Goal: Task Accomplishment & Management: Manage account settings

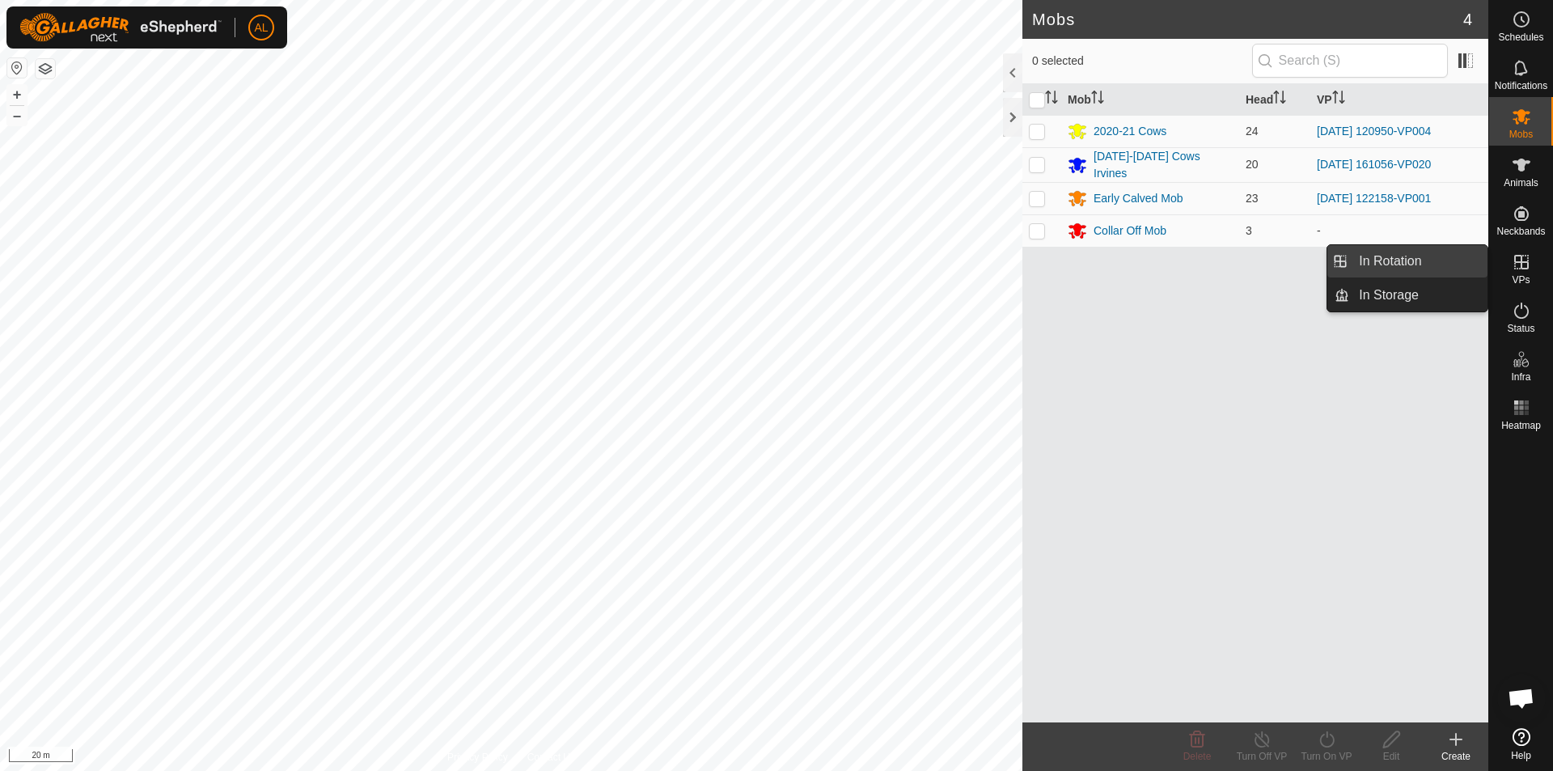
click at [1432, 263] on link "In Rotation" at bounding box center [1418, 261] width 138 height 32
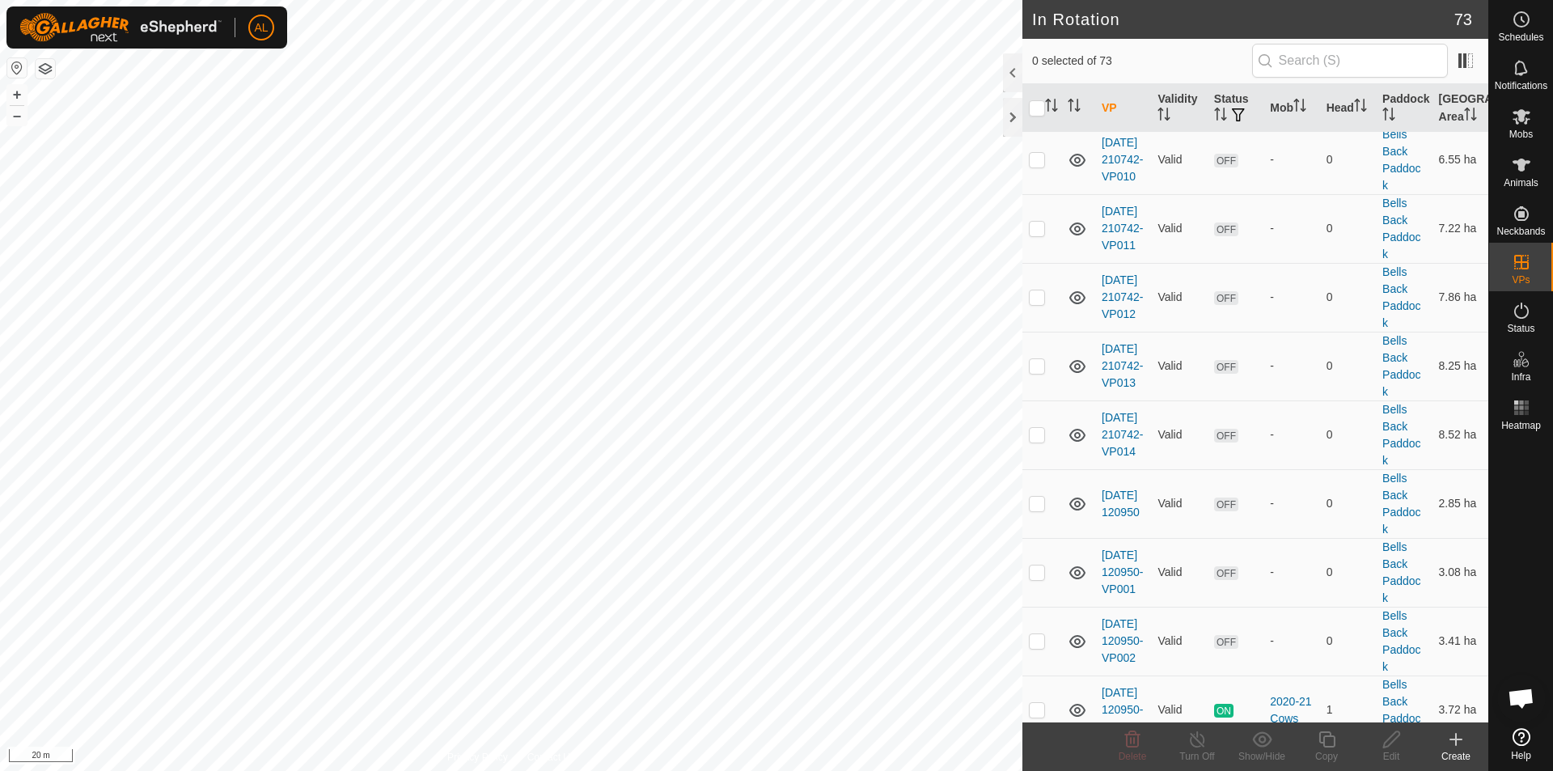
scroll to position [971, 0]
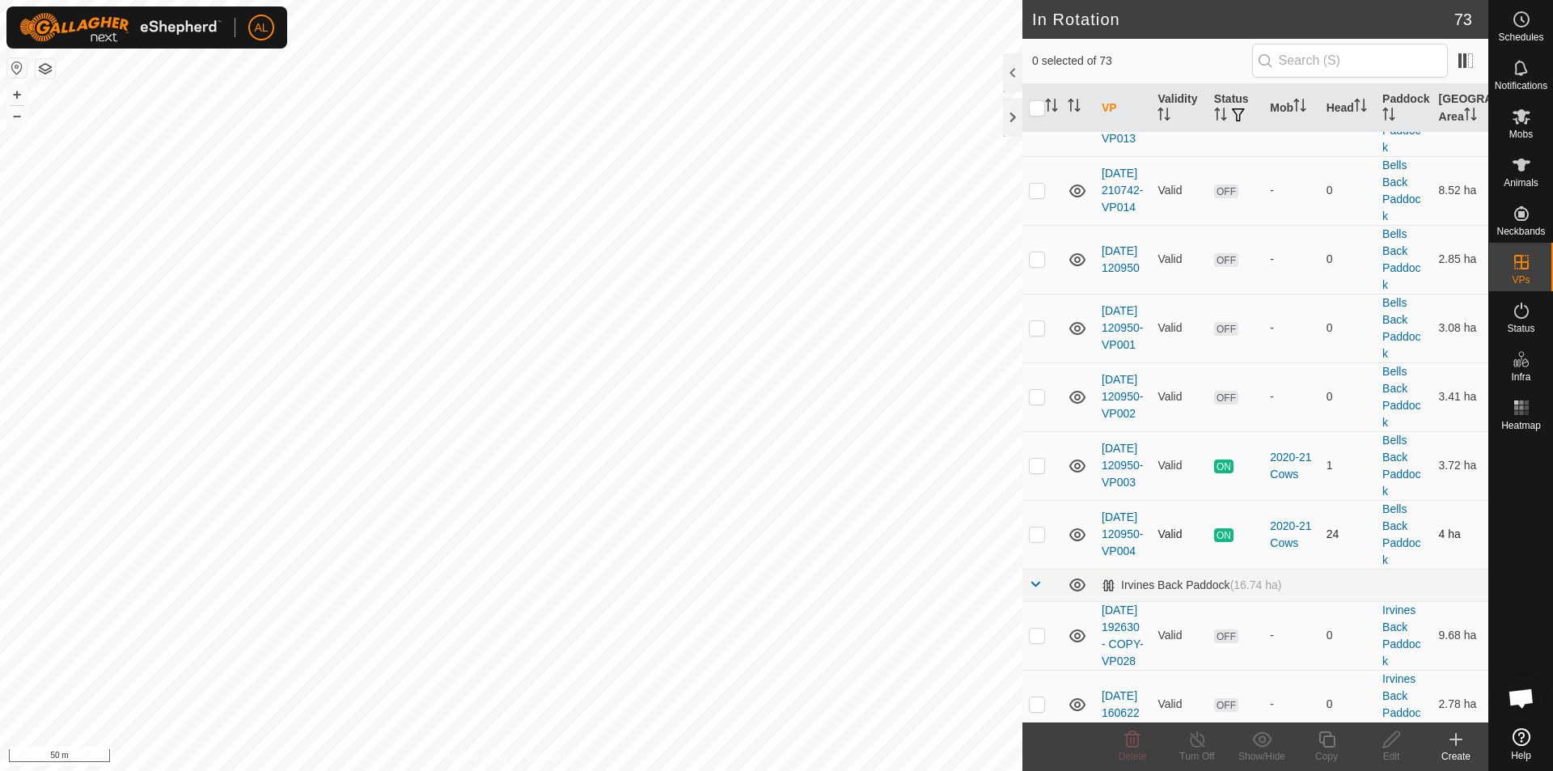
click at [1034, 527] on td at bounding box center [1041, 534] width 39 height 69
checkbox input "true"
click at [1327, 745] on icon at bounding box center [1327, 739] width 20 height 19
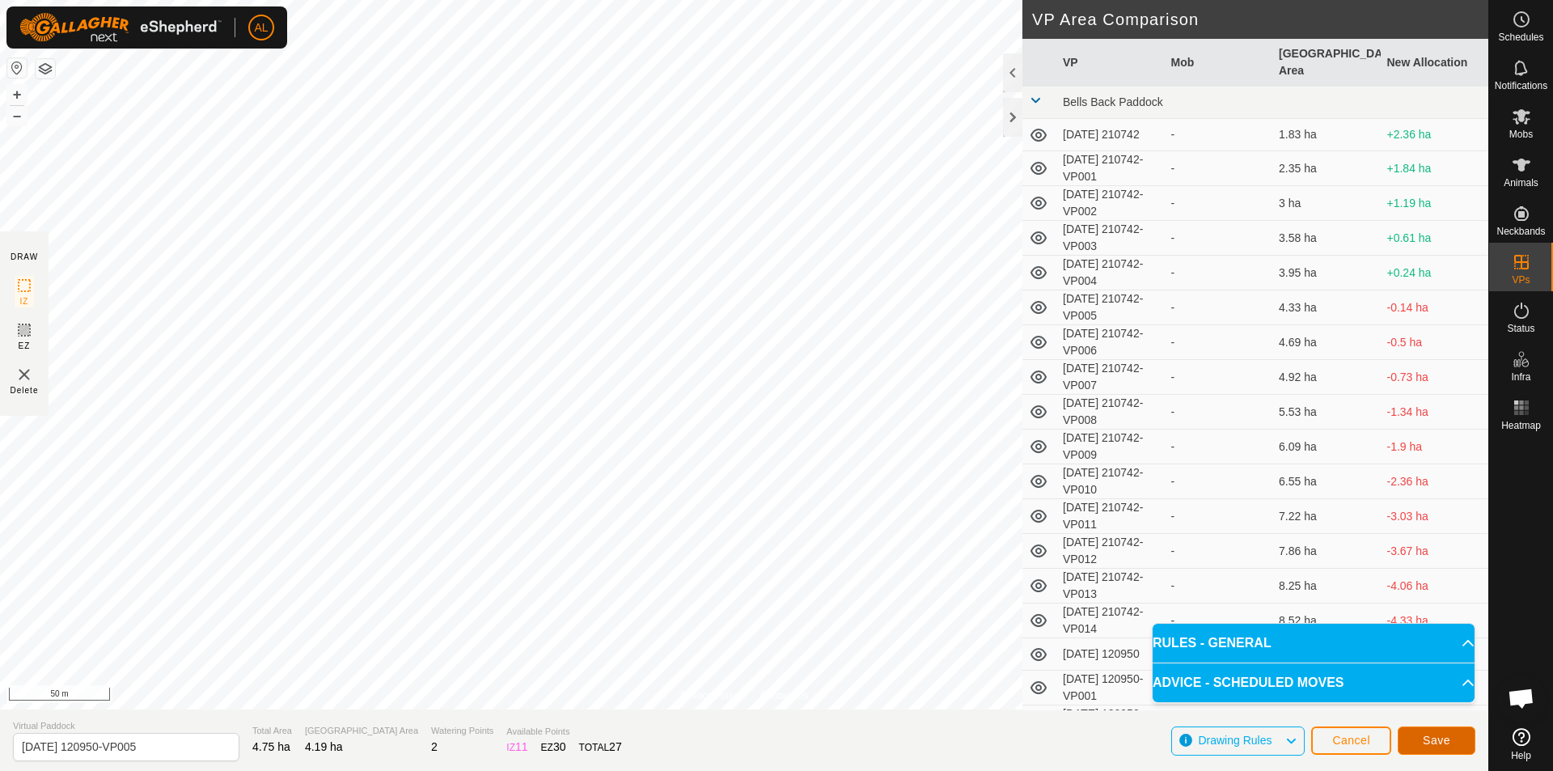
click at [1437, 739] on span "Save" at bounding box center [1436, 740] width 27 height 13
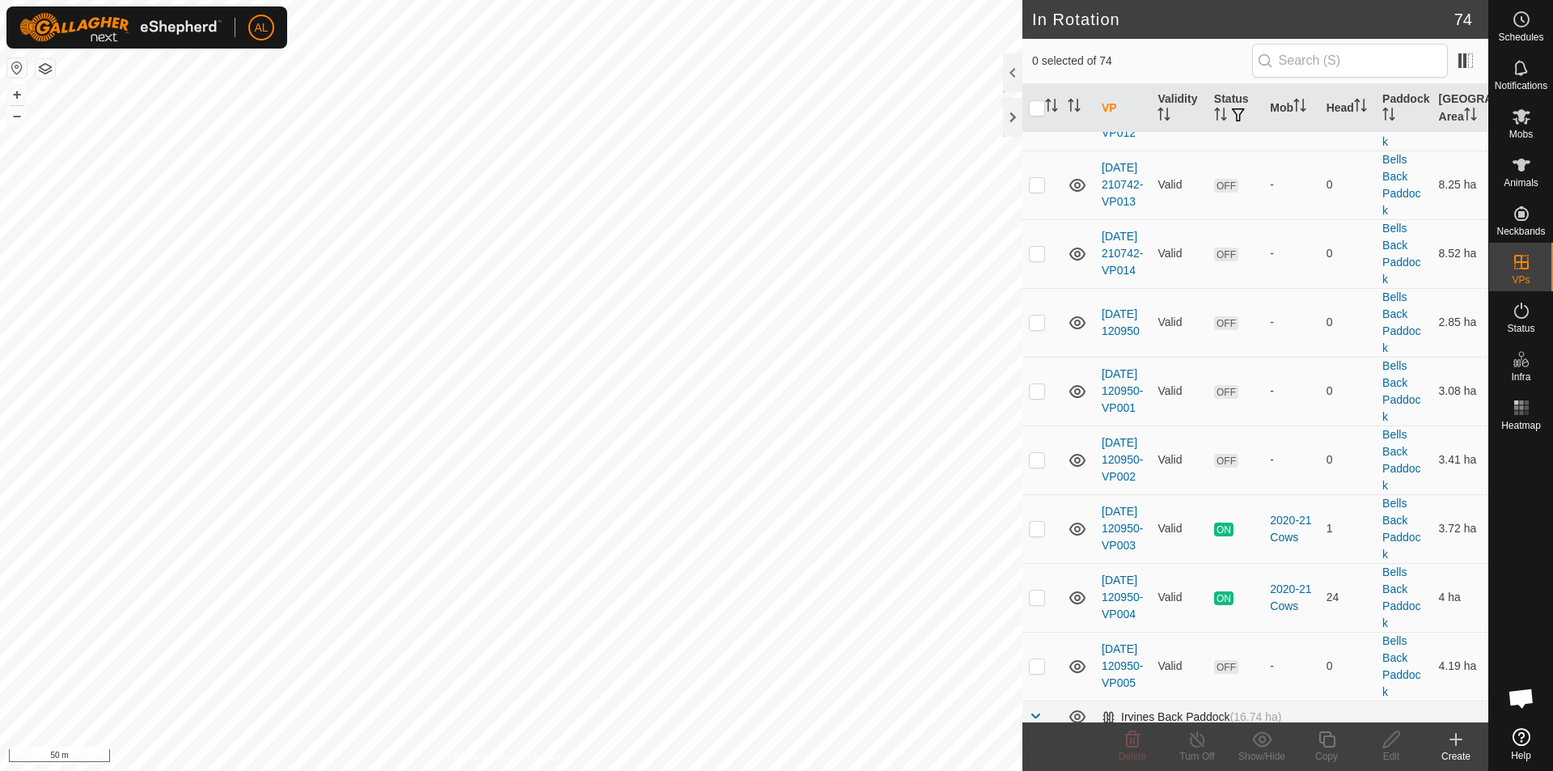
scroll to position [1051, 0]
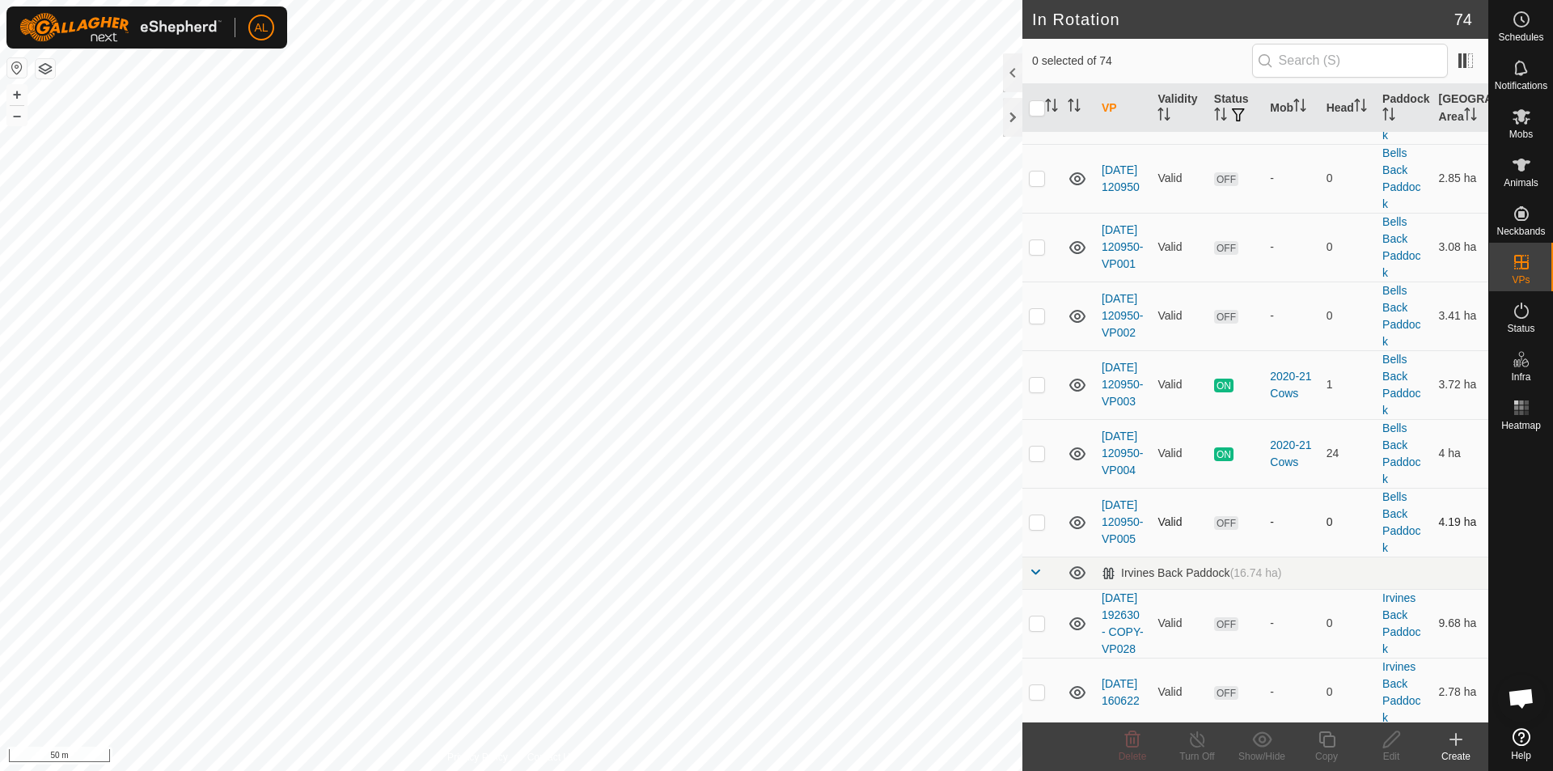
click at [1046, 524] on td at bounding box center [1041, 522] width 39 height 69
checkbox input "true"
click at [1332, 746] on icon at bounding box center [1326, 739] width 16 height 16
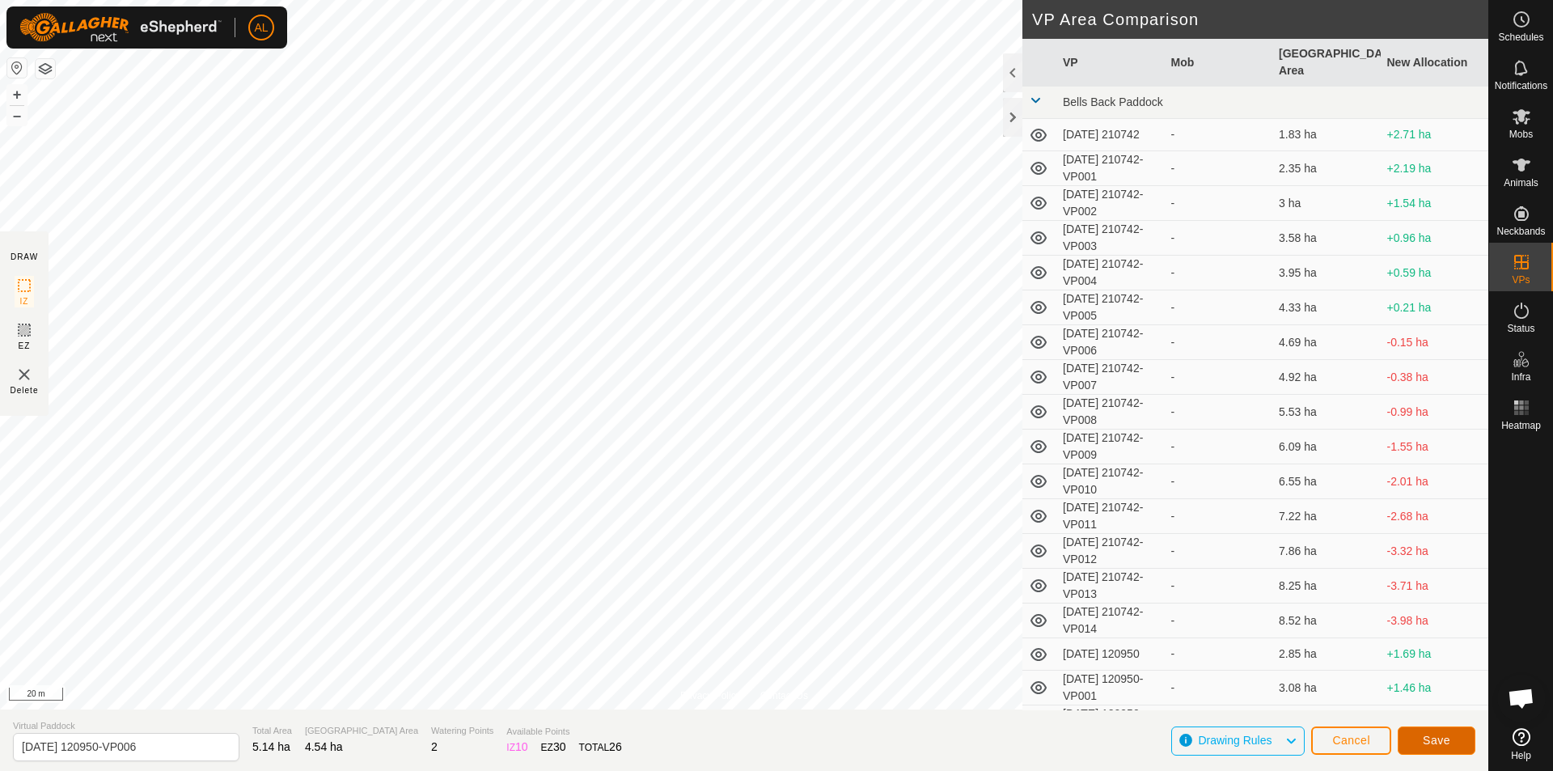
click at [1449, 736] on span "Save" at bounding box center [1436, 740] width 27 height 13
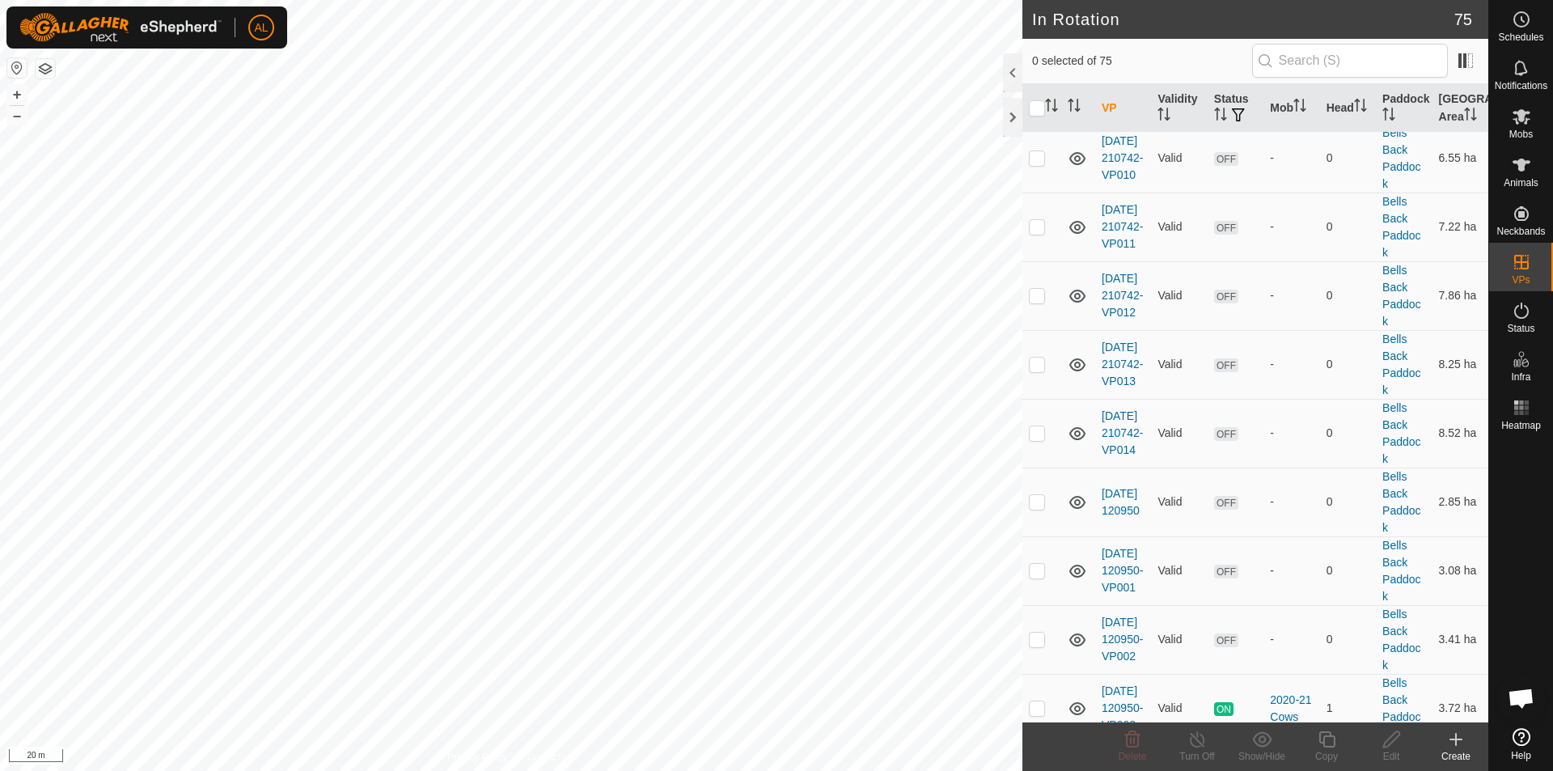
scroll to position [1132, 0]
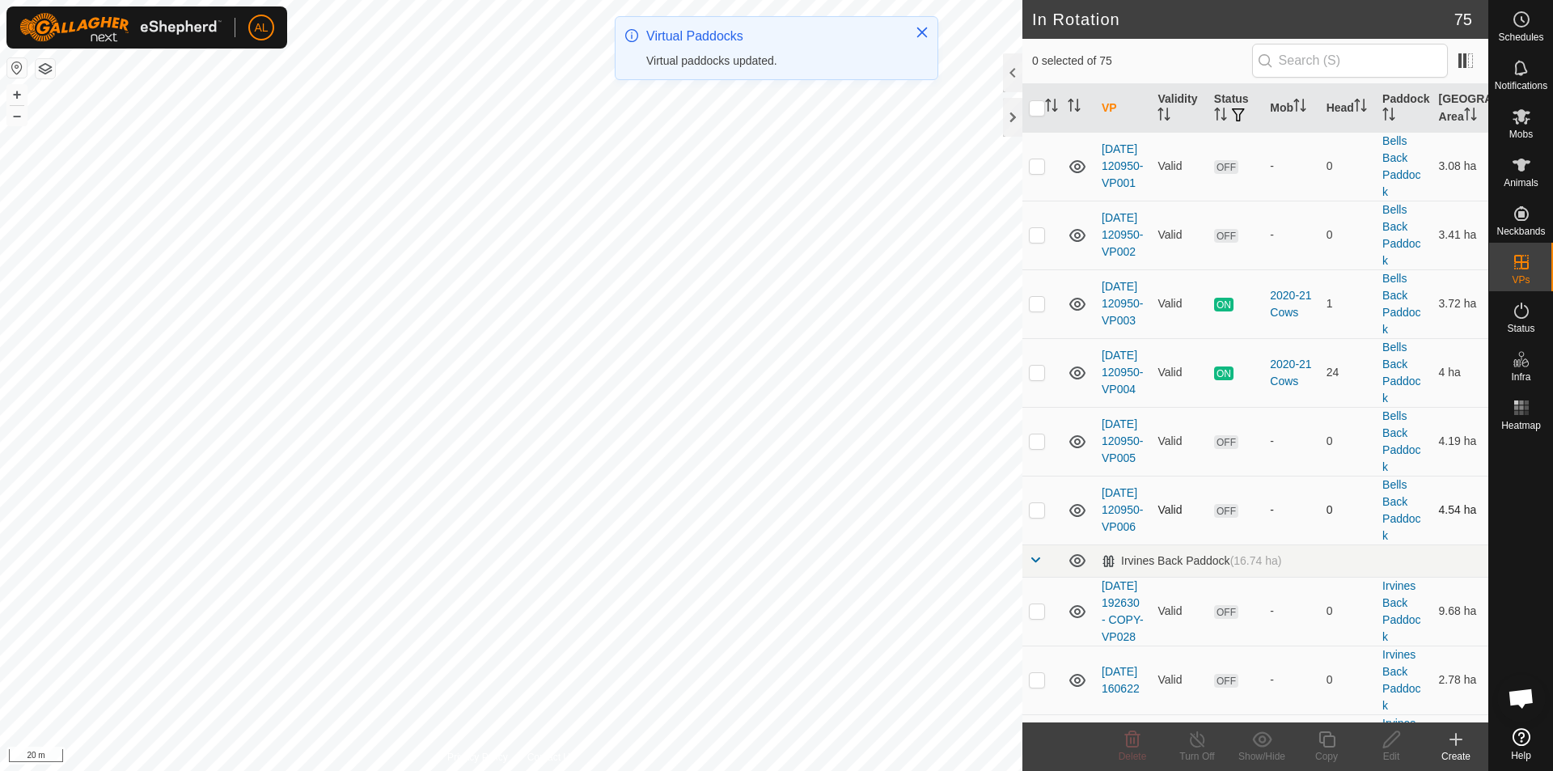
click at [1035, 505] on p-checkbox at bounding box center [1037, 509] width 16 height 13
checkbox input "true"
click at [1332, 742] on icon at bounding box center [1327, 739] width 20 height 19
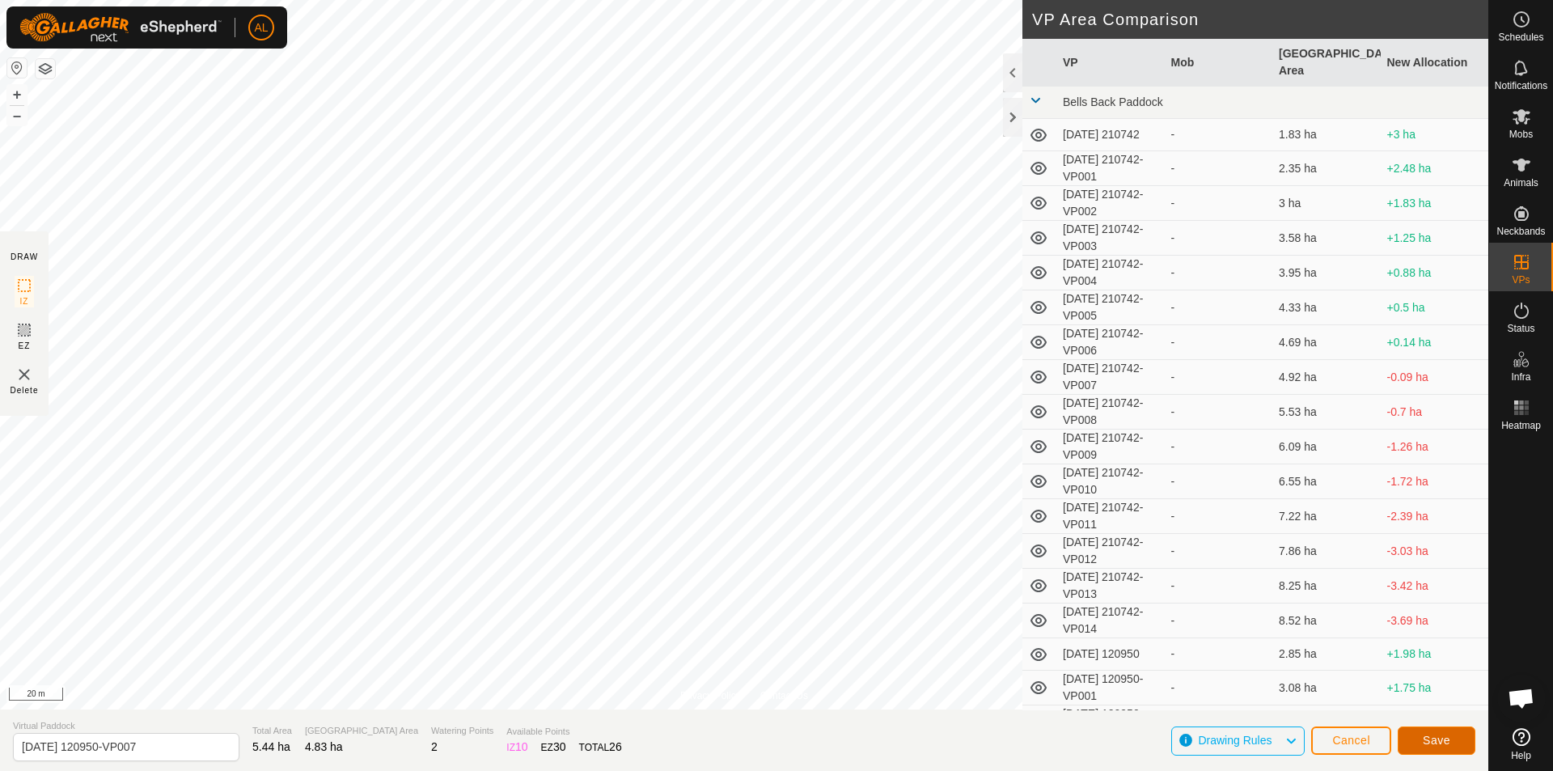
click at [1421, 732] on button "Save" at bounding box center [1437, 740] width 78 height 28
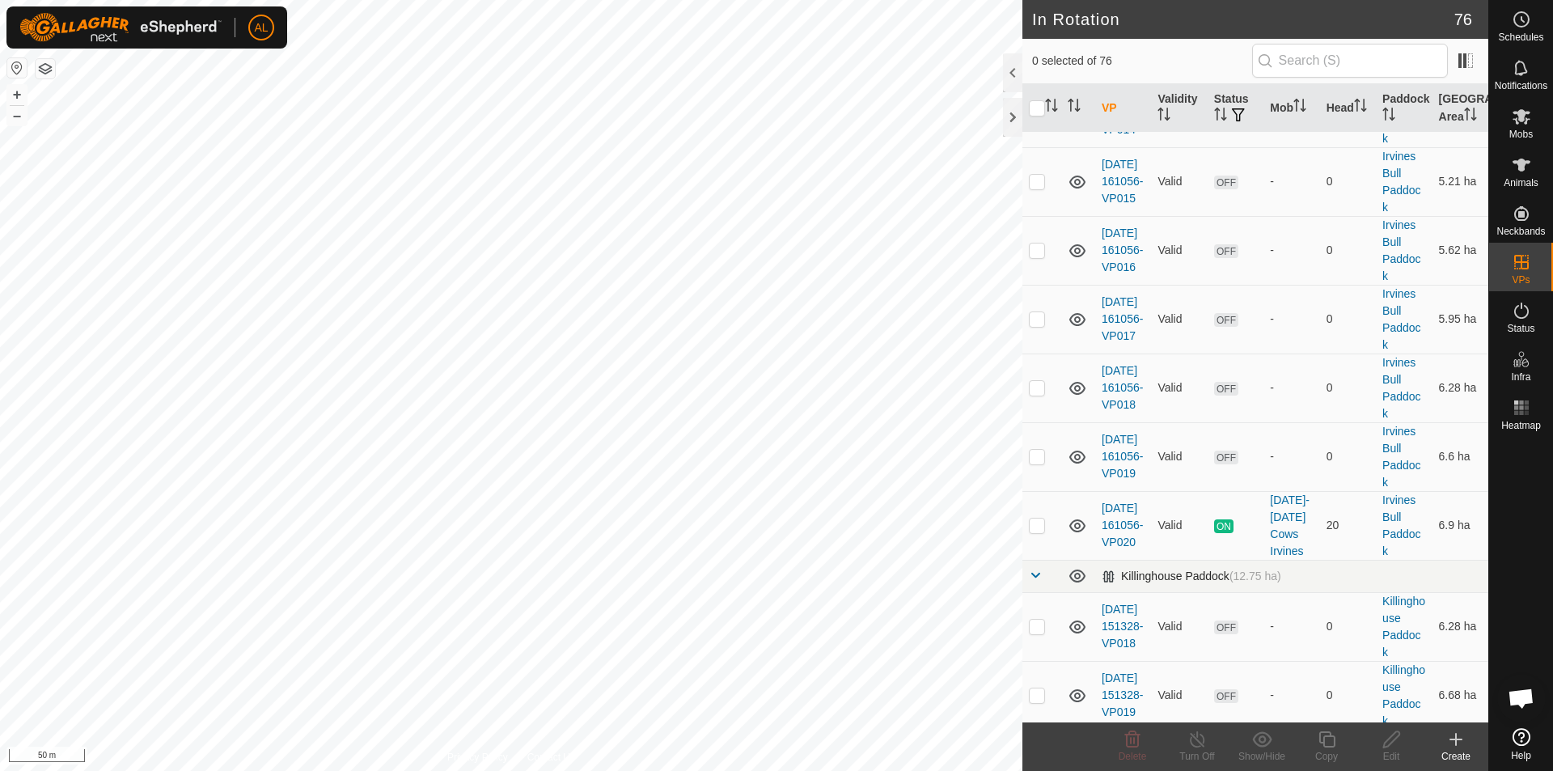
scroll to position [3316, 0]
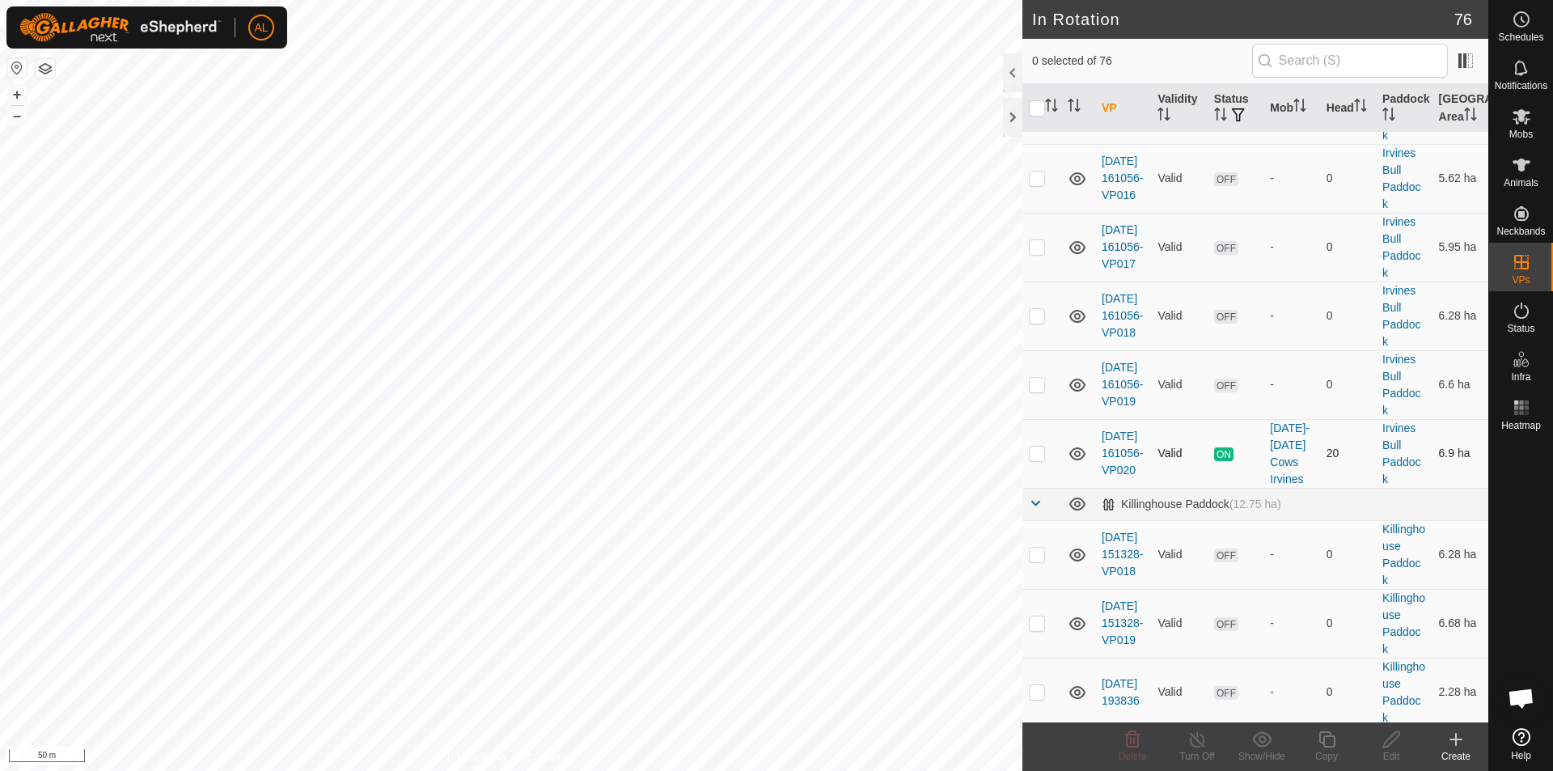
drag, startPoint x: 1038, startPoint y: 489, endPoint x: 1046, endPoint y: 506, distance: 18.8
click at [1037, 459] on p-checkbox at bounding box center [1037, 452] width 16 height 13
checkbox input "true"
click at [1330, 751] on div "Copy" at bounding box center [1326, 756] width 65 height 15
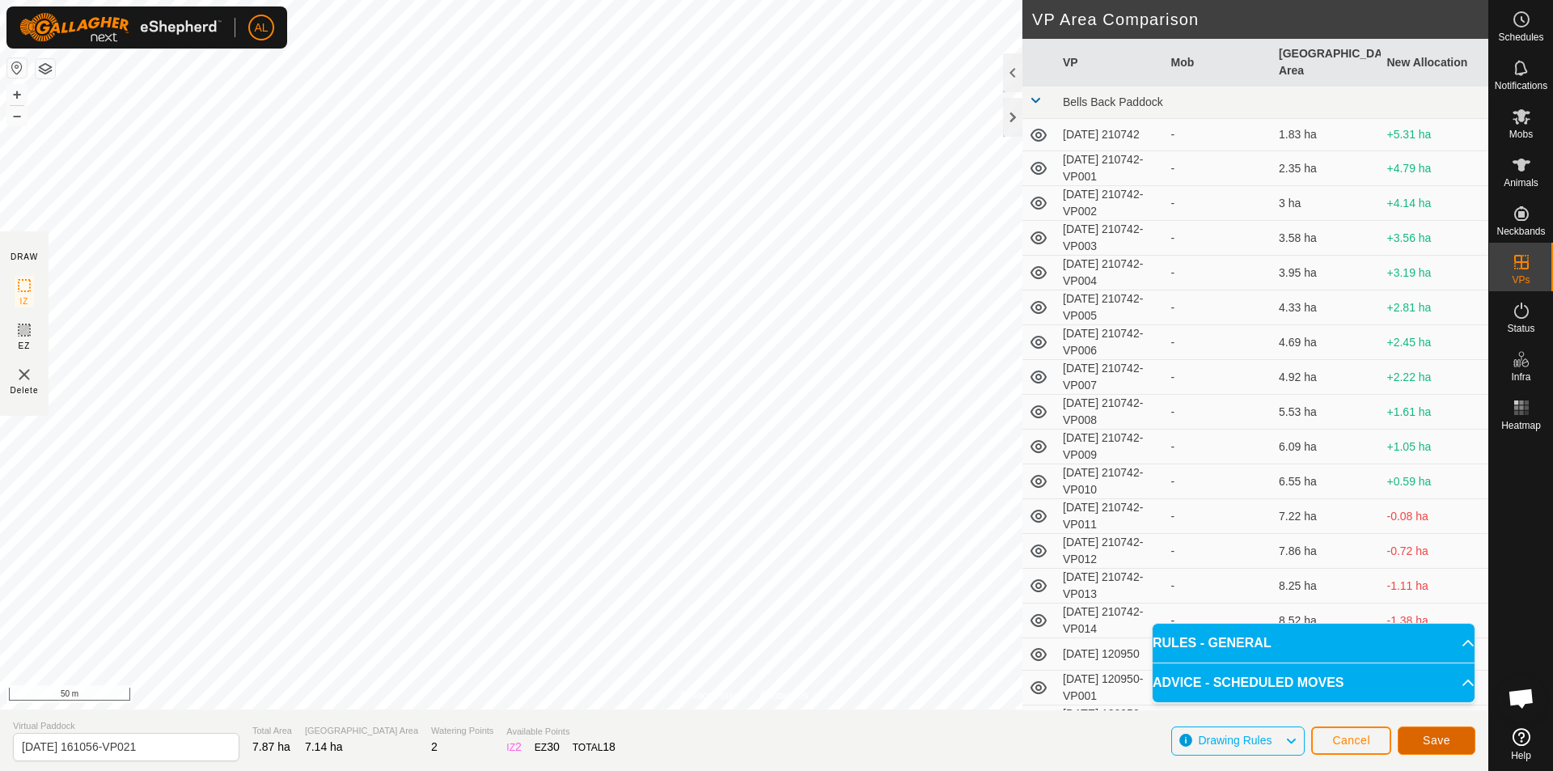
click at [1421, 740] on button "Save" at bounding box center [1437, 740] width 78 height 28
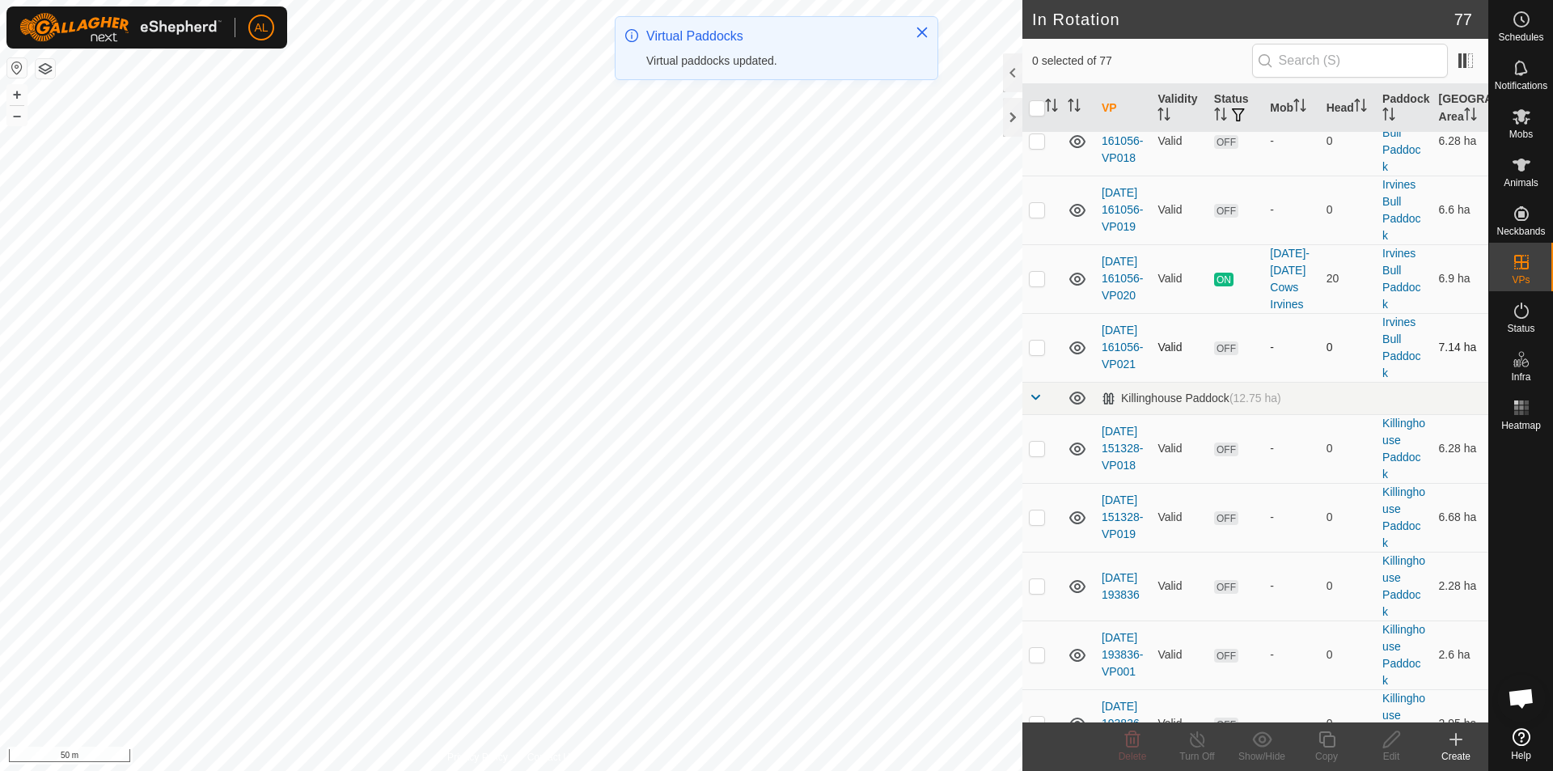
scroll to position [3478, 0]
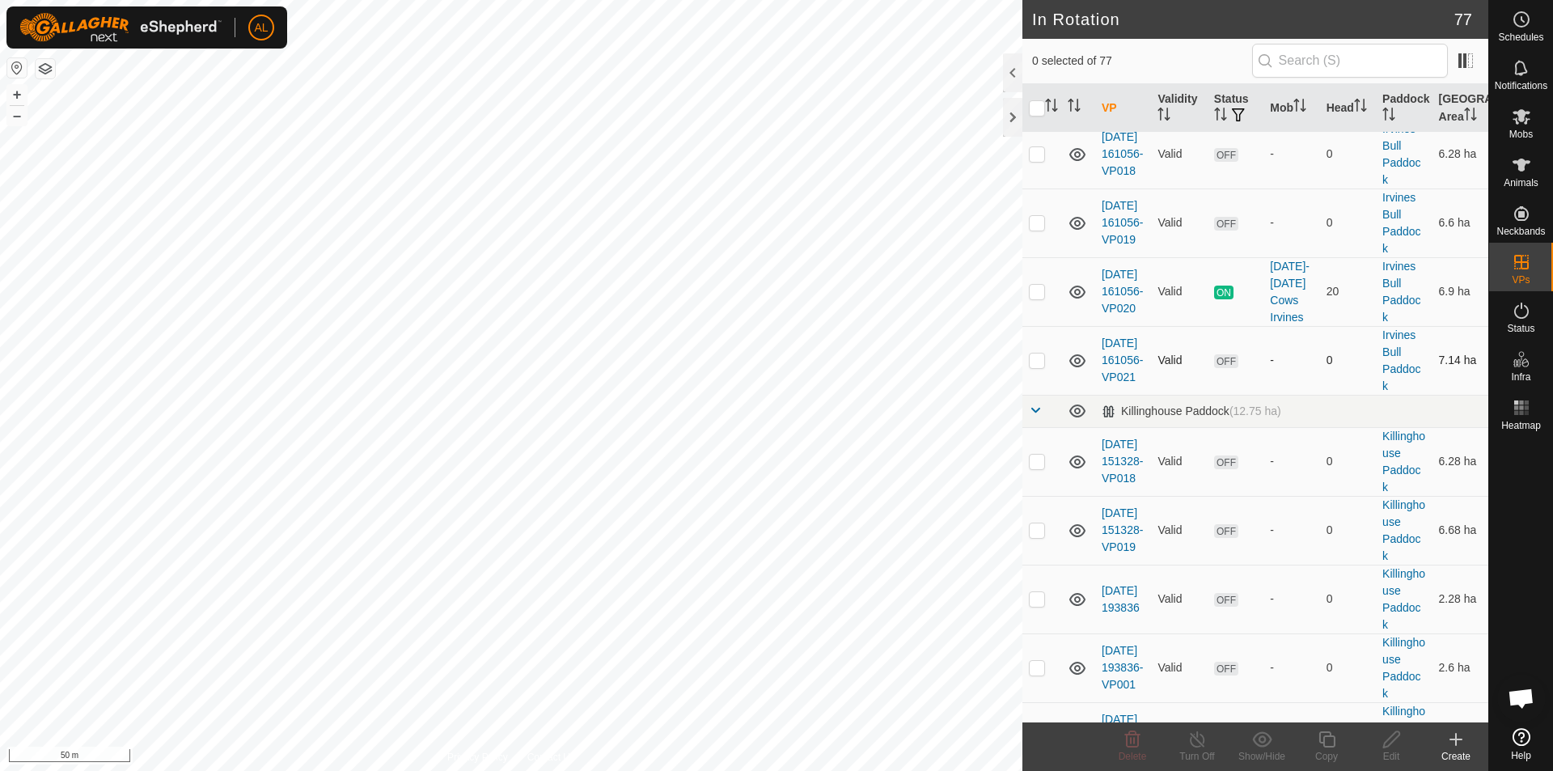
click at [1047, 388] on td at bounding box center [1041, 360] width 39 height 69
checkbox input "true"
click at [1333, 749] on div "Copy" at bounding box center [1326, 756] width 65 height 15
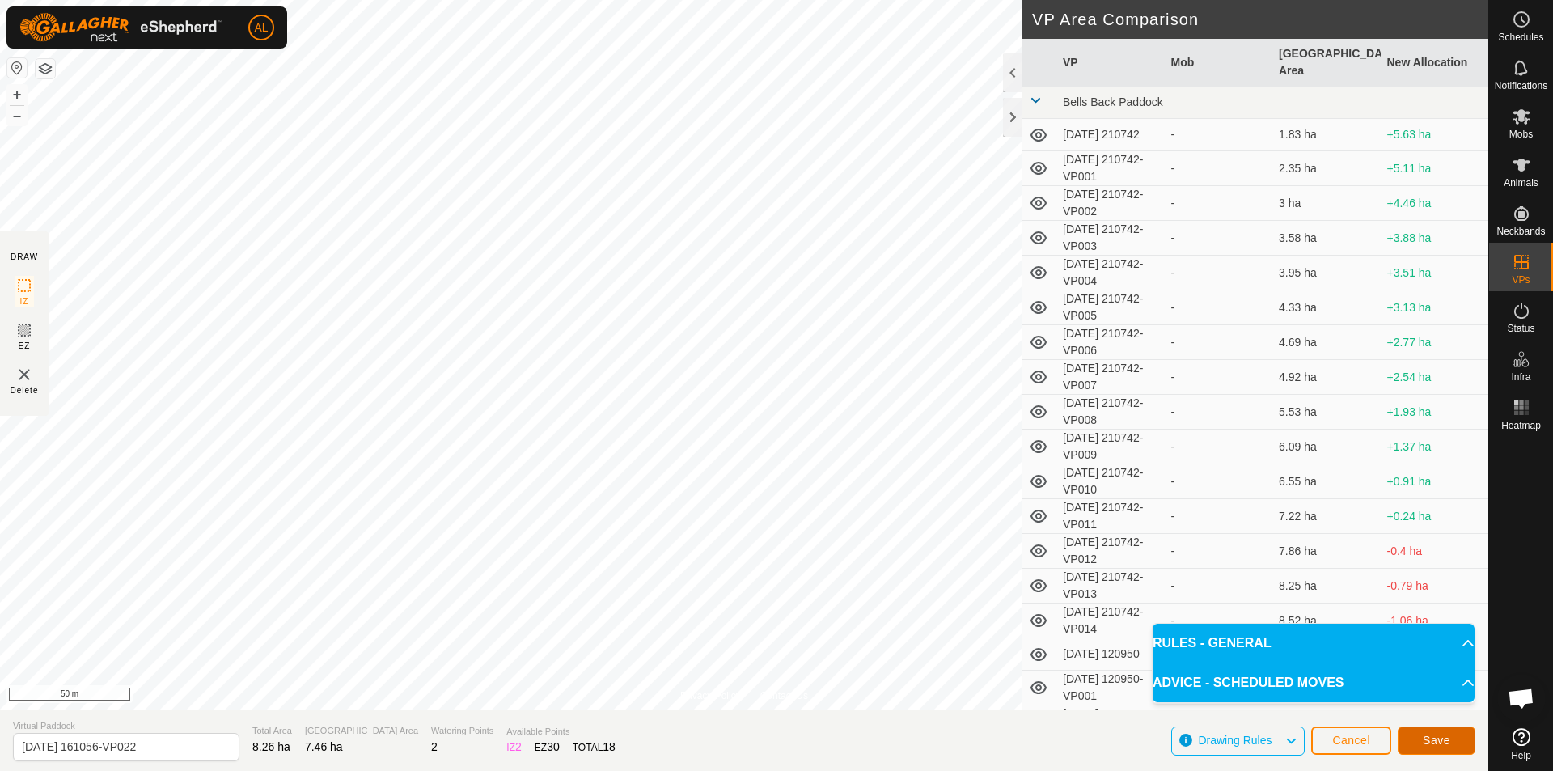
click at [1459, 742] on button "Save" at bounding box center [1437, 740] width 78 height 28
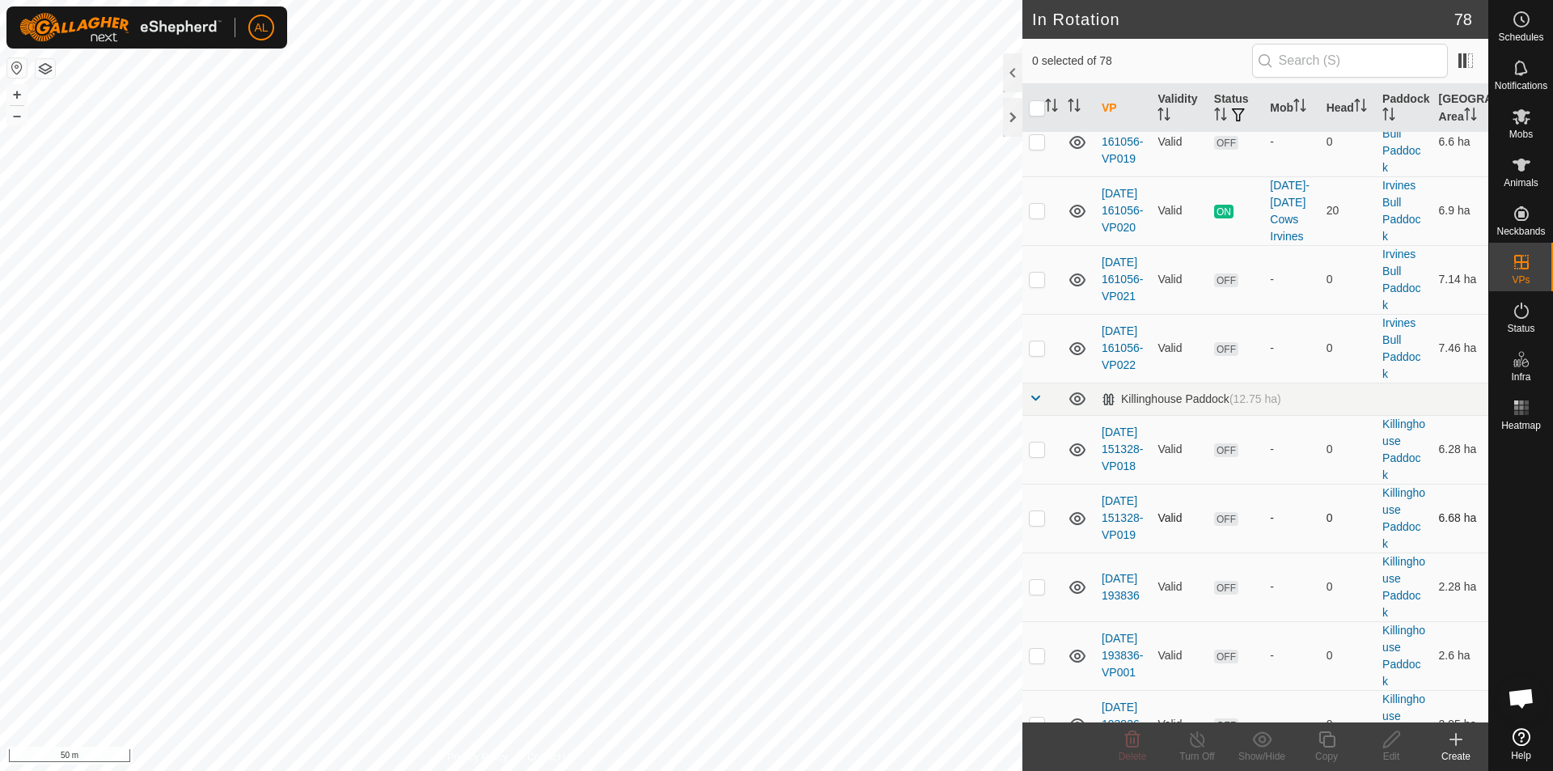
scroll to position [3478, 0]
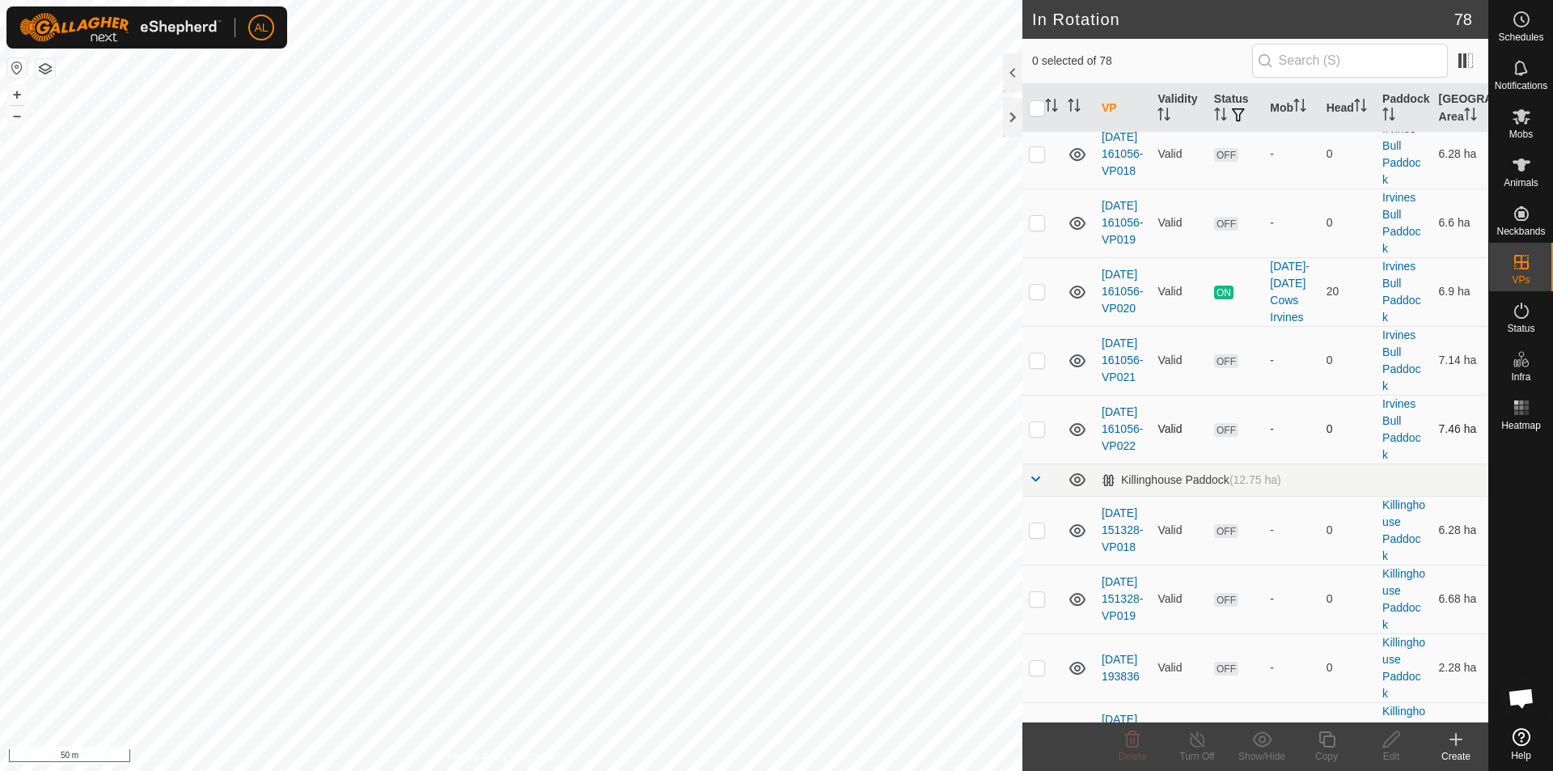
click at [1043, 435] on p-checkbox at bounding box center [1037, 428] width 16 height 13
checkbox input "true"
click at [1325, 755] on div "Copy" at bounding box center [1326, 756] width 65 height 15
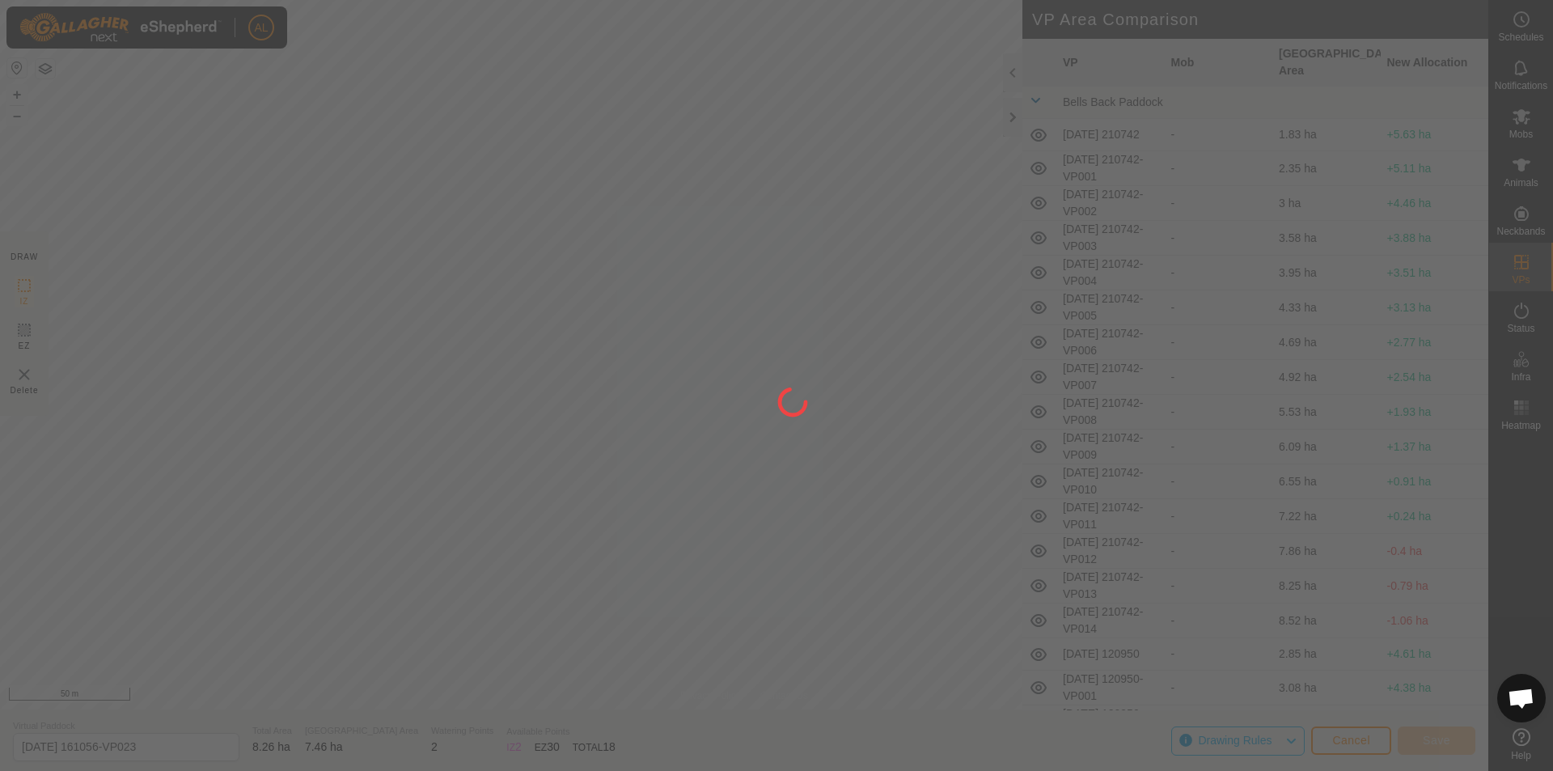
click at [511, 567] on div "AL Schedules Notifications Mobs Animals Neckbands VPs Status Infra Heatmap Help…" at bounding box center [776, 385] width 1553 height 771
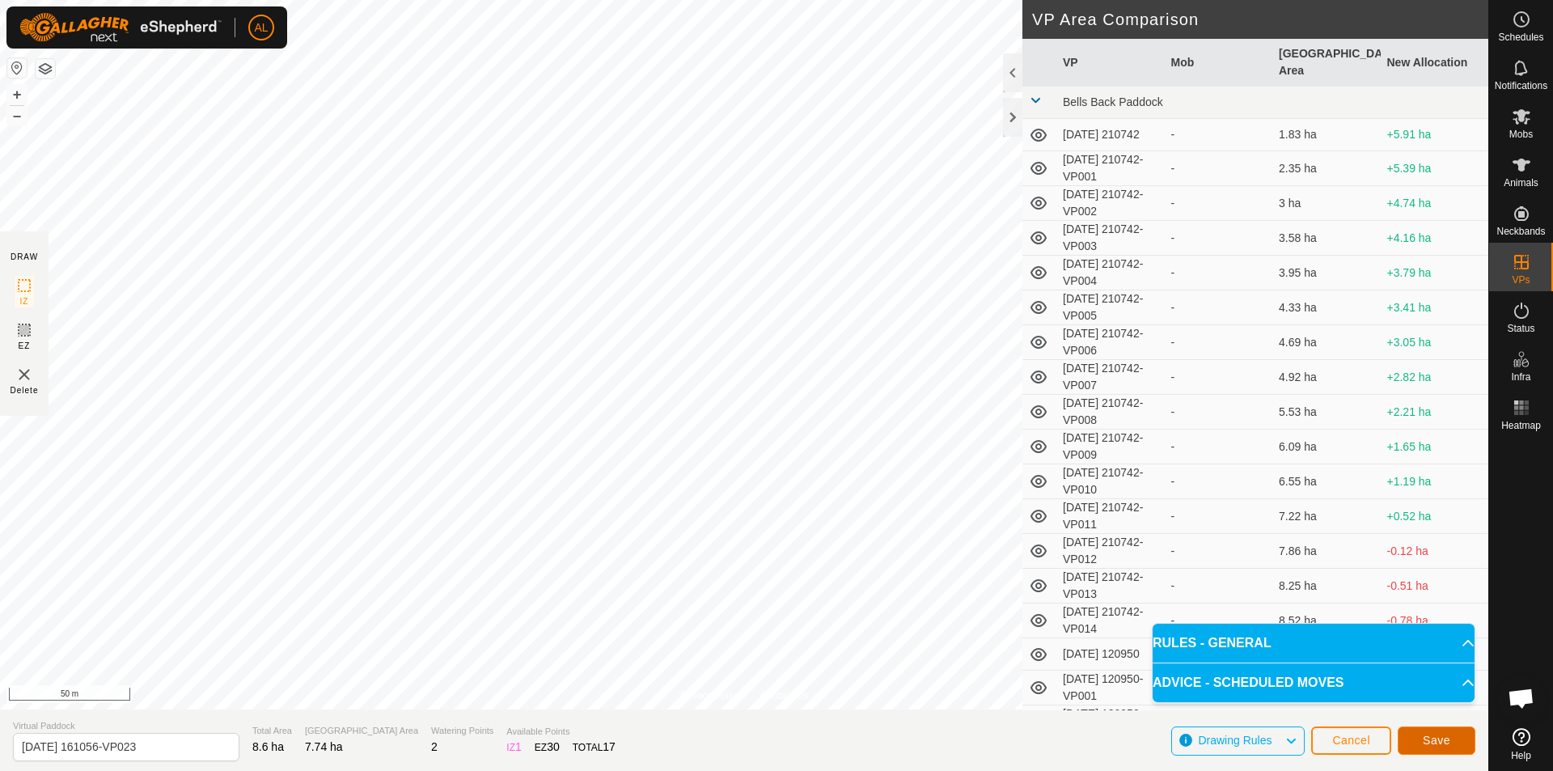
click at [1449, 742] on span "Save" at bounding box center [1436, 740] width 27 height 13
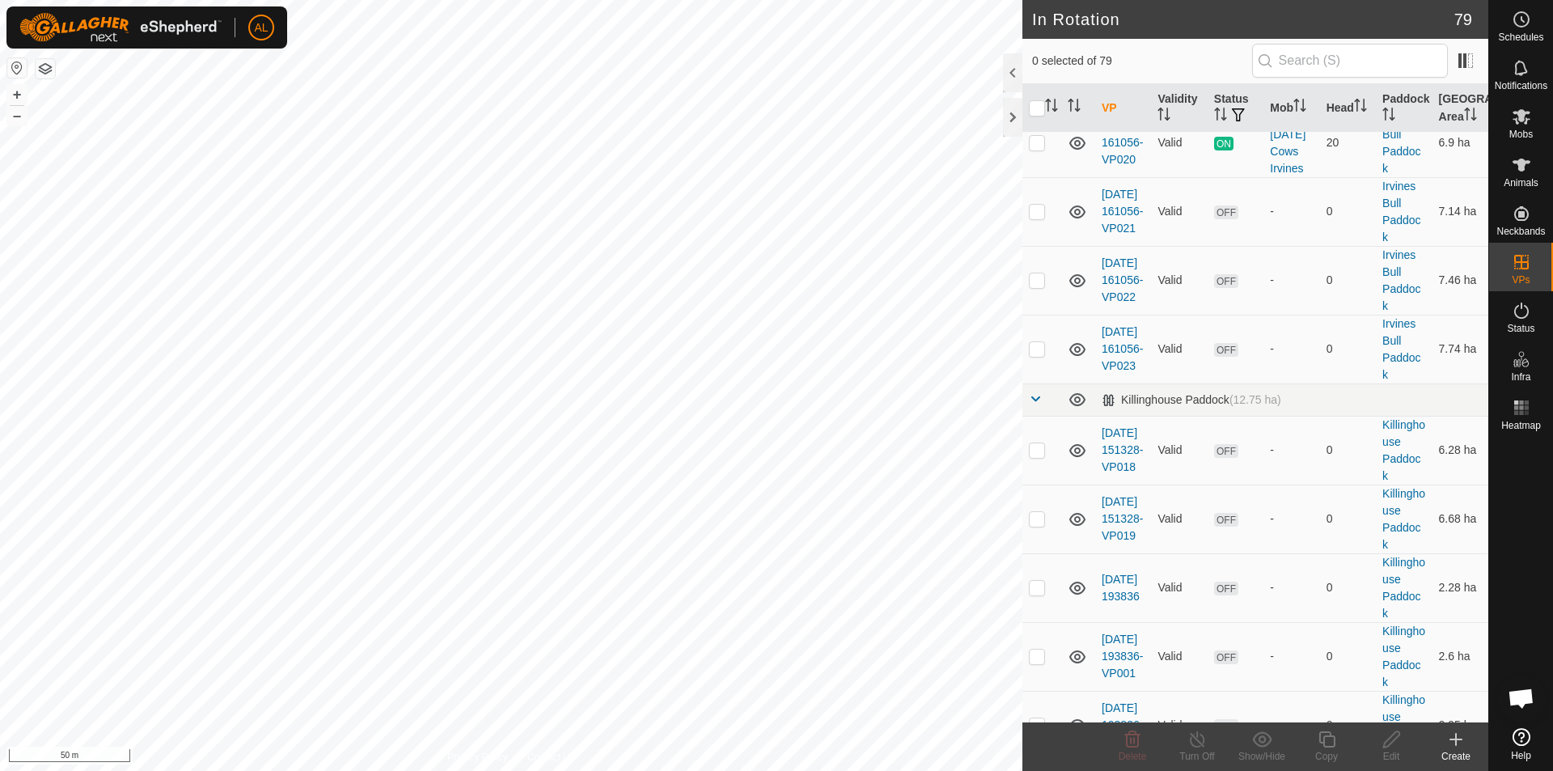
scroll to position [3387, 0]
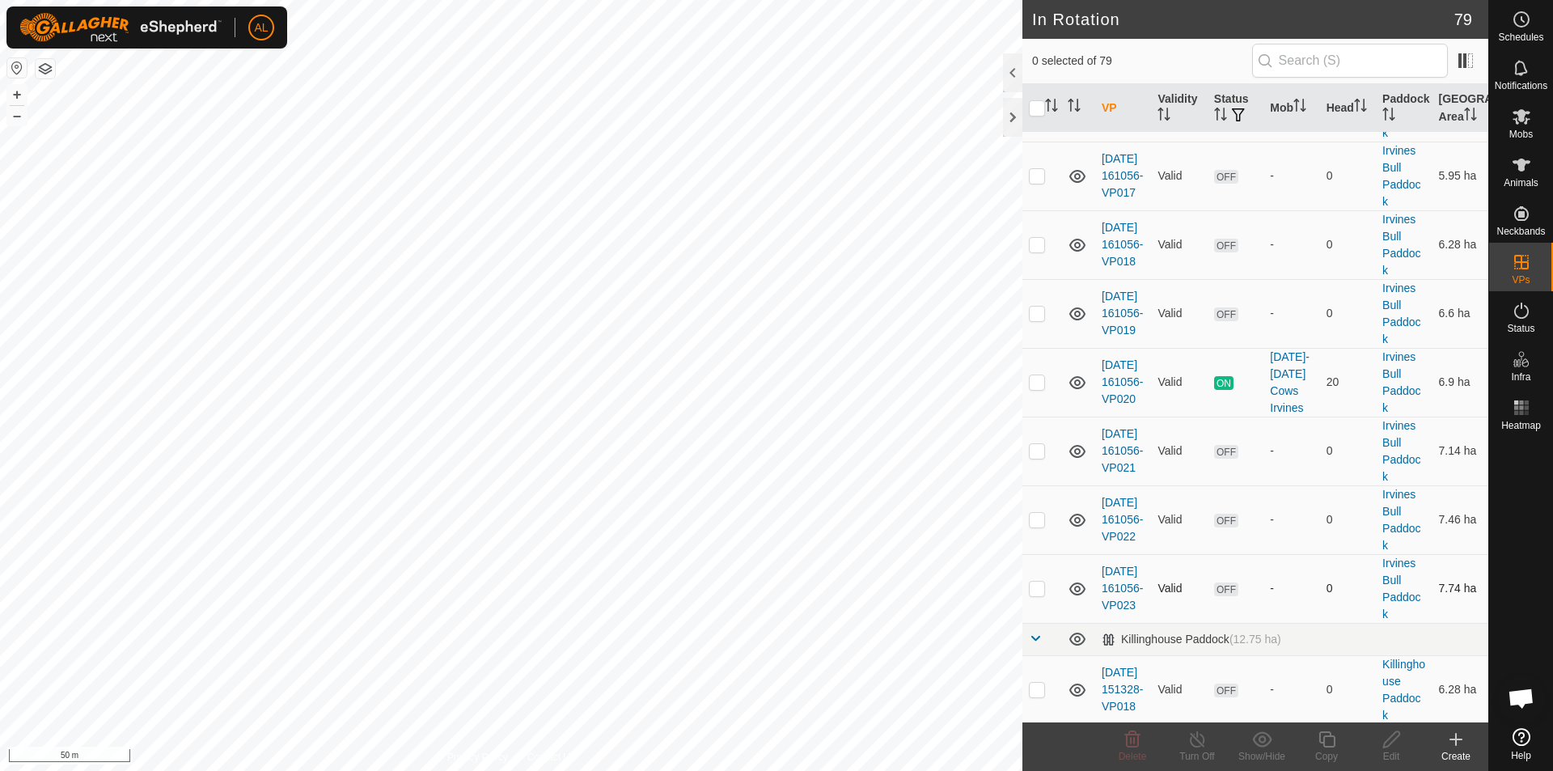
click at [1041, 594] on p-checkbox at bounding box center [1037, 588] width 16 height 13
checkbox input "true"
click at [1327, 743] on icon at bounding box center [1327, 739] width 20 height 19
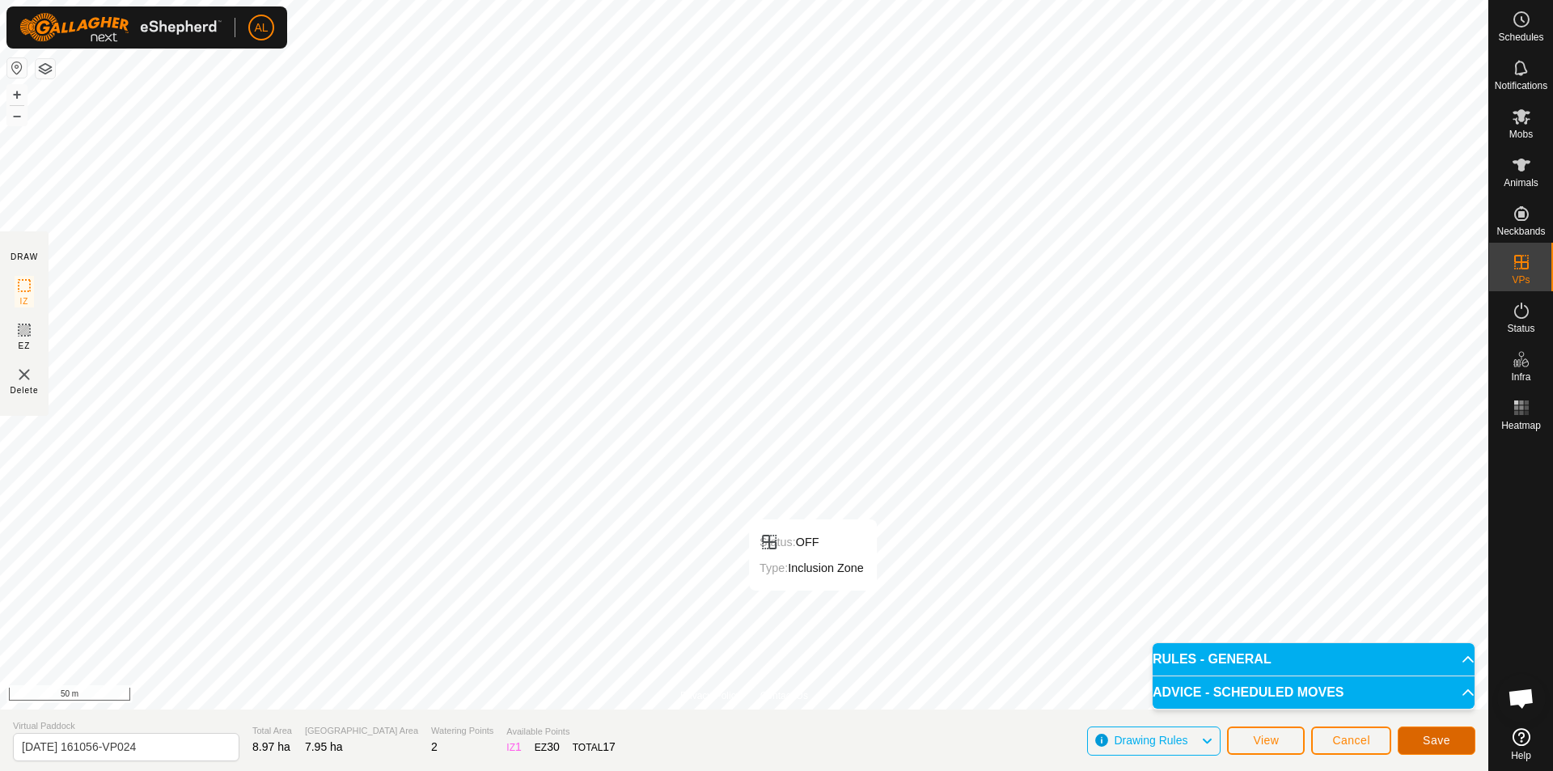
click at [1447, 738] on span "Save" at bounding box center [1436, 740] width 27 height 13
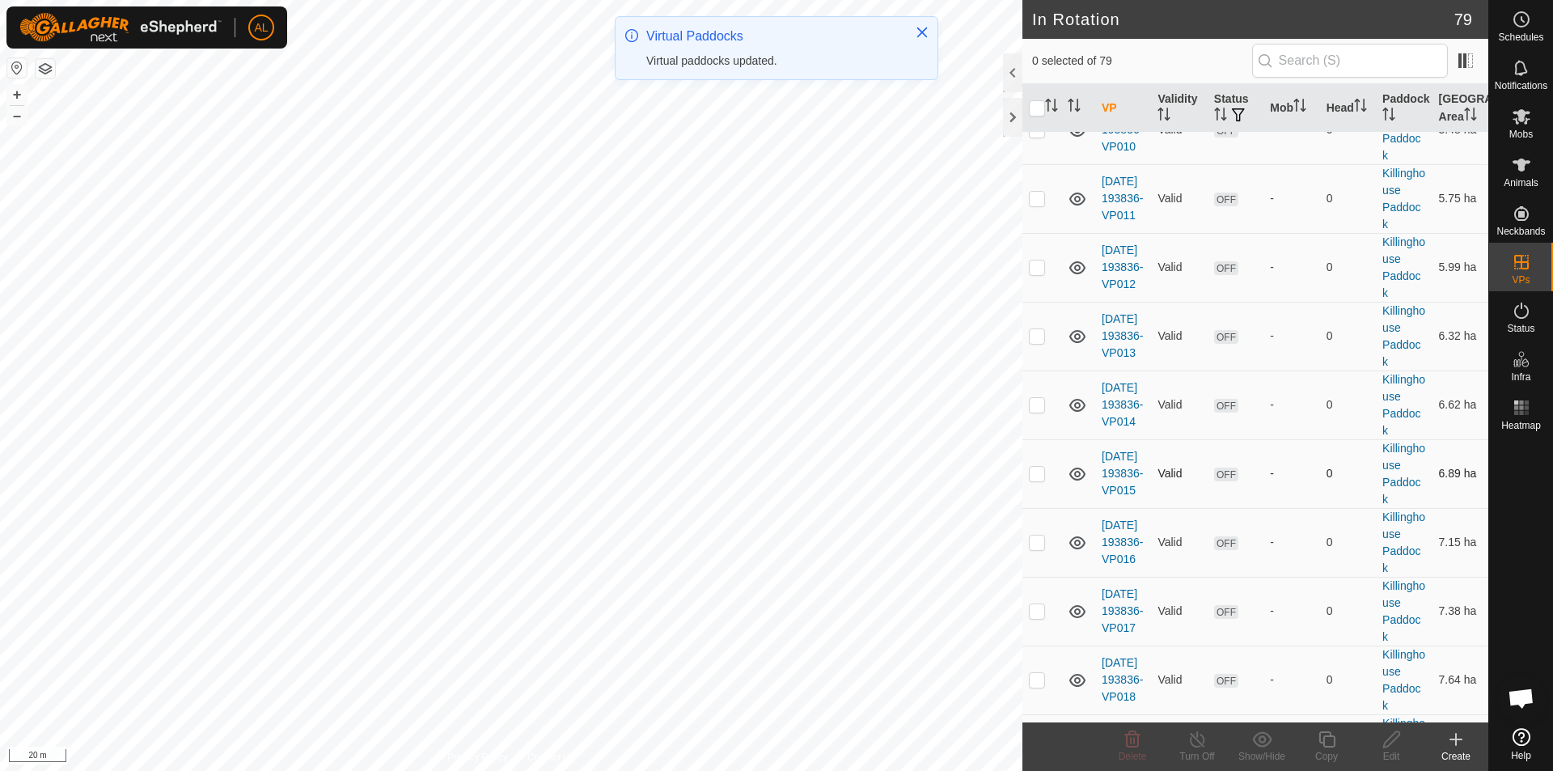
scroll to position [5005, 0]
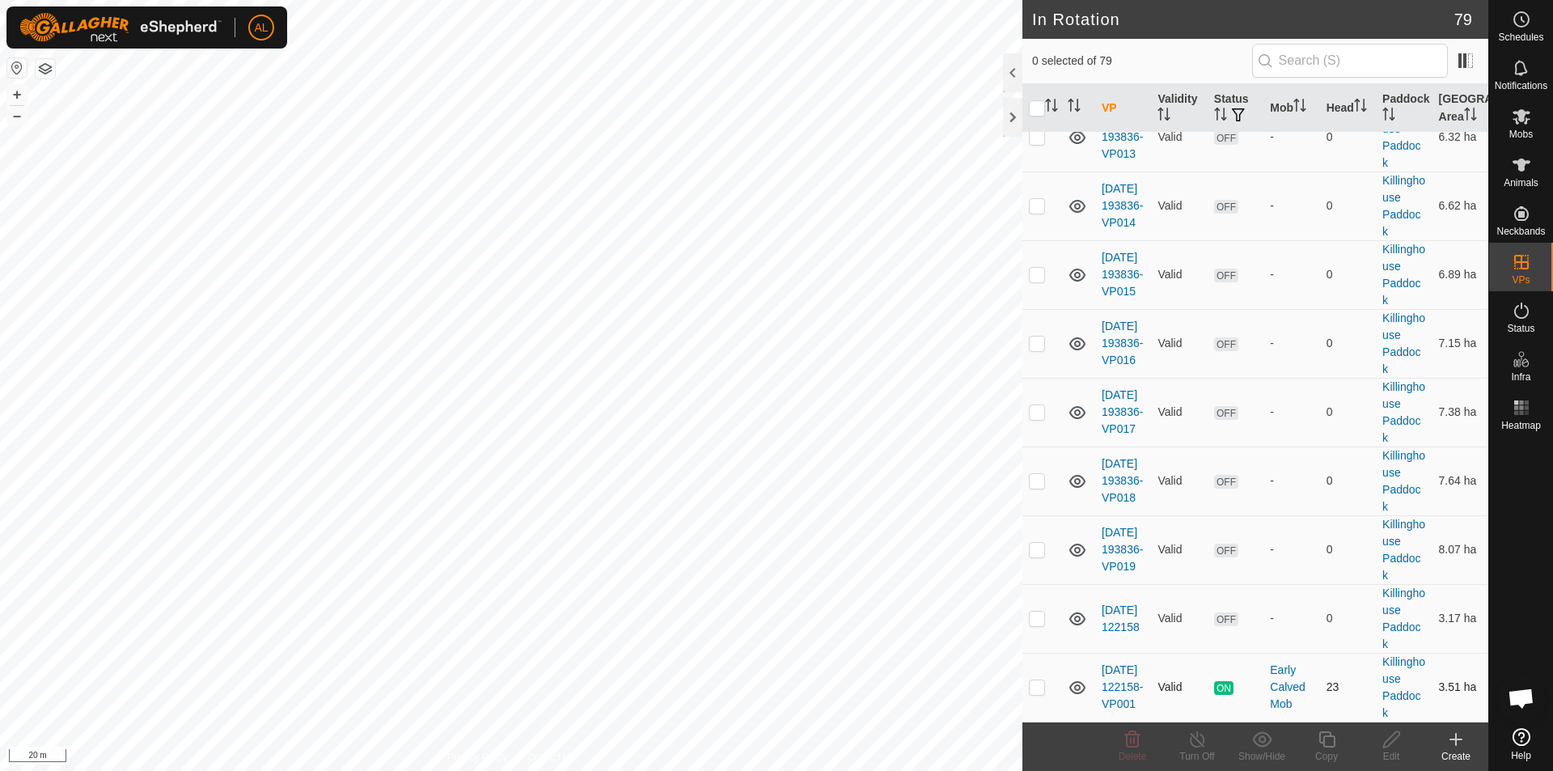
click at [1028, 685] on td at bounding box center [1041, 687] width 39 height 69
checkbox input "true"
click at [1317, 746] on icon at bounding box center [1327, 739] width 20 height 19
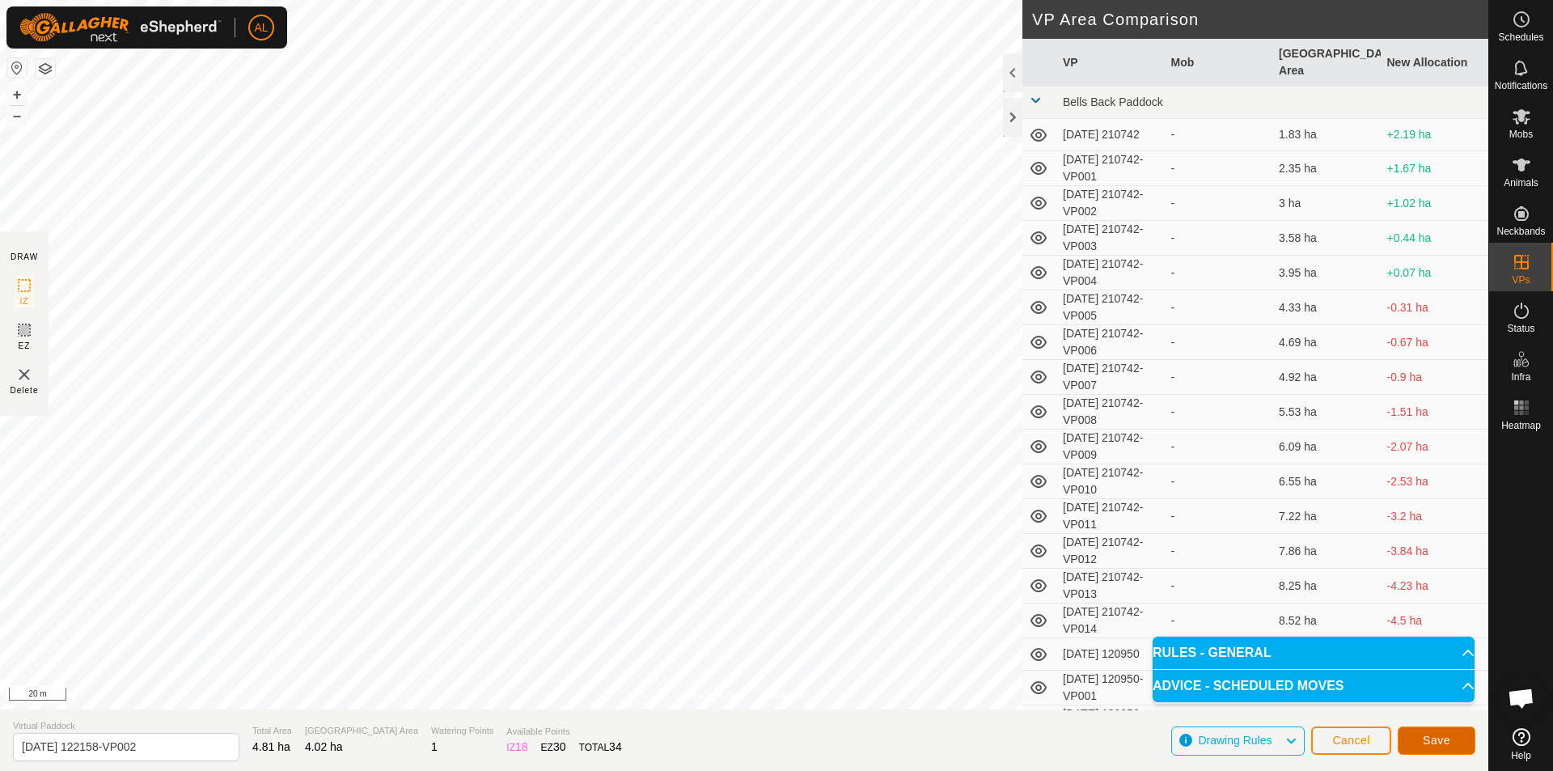
click at [1459, 742] on button "Save" at bounding box center [1437, 740] width 78 height 28
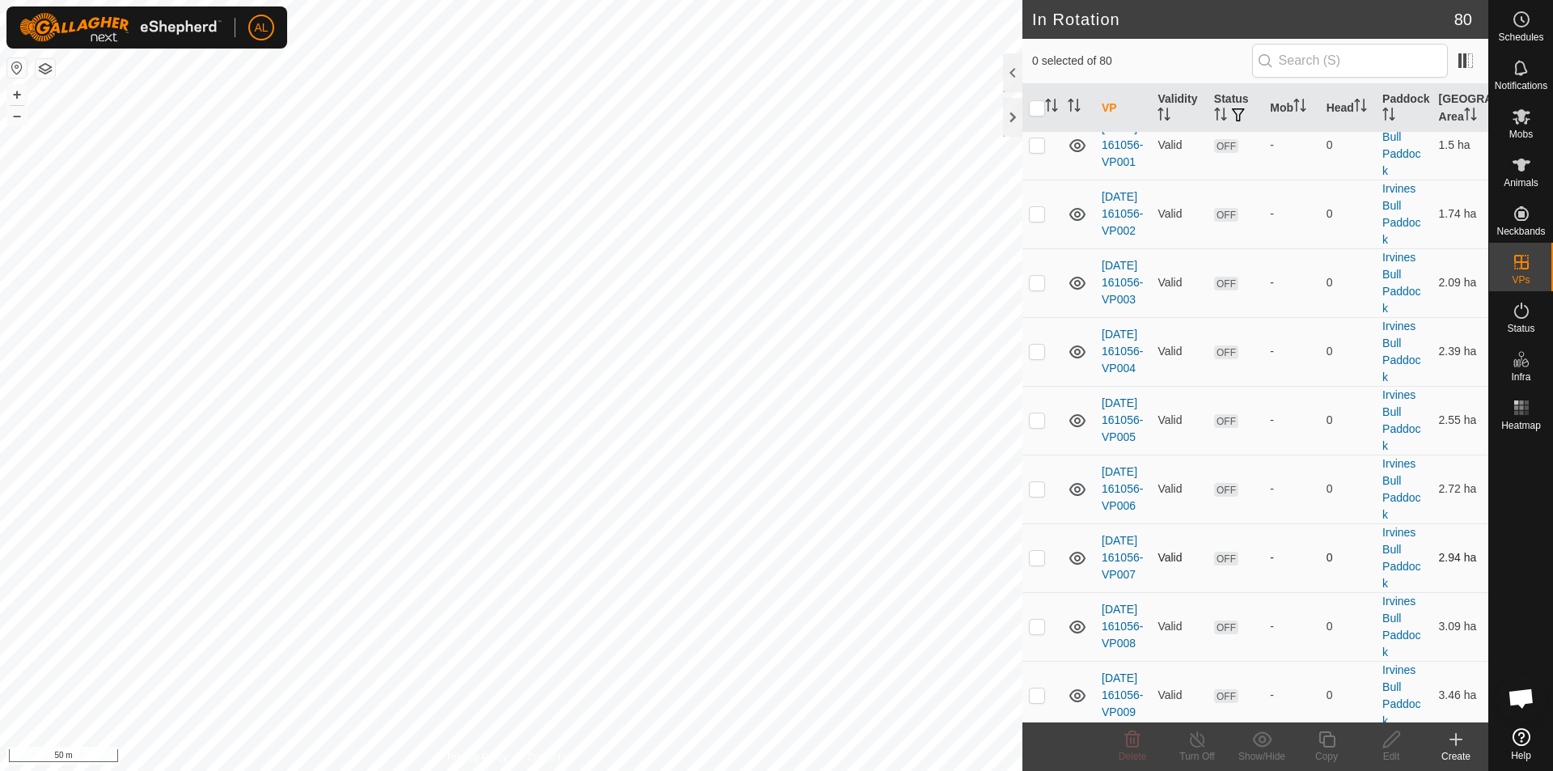
scroll to position [2345, 0]
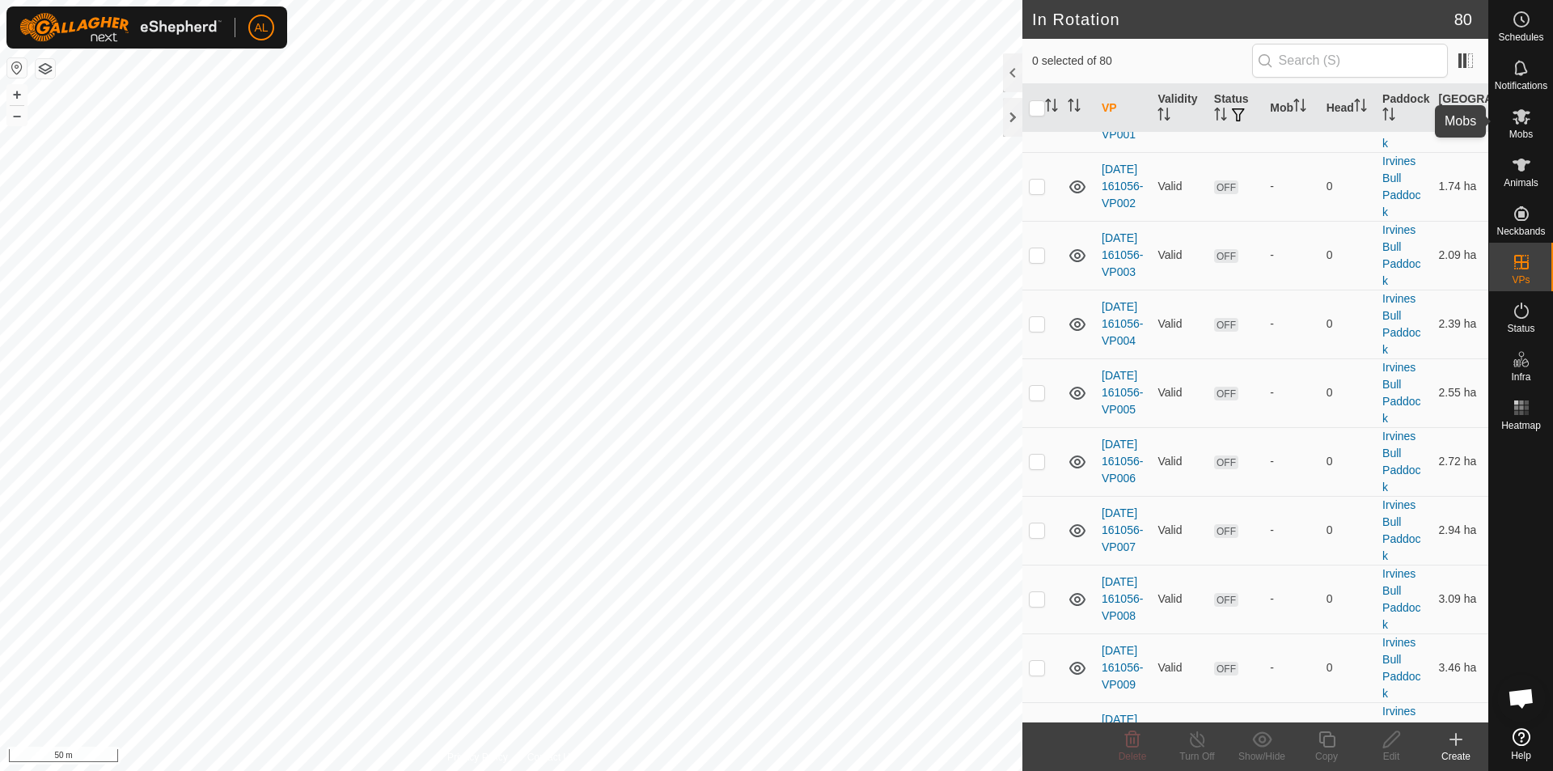
click at [1533, 116] on es-mob-svg-icon at bounding box center [1521, 117] width 29 height 26
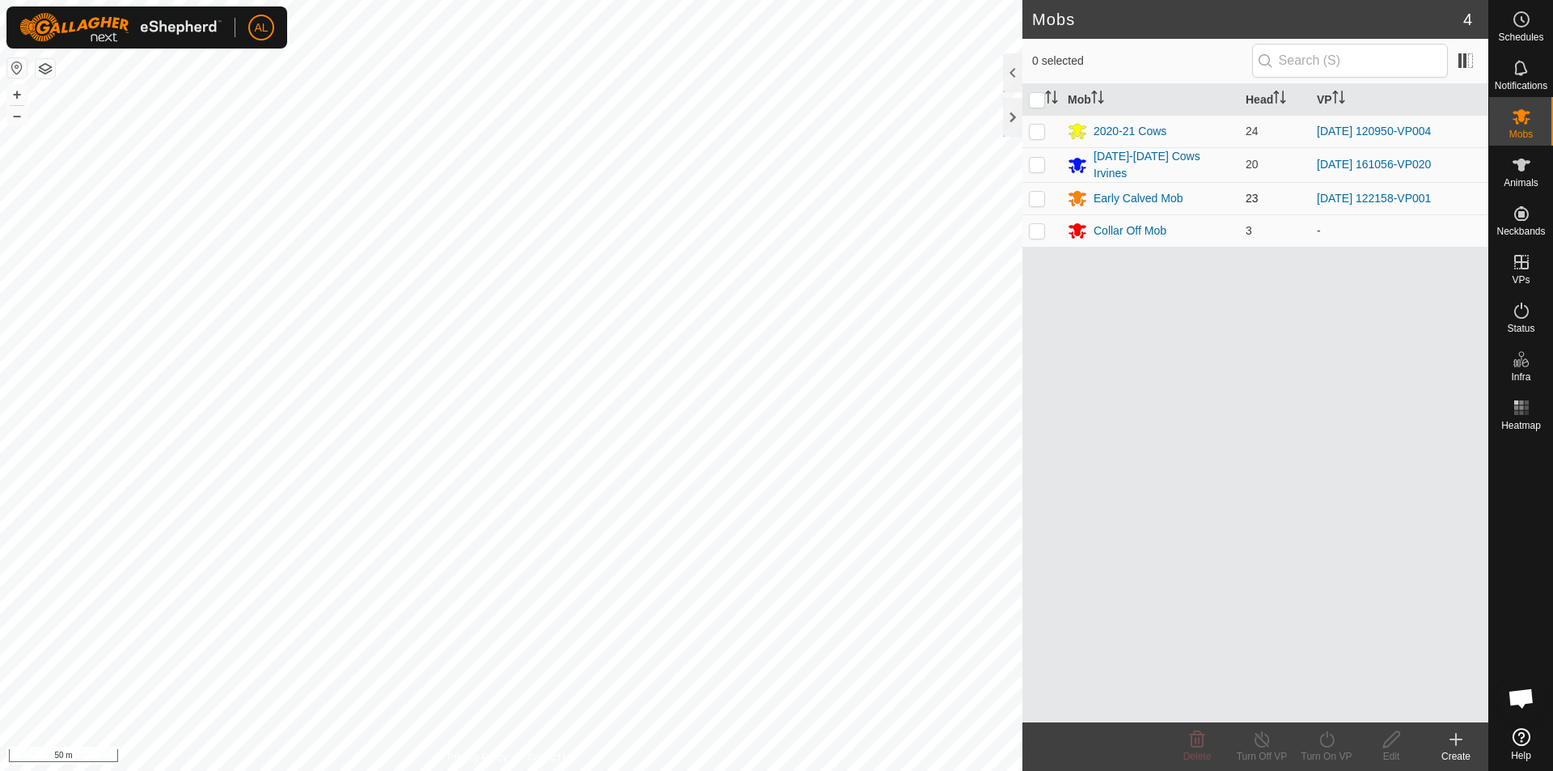
click at [1033, 203] on td at bounding box center [1041, 198] width 39 height 32
checkbox input "true"
click at [1328, 750] on div "Turn On VP" at bounding box center [1326, 756] width 65 height 15
click at [1322, 713] on link "Now" at bounding box center [1375, 703] width 160 height 32
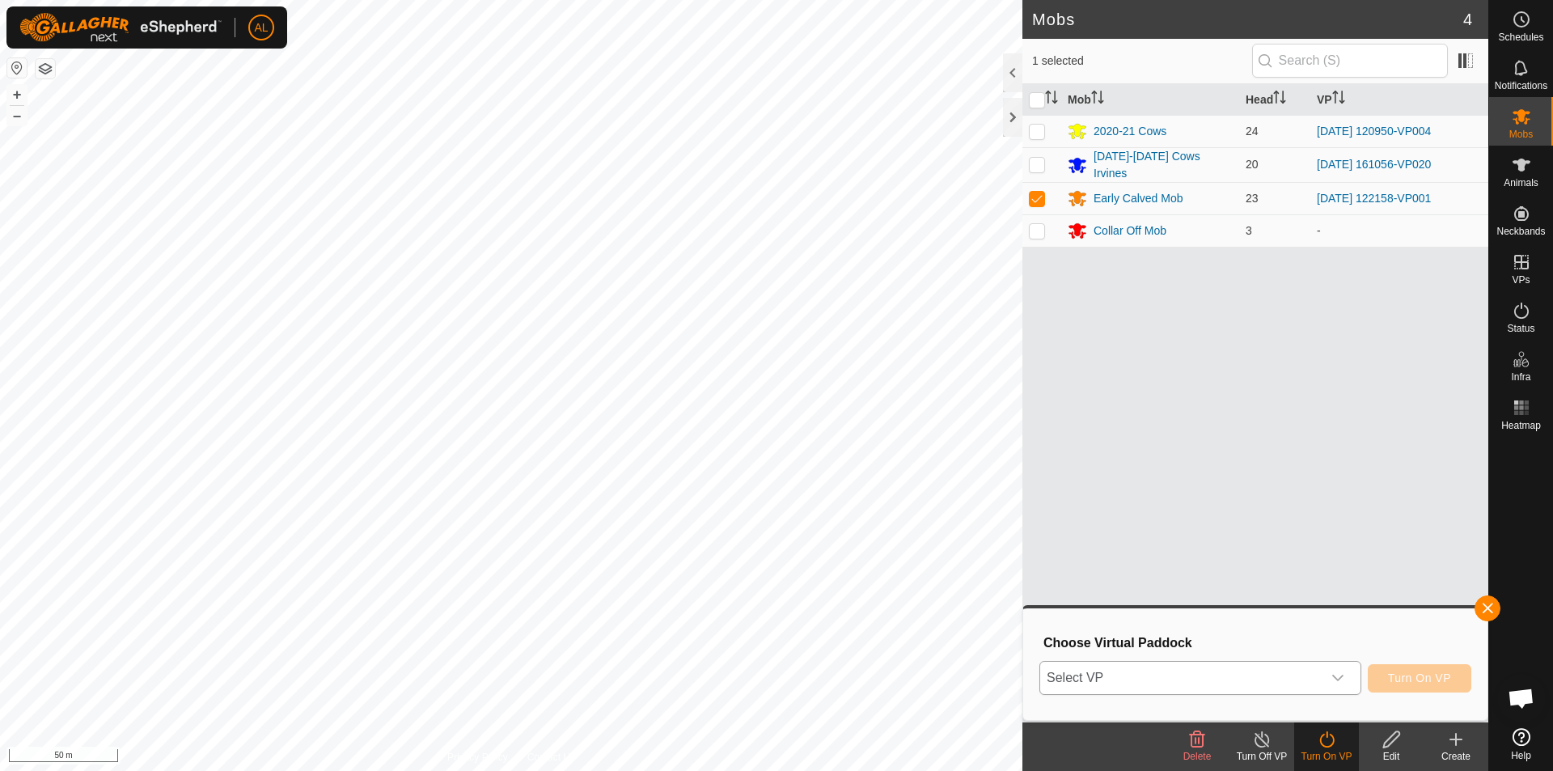
click at [1284, 679] on span "Select VP" at bounding box center [1180, 678] width 281 height 32
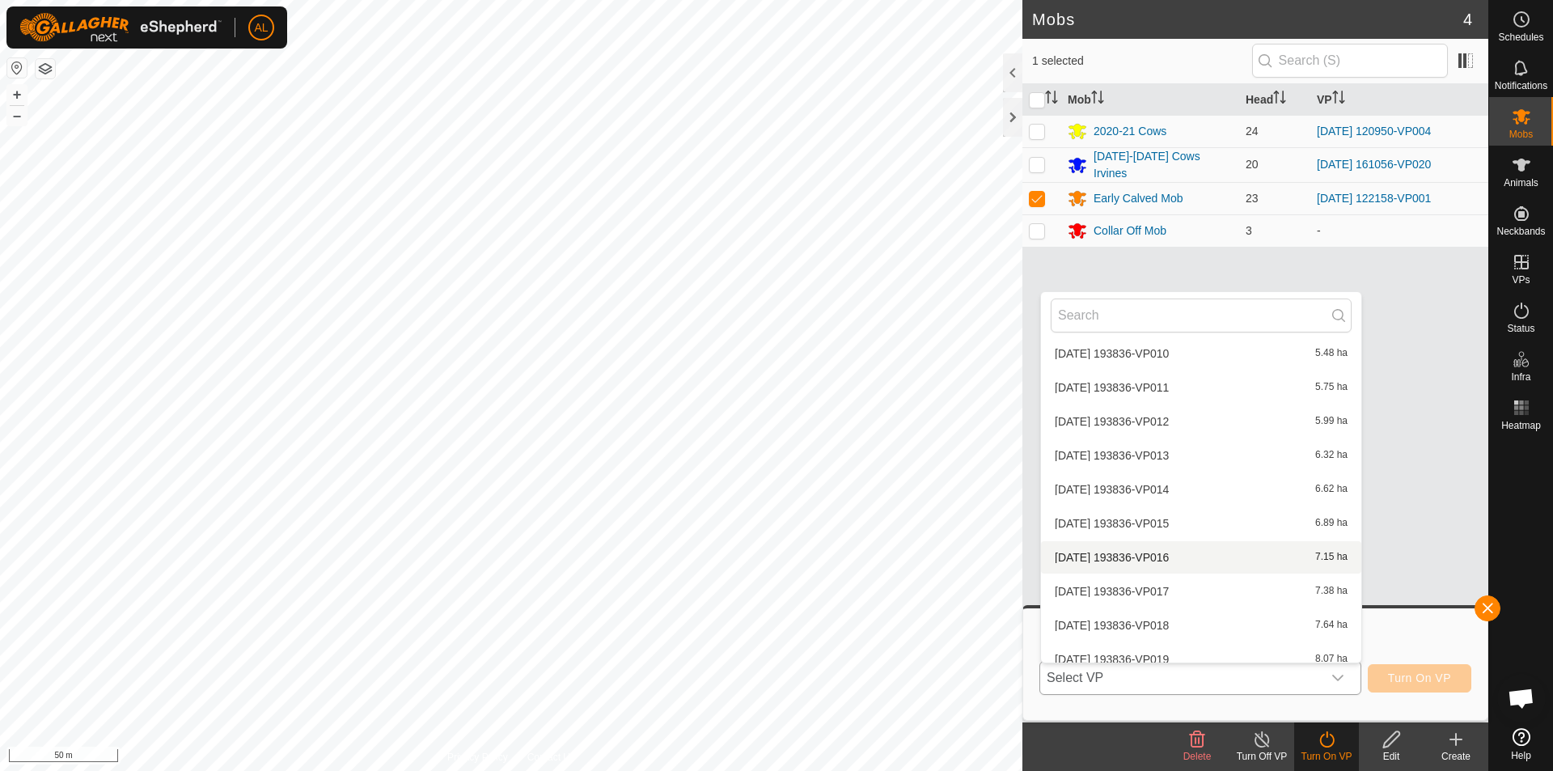
scroll to position [2541, 0]
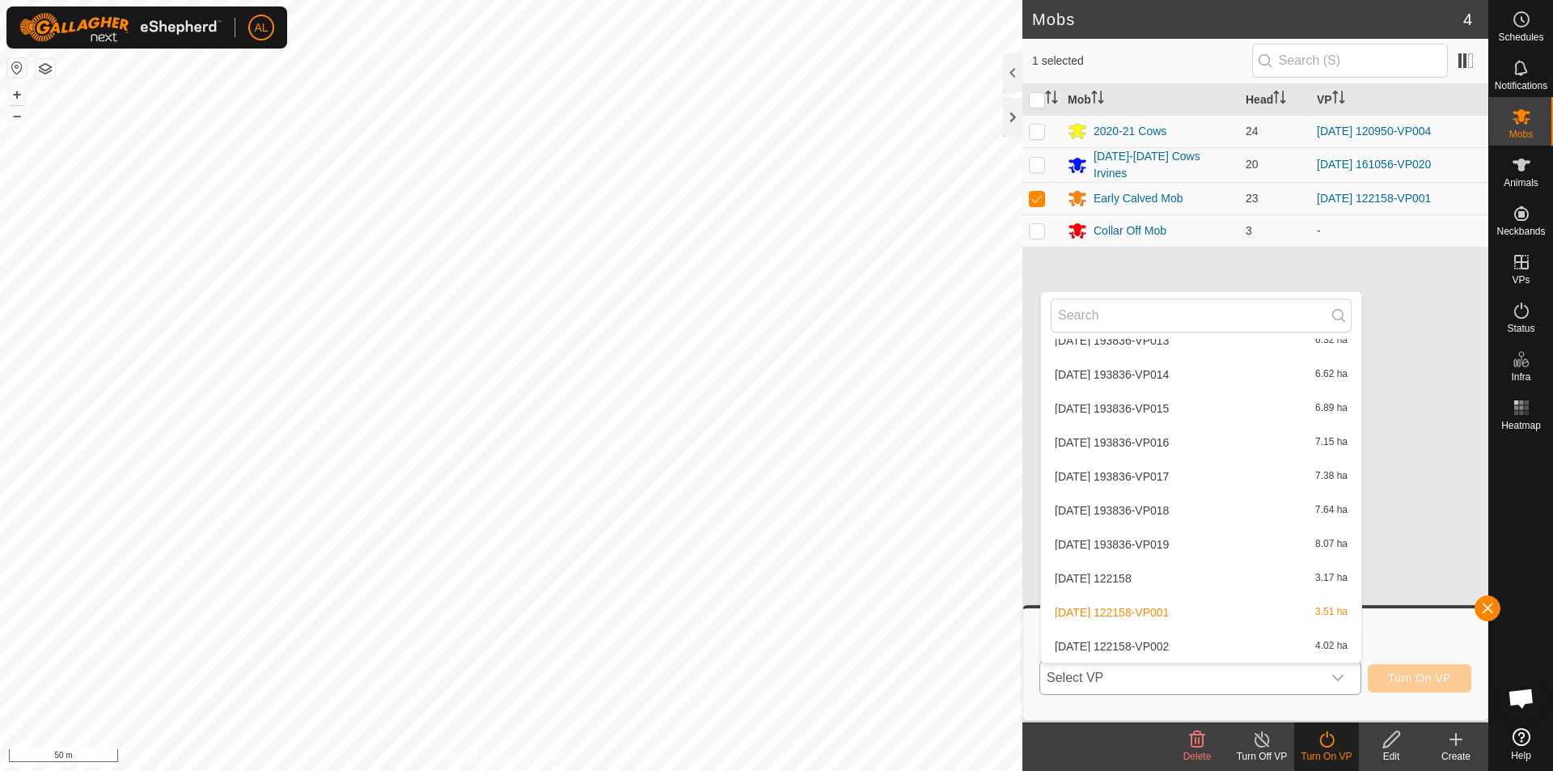
click at [1250, 650] on li "[DATE] 122158-VP002 4.02 ha" at bounding box center [1201, 646] width 320 height 32
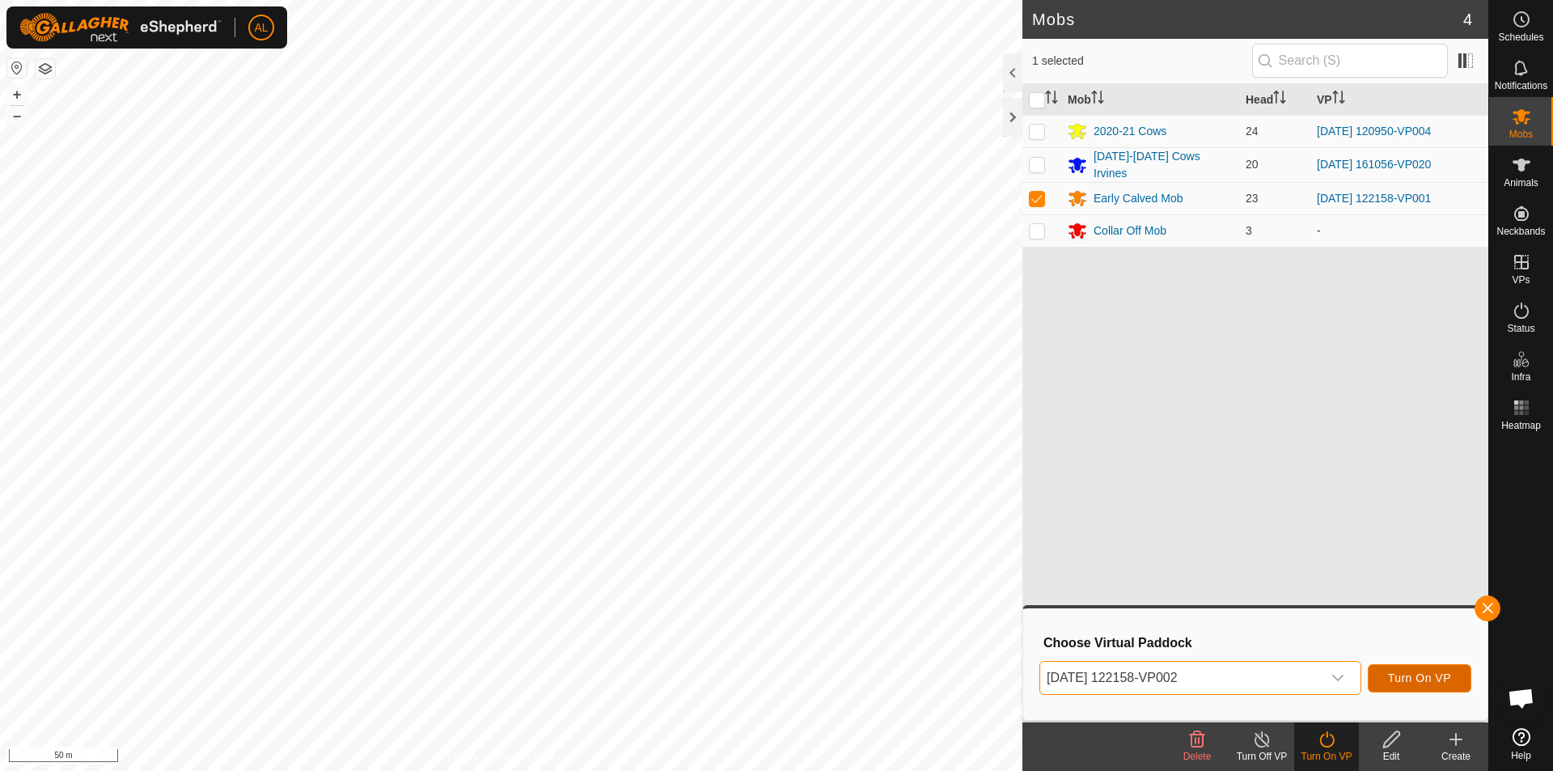
click at [1423, 683] on span "Turn On VP" at bounding box center [1419, 677] width 63 height 13
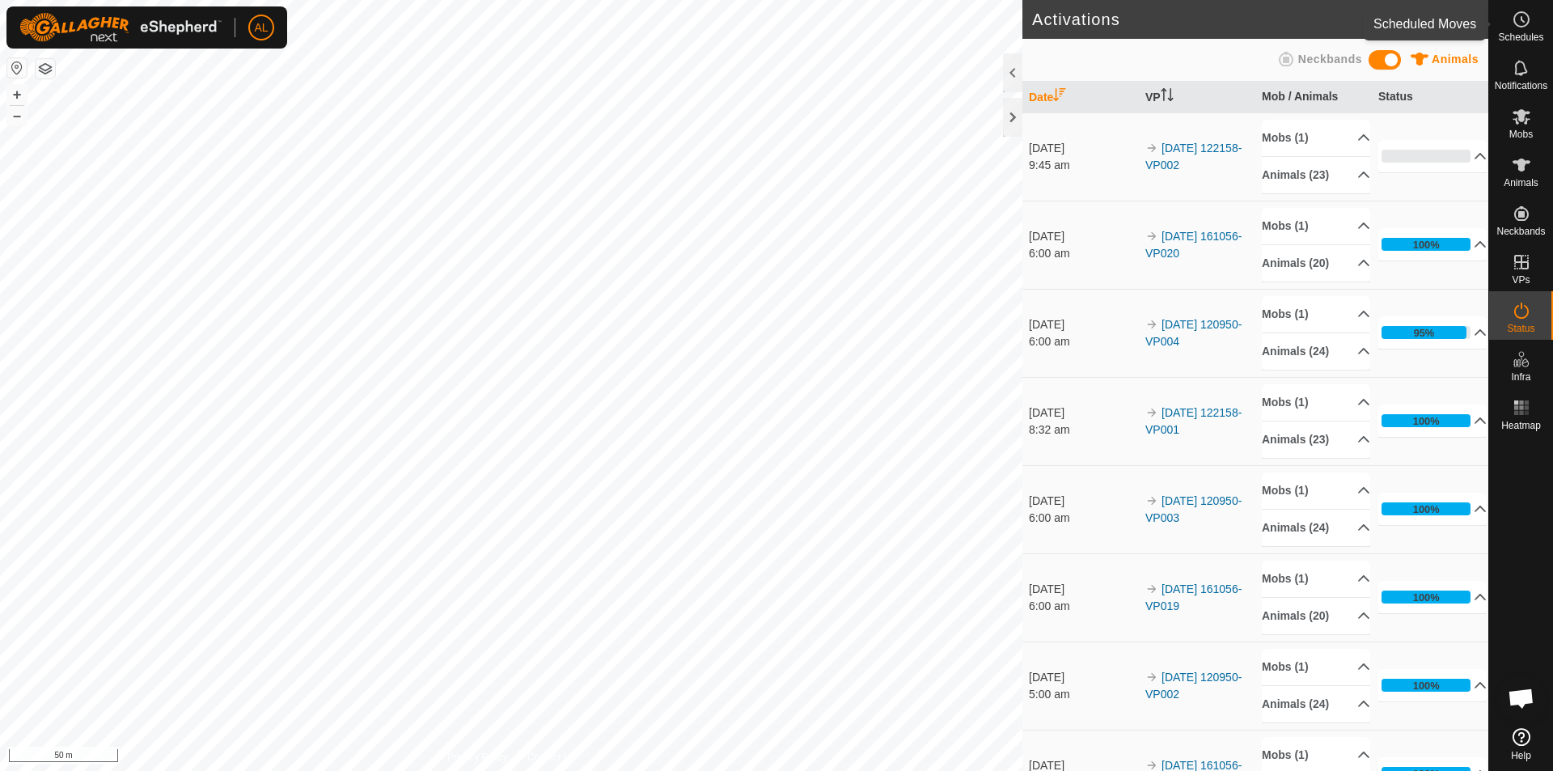
click at [1515, 19] on icon at bounding box center [1521, 19] width 19 height 19
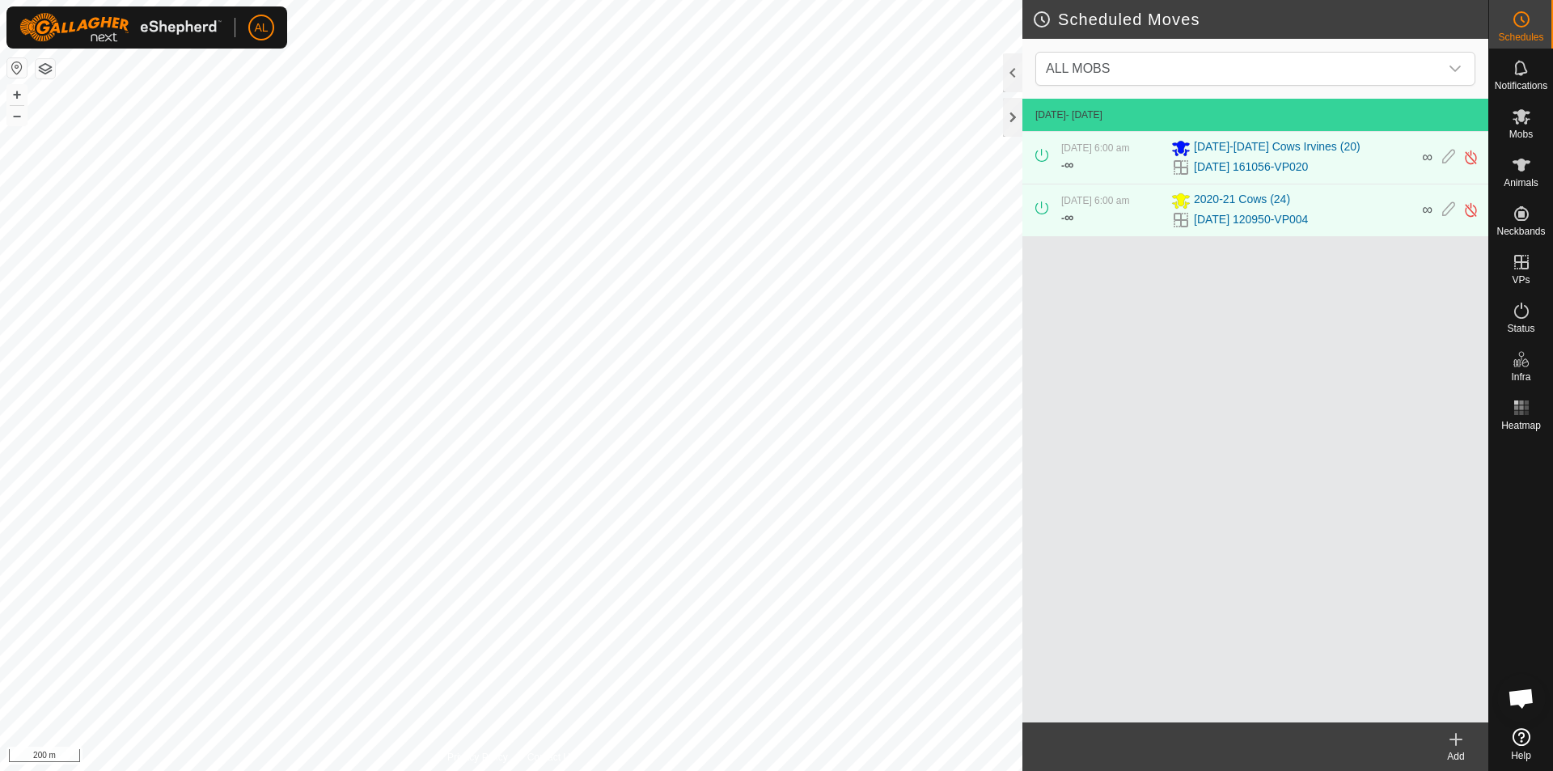
click at [1447, 752] on div "Add" at bounding box center [1455, 756] width 65 height 15
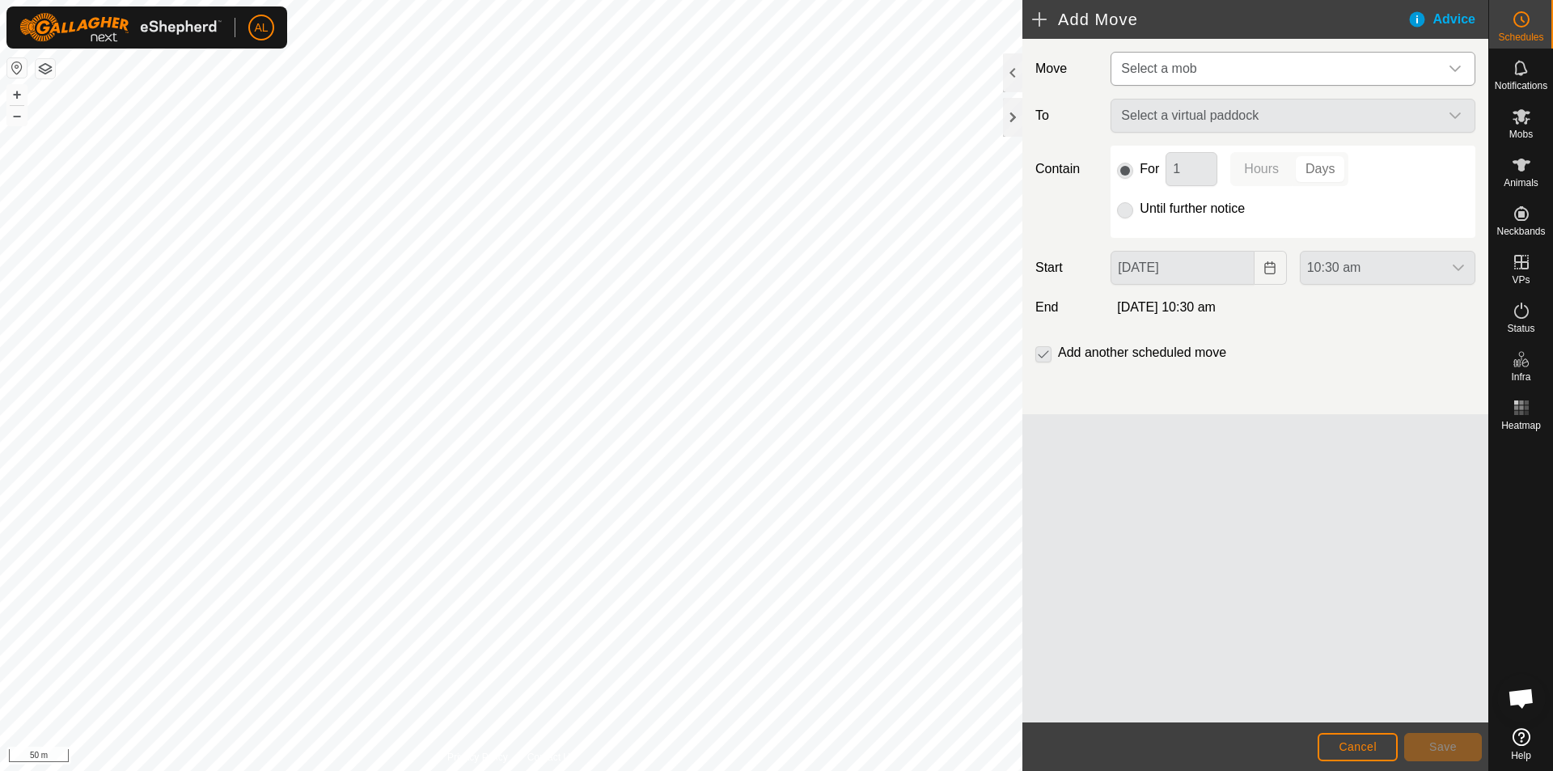
click at [1177, 75] on span "Select a mob" at bounding box center [1276, 69] width 324 height 32
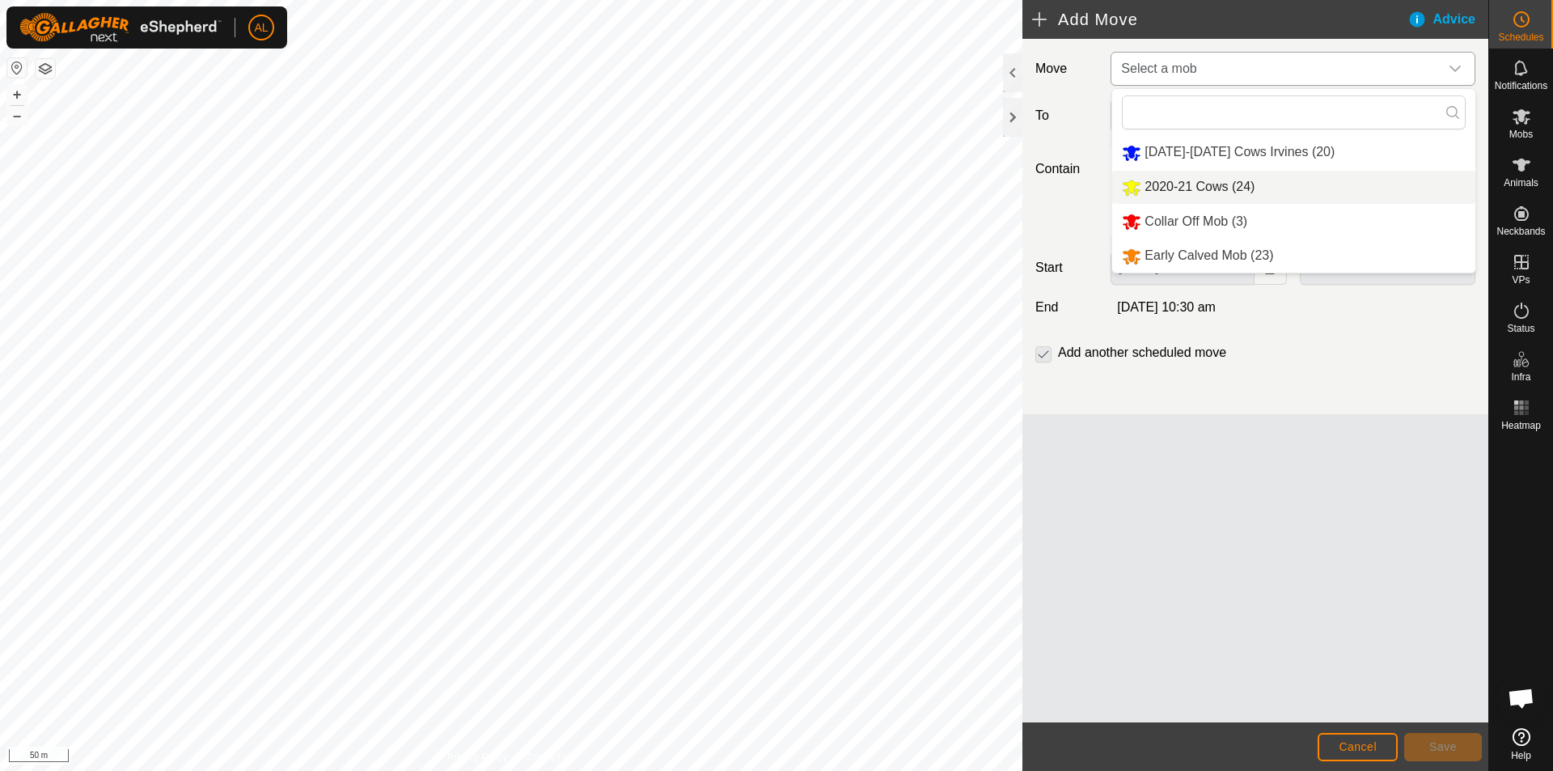
click at [1174, 188] on li "2020-21 Cows (24)" at bounding box center [1293, 187] width 363 height 33
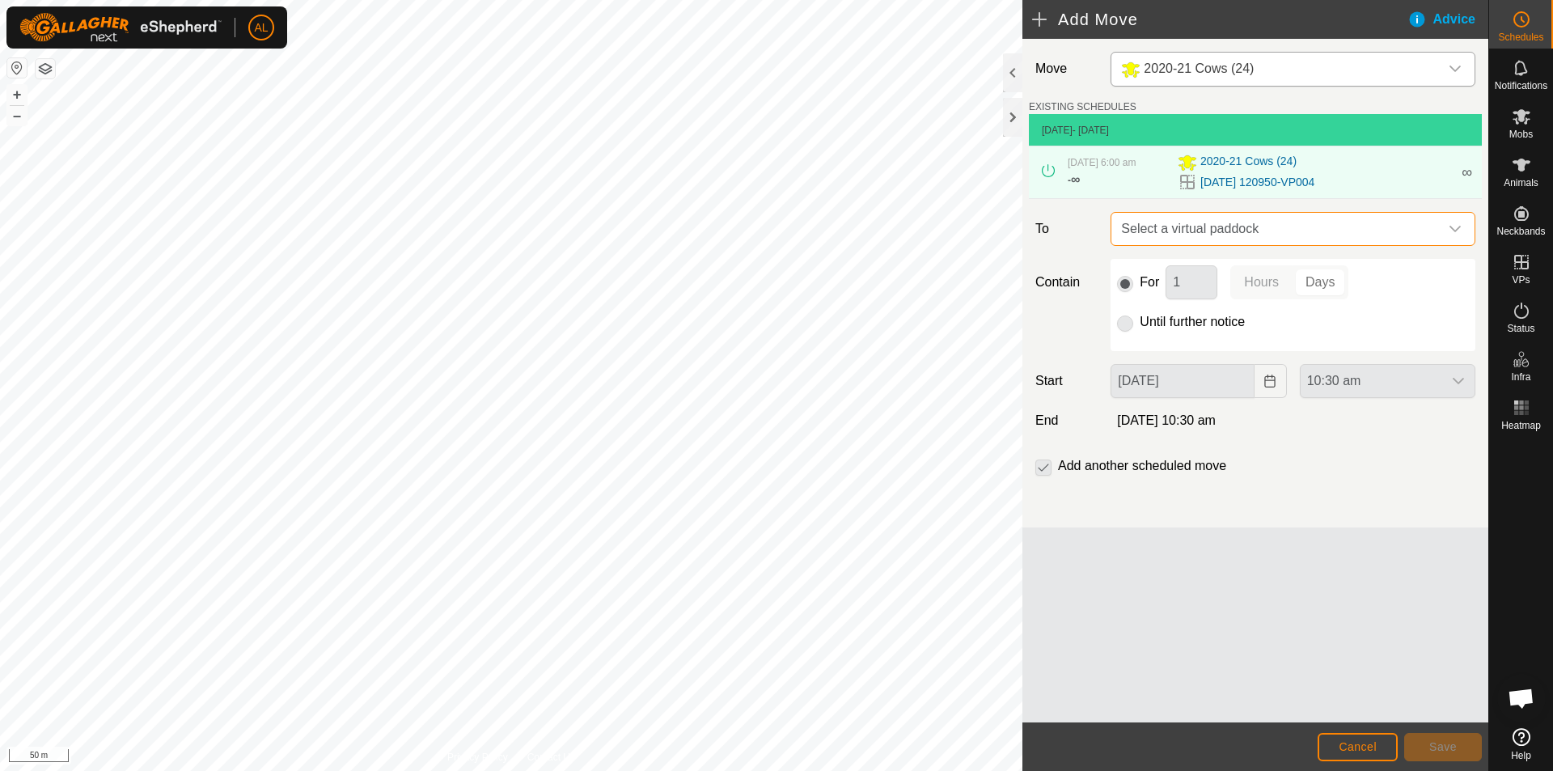
click at [1209, 227] on span "Select a virtual paddock" at bounding box center [1276, 229] width 324 height 32
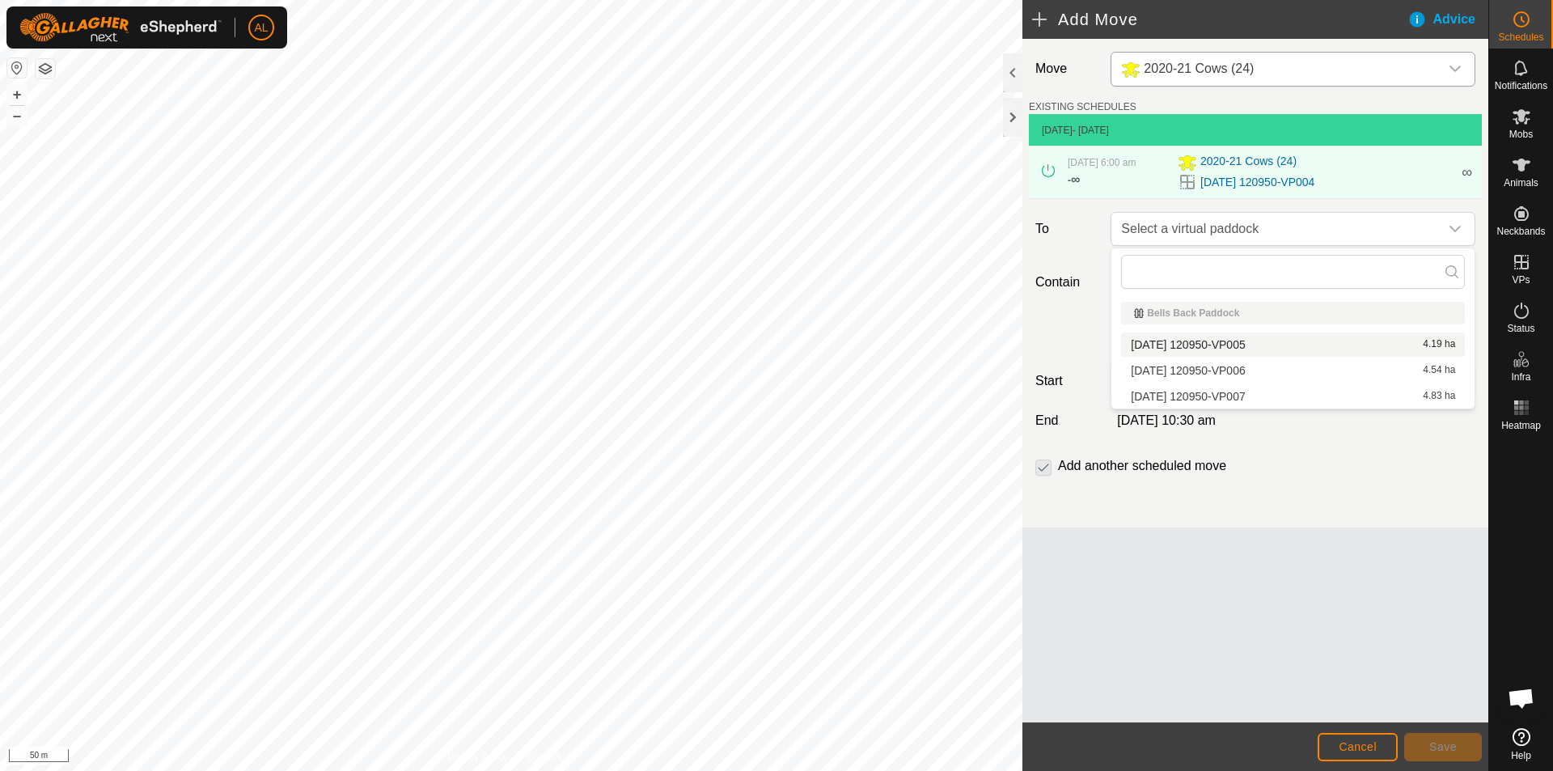
click at [1194, 341] on li "[DATE] 120950-VP005 4.19 ha" at bounding box center [1293, 344] width 344 height 24
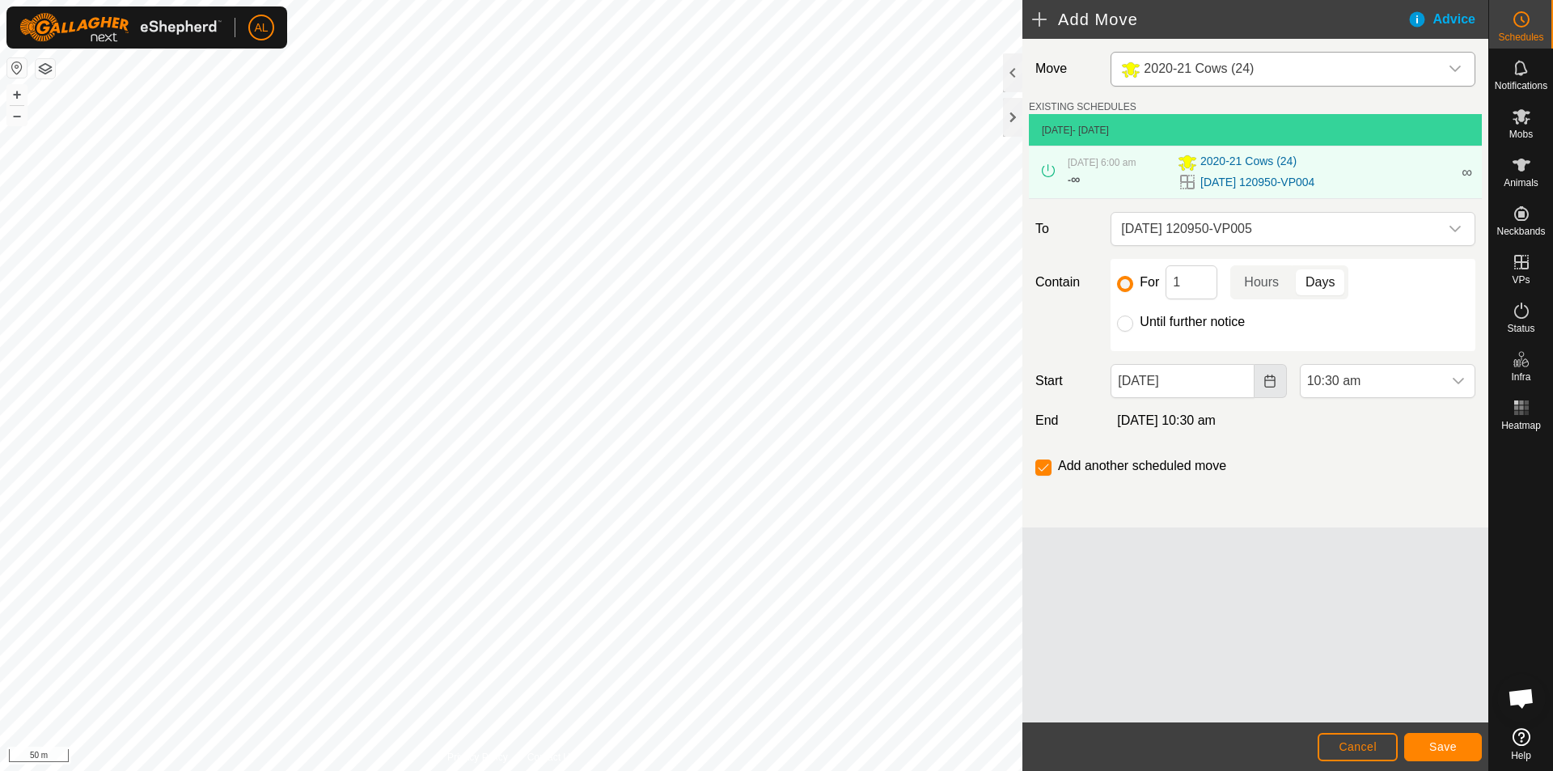
click at [1276, 390] on button "Choose Date" at bounding box center [1270, 381] width 32 height 34
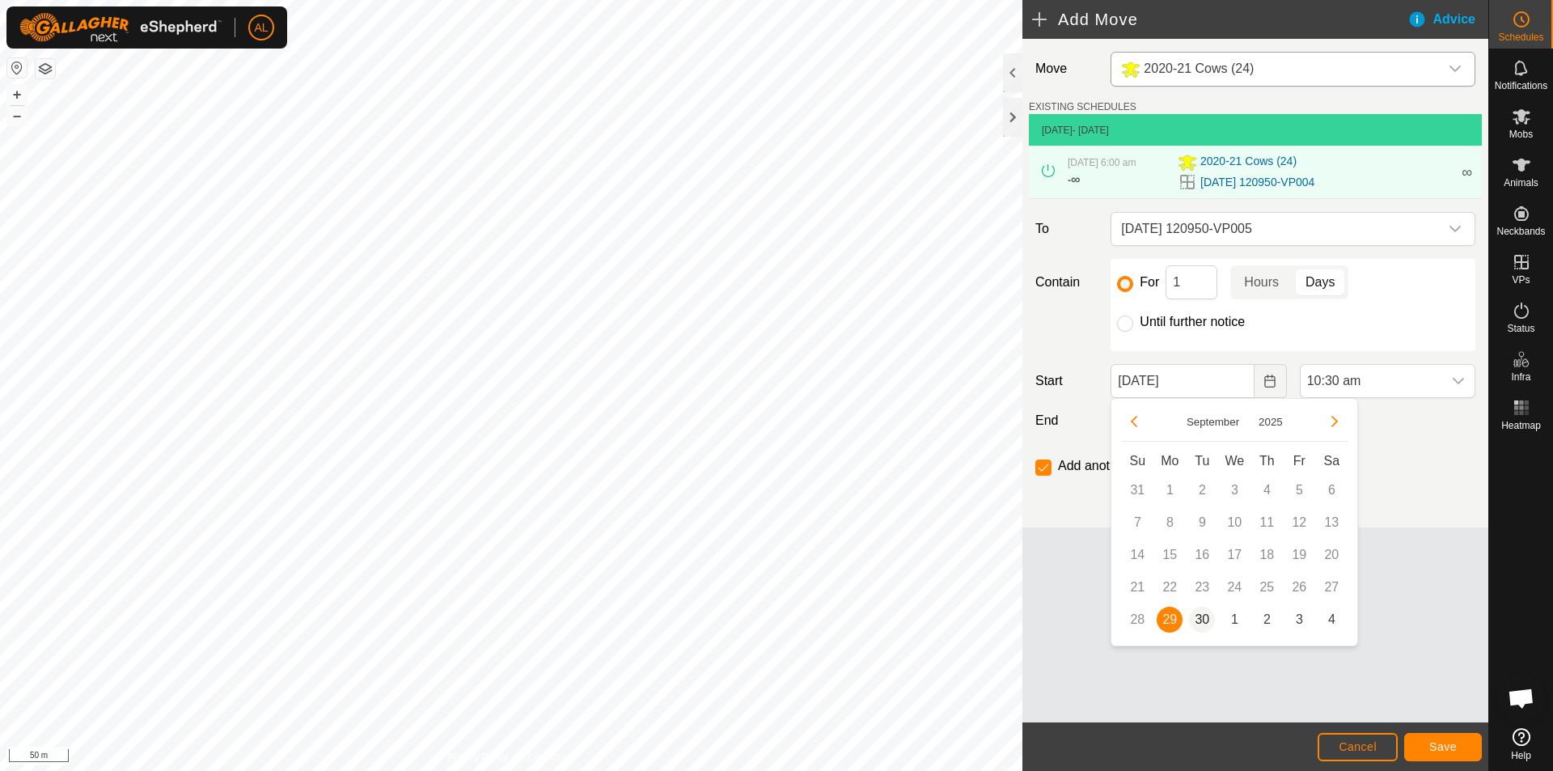
click at [1204, 617] on span "30" at bounding box center [1202, 620] width 26 height 26
type input "[DATE]"
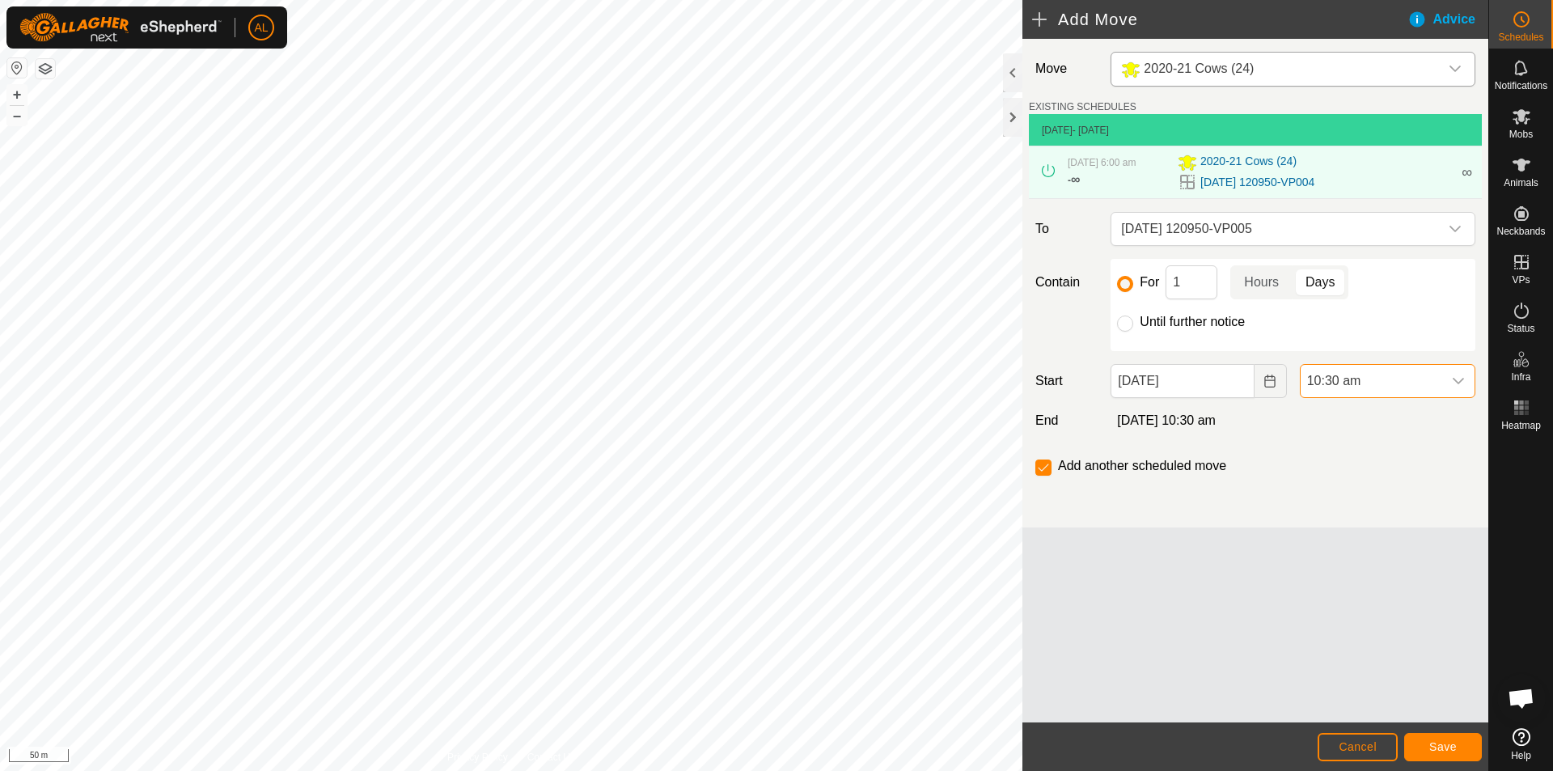
click at [1404, 383] on span "10:30 am" at bounding box center [1371, 381] width 142 height 32
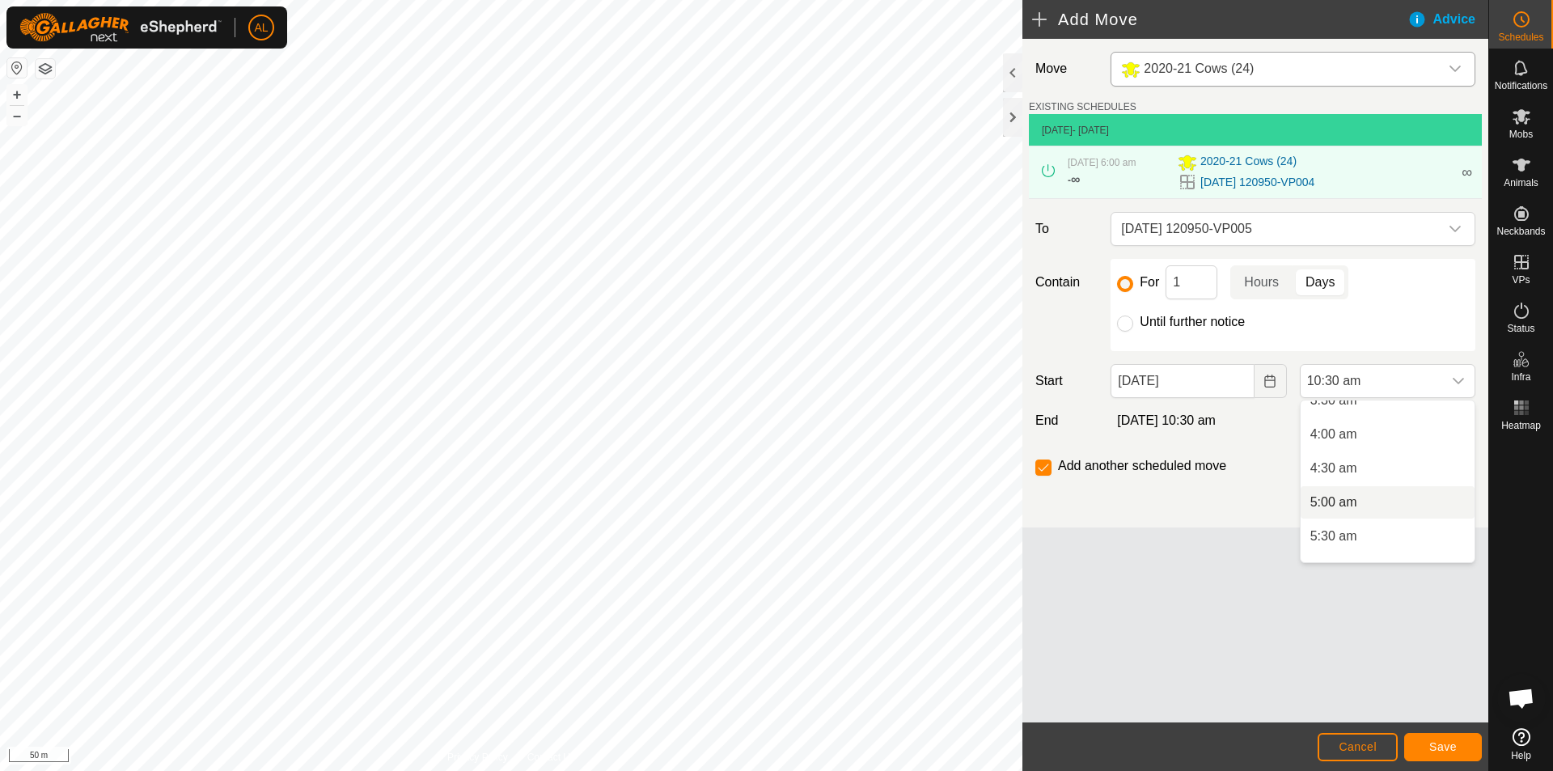
click at [1364, 504] on li "5:00 am" at bounding box center [1387, 502] width 174 height 32
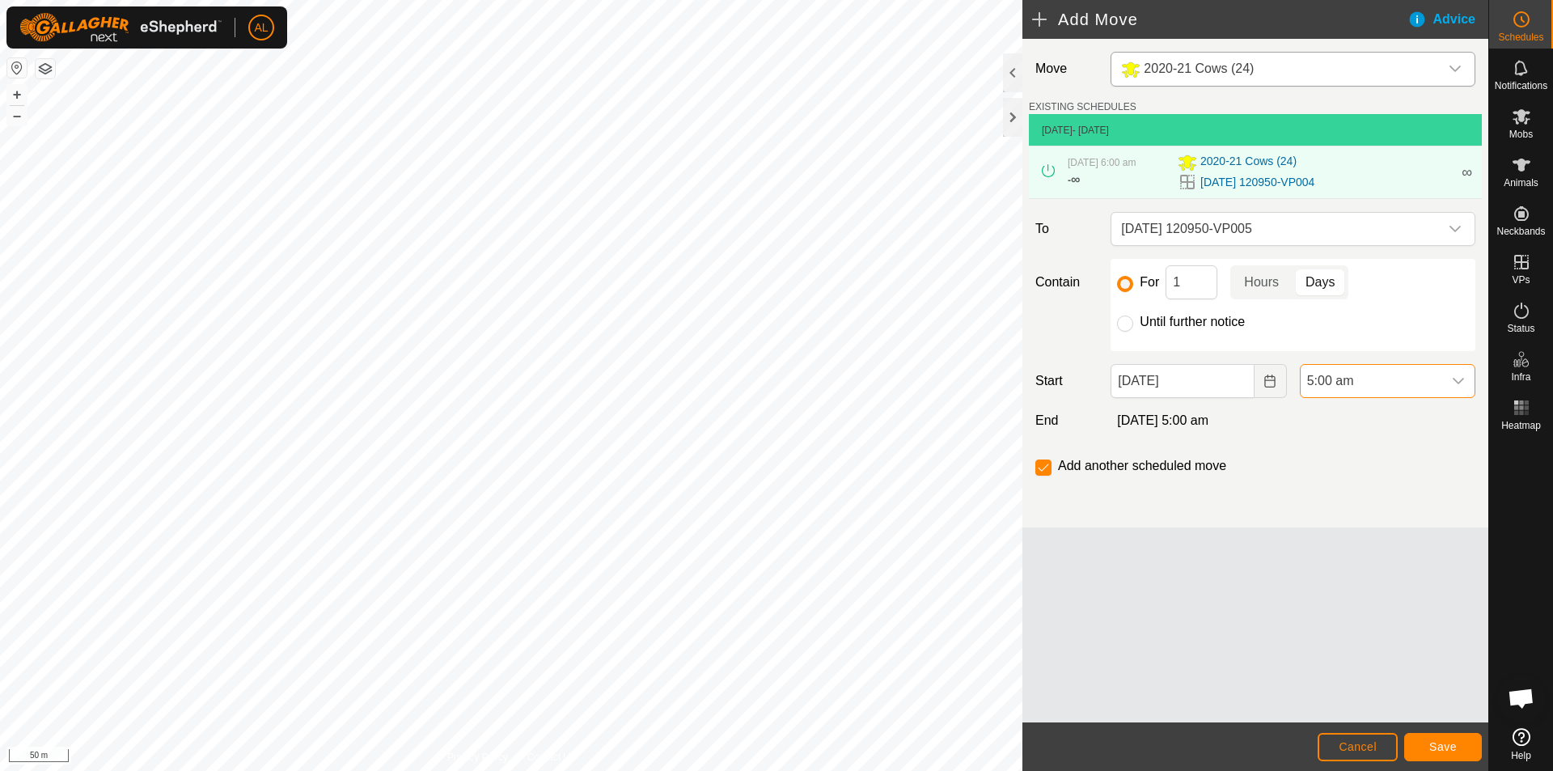
scroll to position [584, 0]
click at [1429, 755] on button "Save" at bounding box center [1443, 747] width 78 height 28
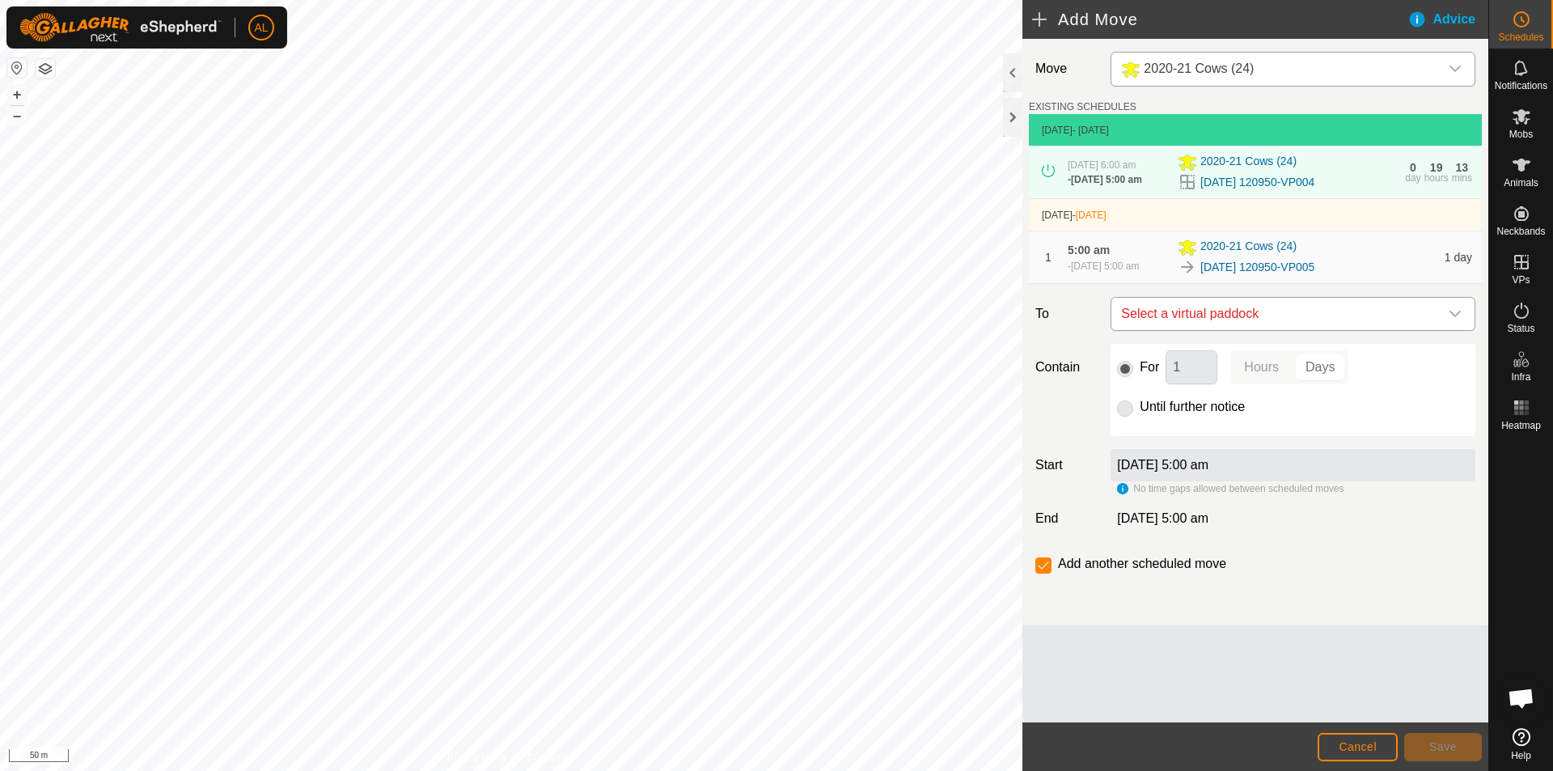
click at [1235, 314] on span "Select a virtual paddock" at bounding box center [1276, 314] width 324 height 32
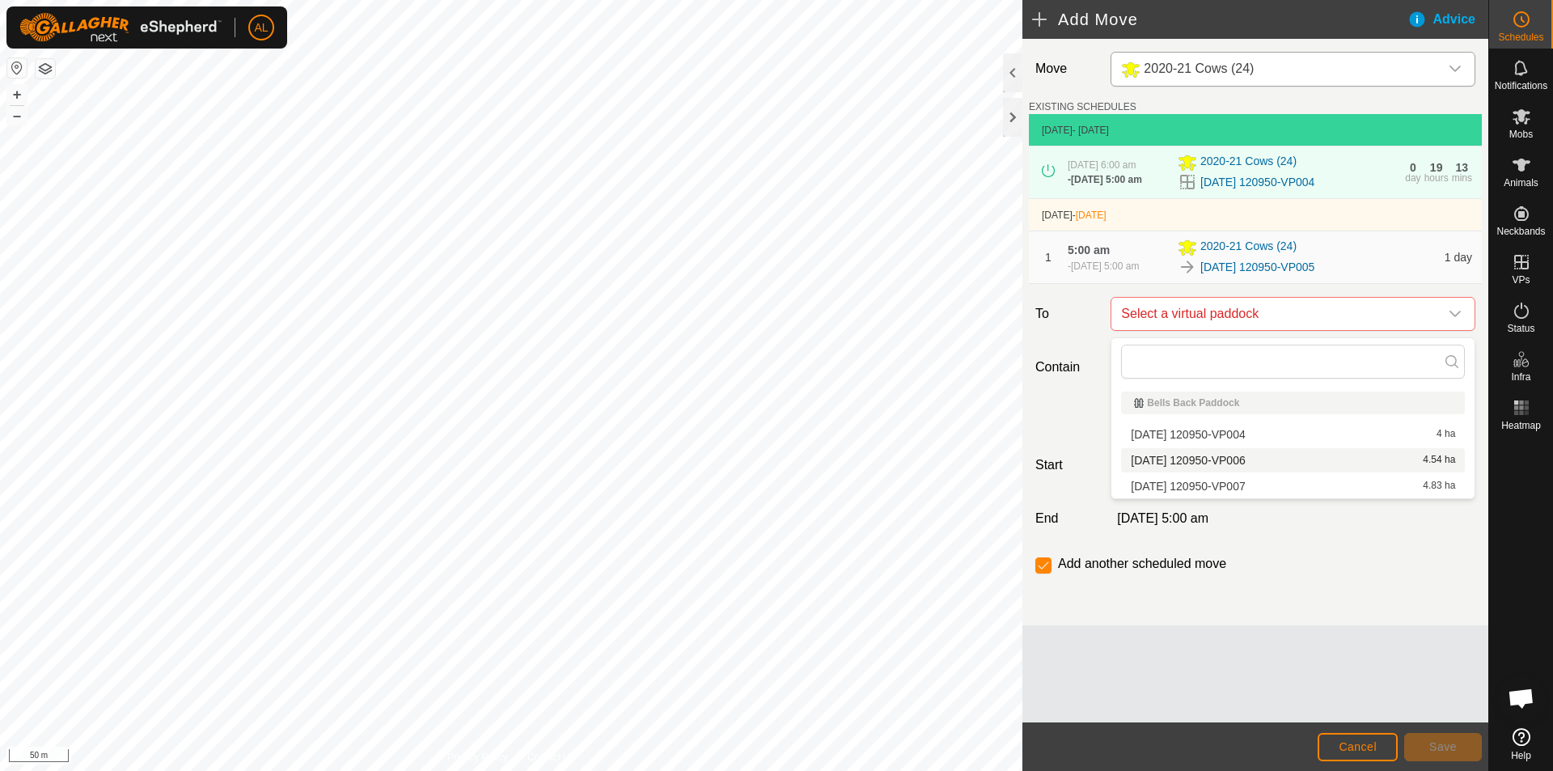
click at [1207, 455] on li "[DATE] 120950-VP006 4.54 ha" at bounding box center [1293, 460] width 344 height 24
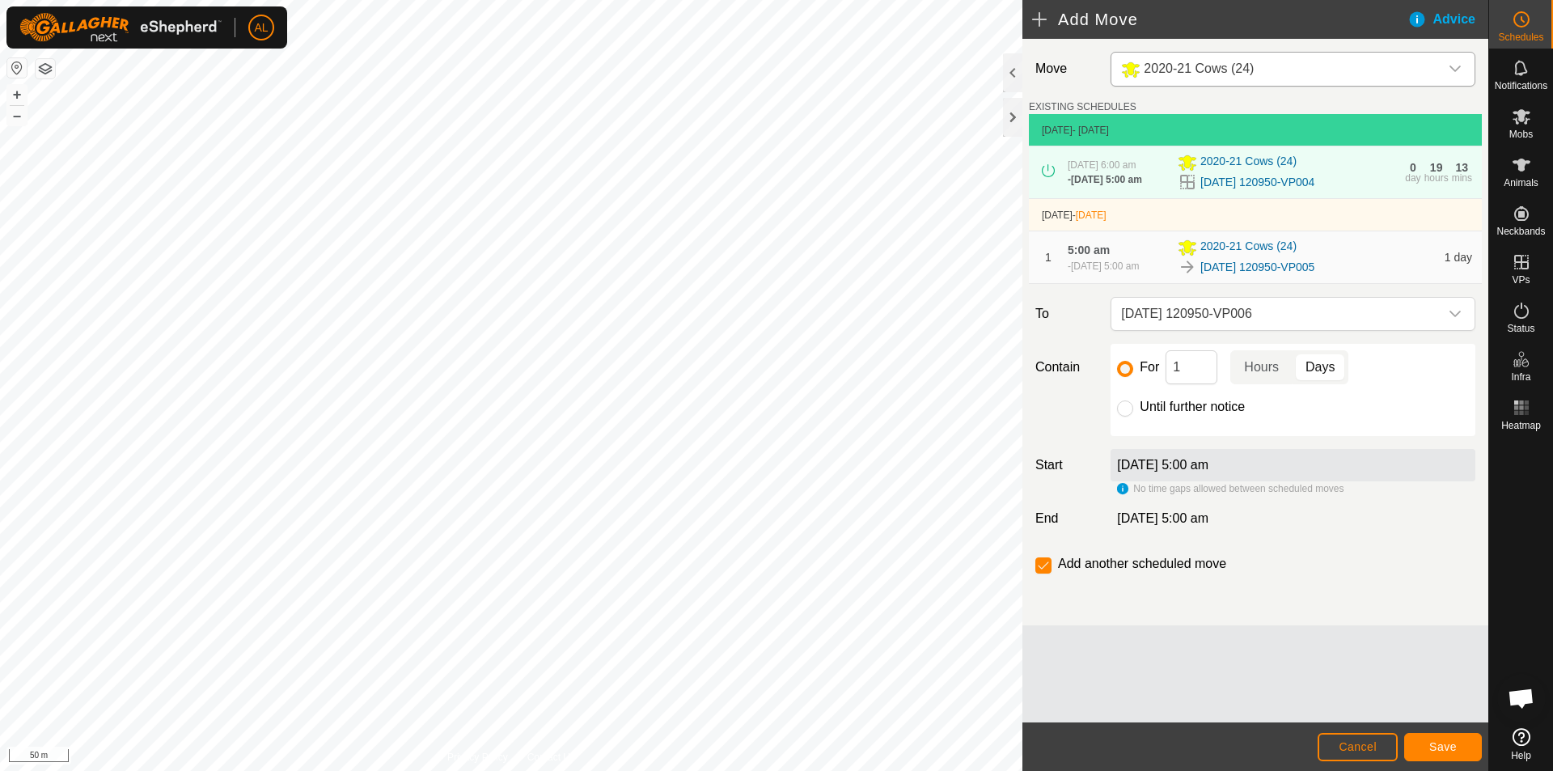
click at [1450, 717] on div "Move 2020-21 Cows (24) EXISTING SCHEDULES [DATE] - [DATE] [DATE] 6:00 am - [DAT…" at bounding box center [1255, 380] width 466 height 683
click at [1453, 730] on footer "Cancel Save" at bounding box center [1255, 746] width 466 height 49
click at [1444, 739] on button "Save" at bounding box center [1443, 747] width 78 height 28
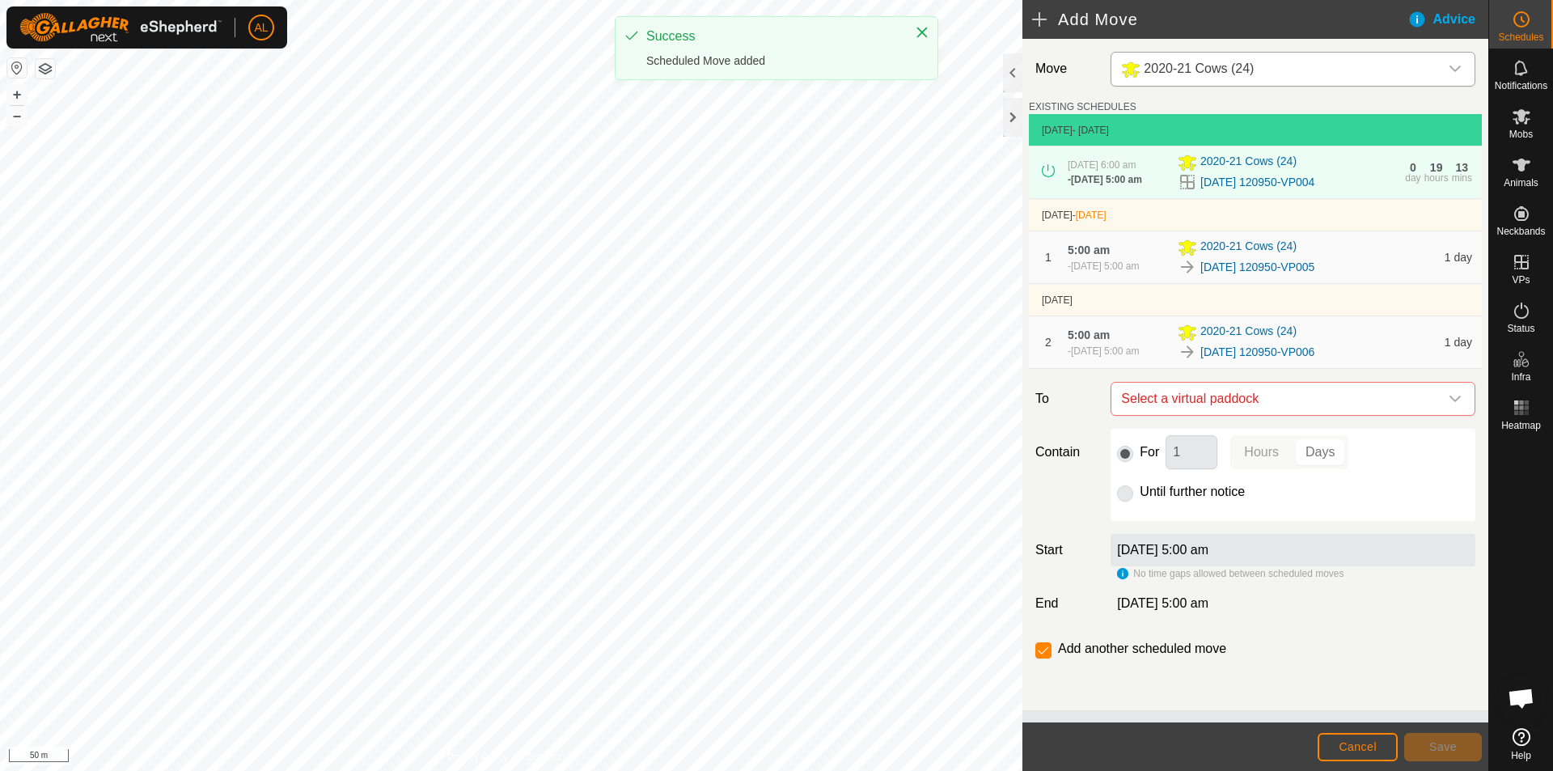
click at [1135, 494] on div "Until further notice" at bounding box center [1293, 491] width 352 height 19
click at [1123, 497] on p-radiobutton at bounding box center [1125, 491] width 16 height 19
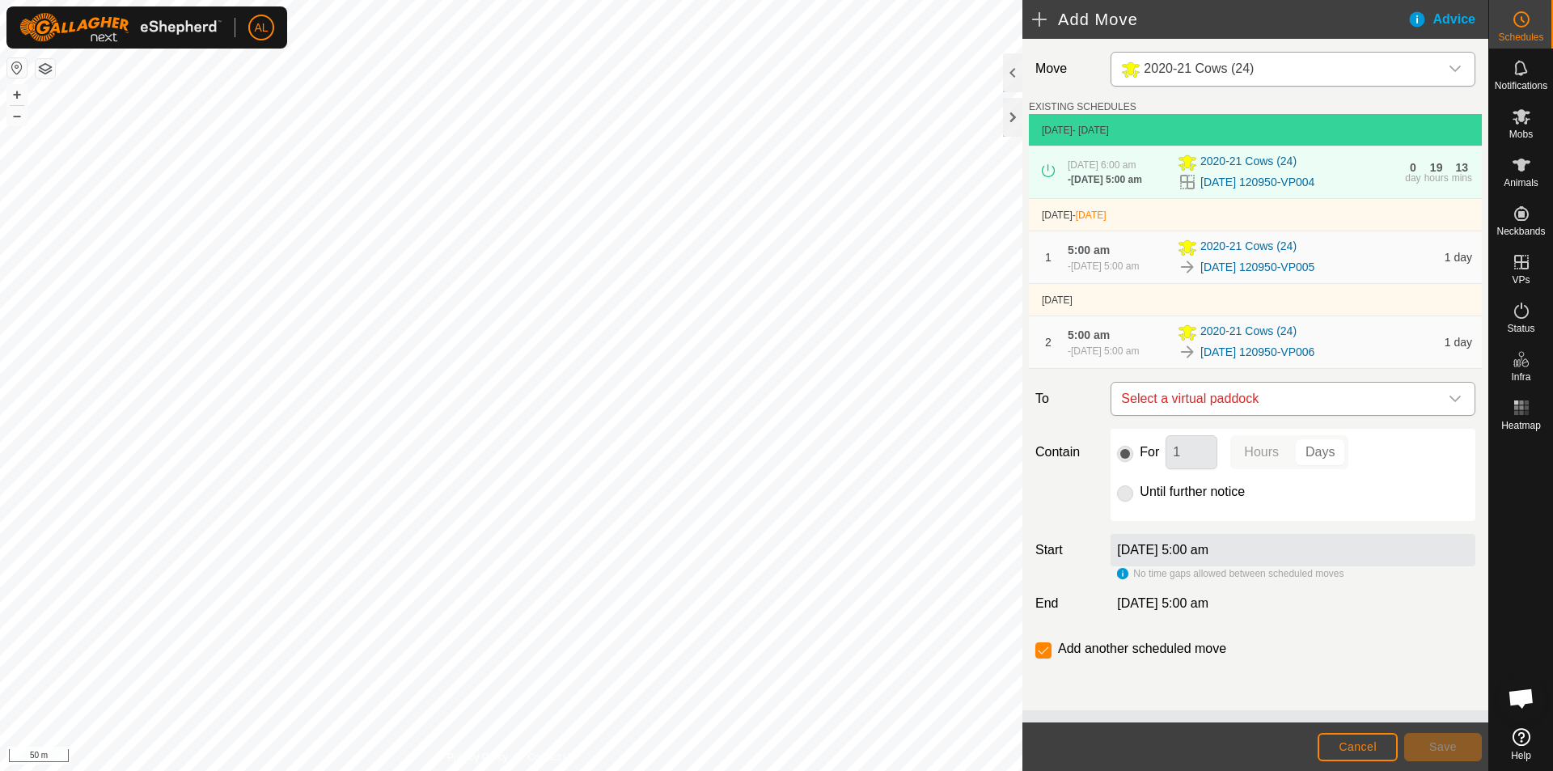
click at [1196, 404] on span "Select a virtual paddock" at bounding box center [1276, 399] width 324 height 32
click at [1200, 511] on li "[DATE] 120950-VP007 4.83 ha" at bounding box center [1293, 519] width 344 height 24
click at [1135, 497] on div "Until further notice" at bounding box center [1293, 491] width 352 height 19
click at [1127, 497] on input "Until further notice" at bounding box center [1125, 493] width 16 height 16
radio input "true"
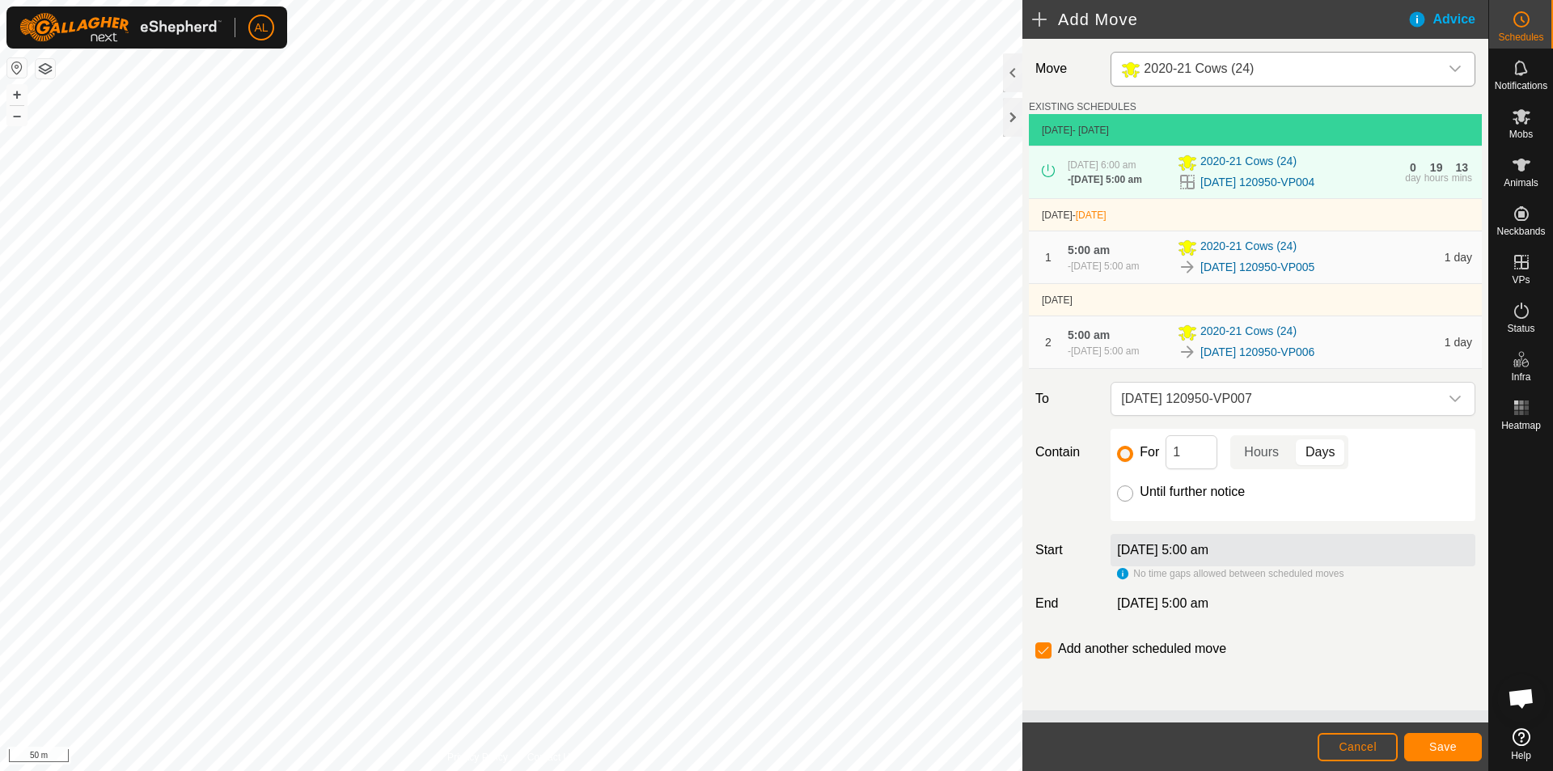
checkbox input "false"
click at [1191, 399] on span "[DATE] 120950-VP007" at bounding box center [1276, 399] width 324 height 32
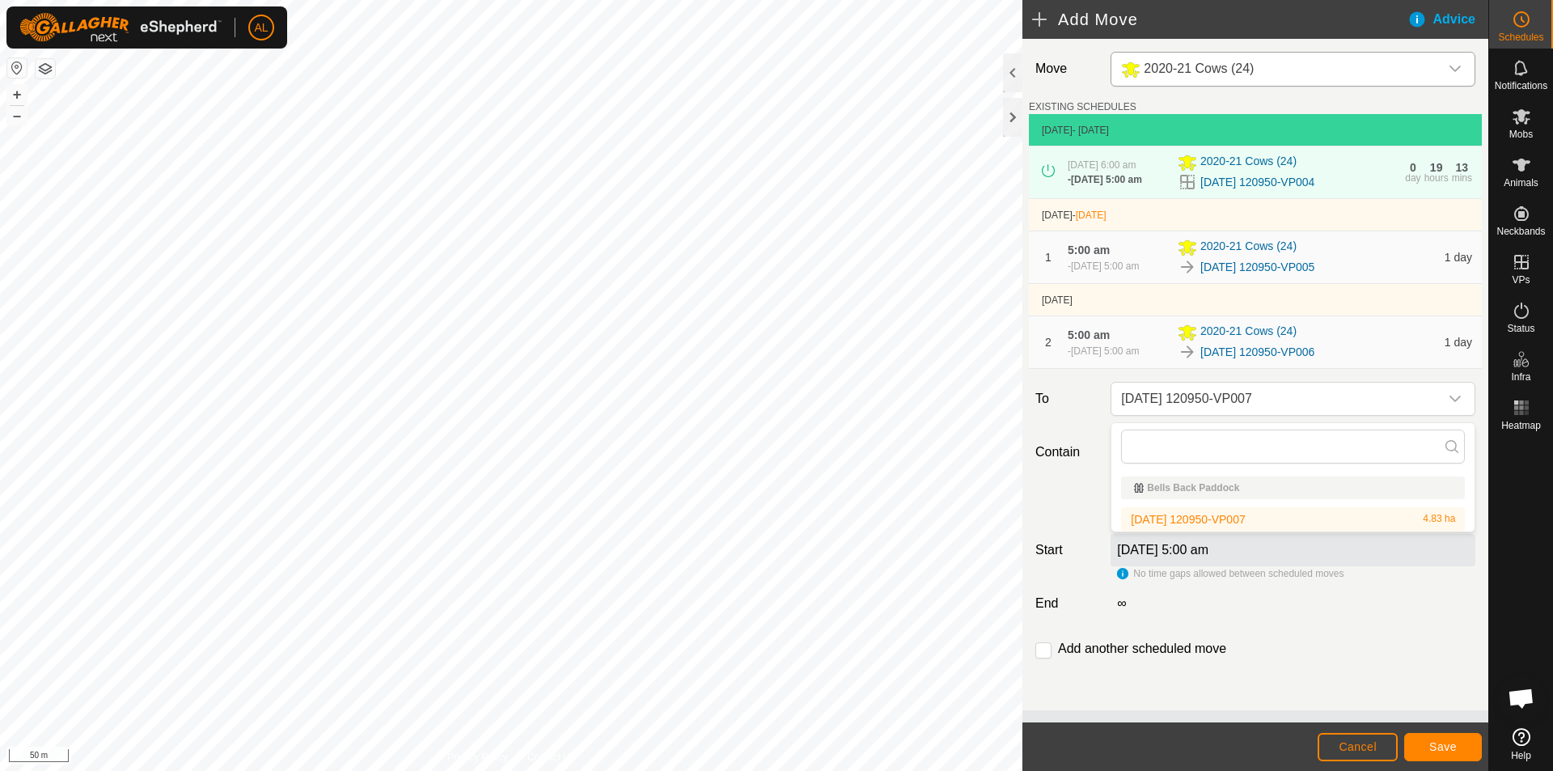
click at [1220, 522] on li "[DATE] 120950-VP007 4.83 ha" at bounding box center [1293, 519] width 344 height 24
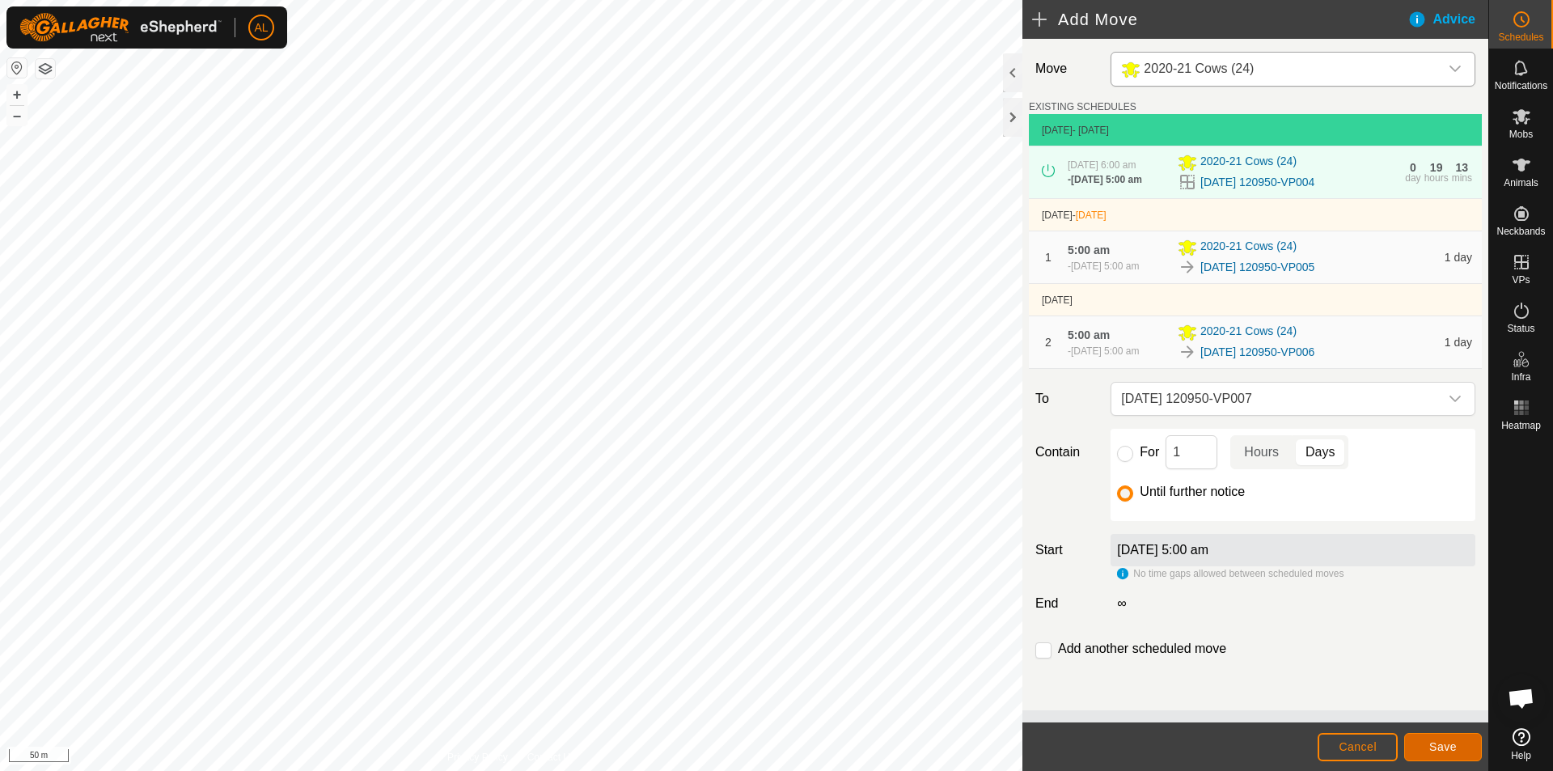
click at [1460, 751] on button "Save" at bounding box center [1443, 747] width 78 height 28
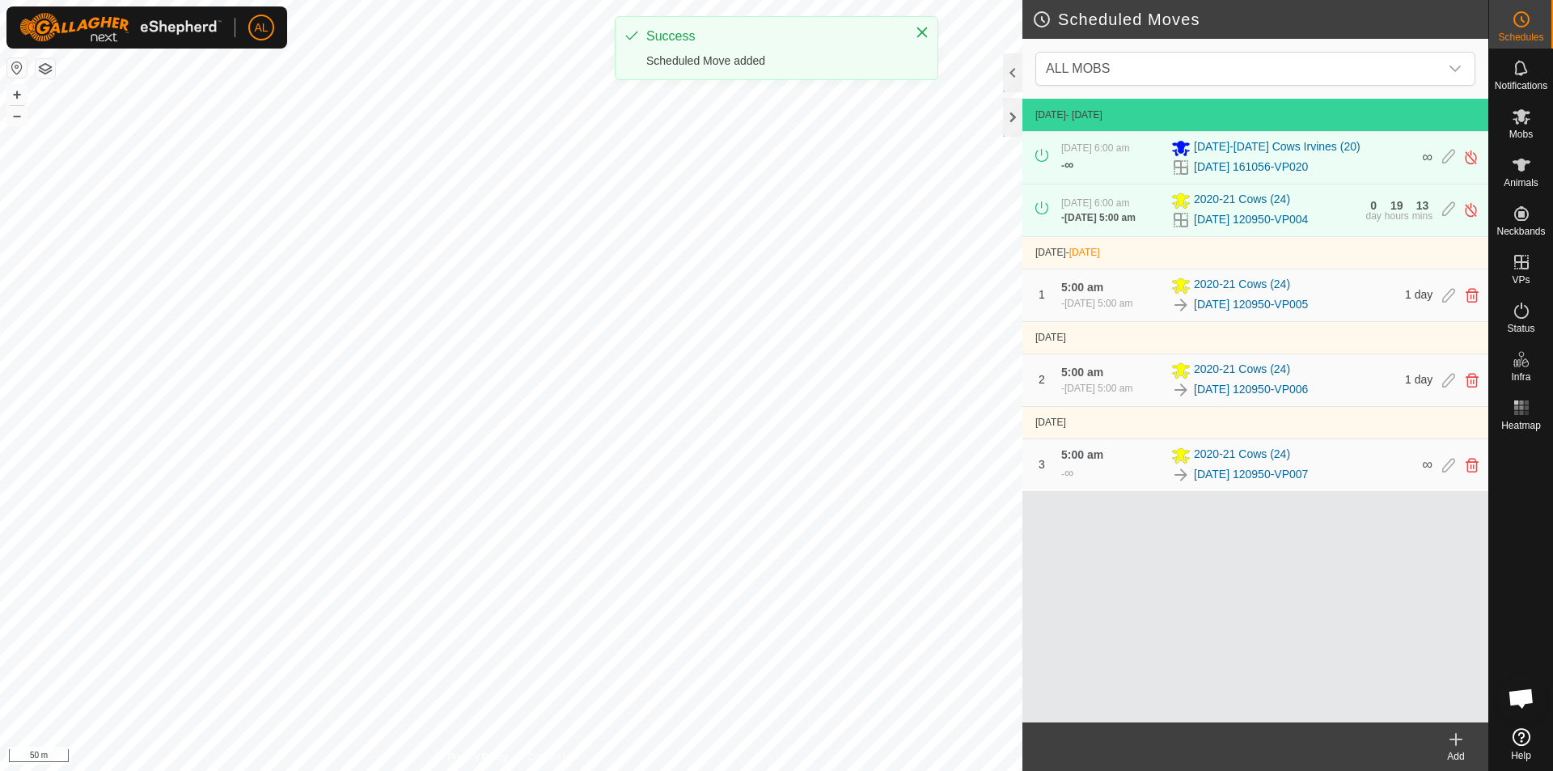
click at [1456, 745] on icon at bounding box center [1456, 739] width 0 height 11
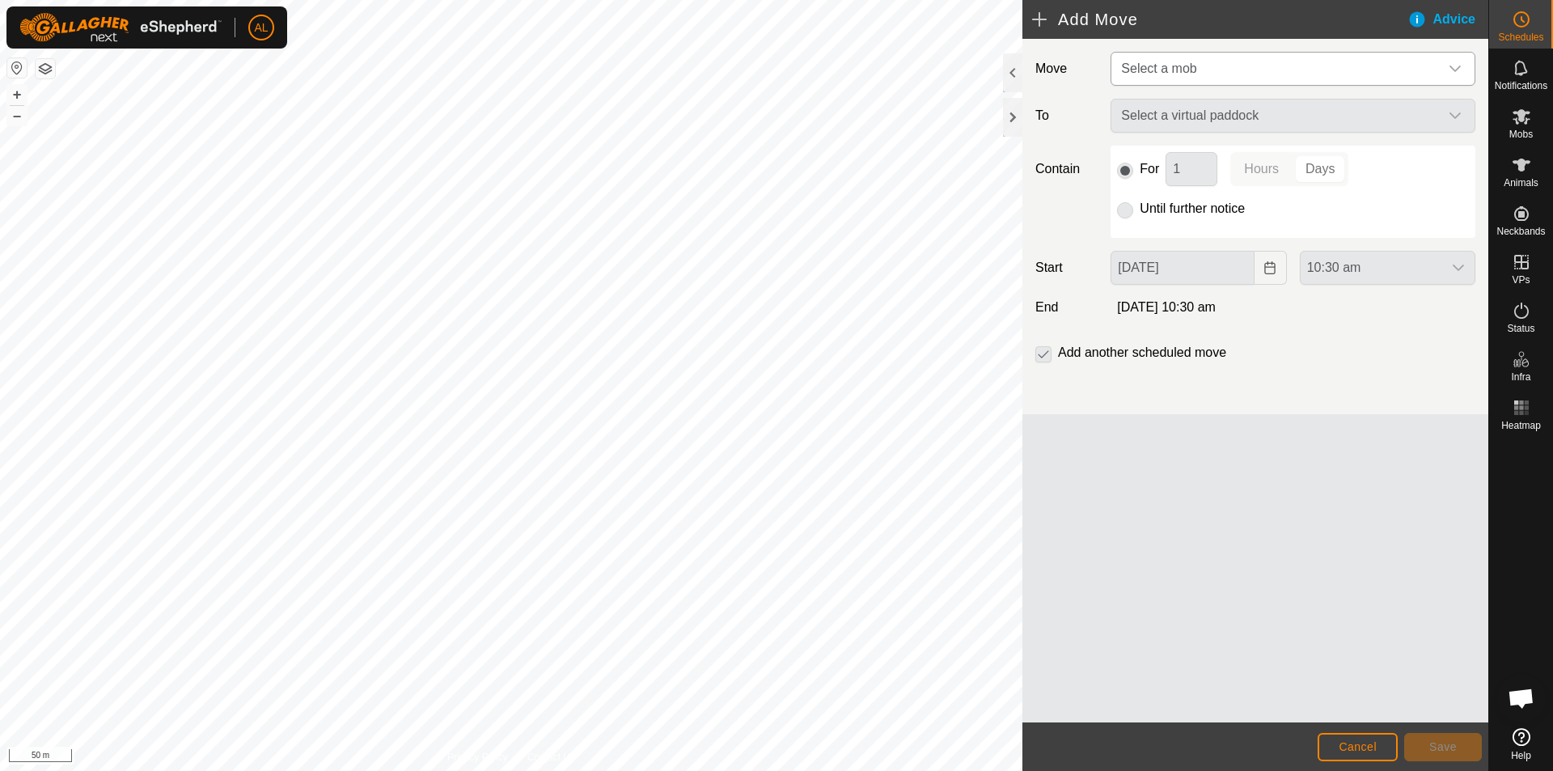
click at [1198, 59] on span "Select a mob" at bounding box center [1276, 69] width 324 height 32
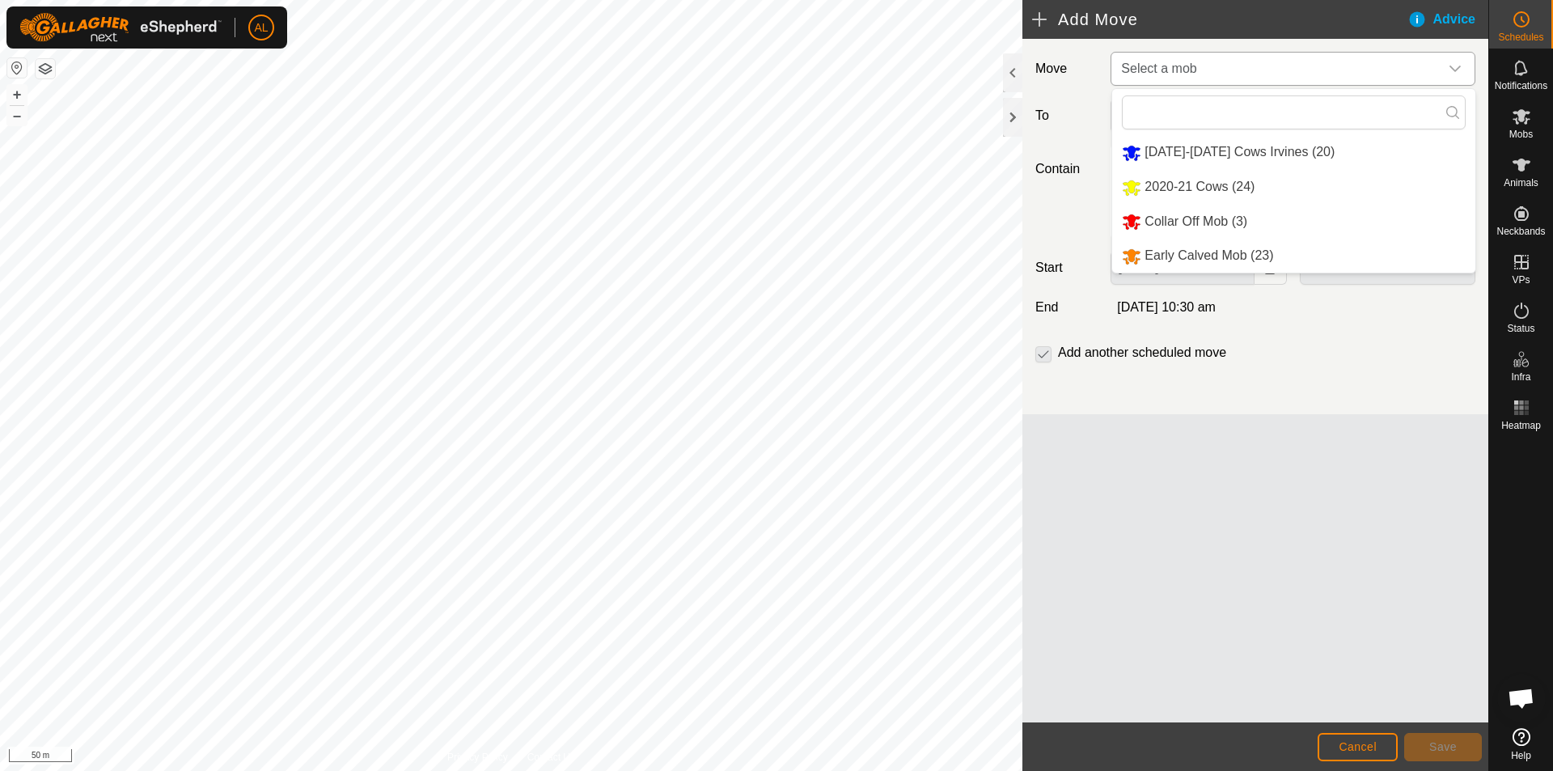
click at [1188, 152] on li "[DATE]-[DATE] Cows Irvines (20)" at bounding box center [1293, 152] width 363 height 33
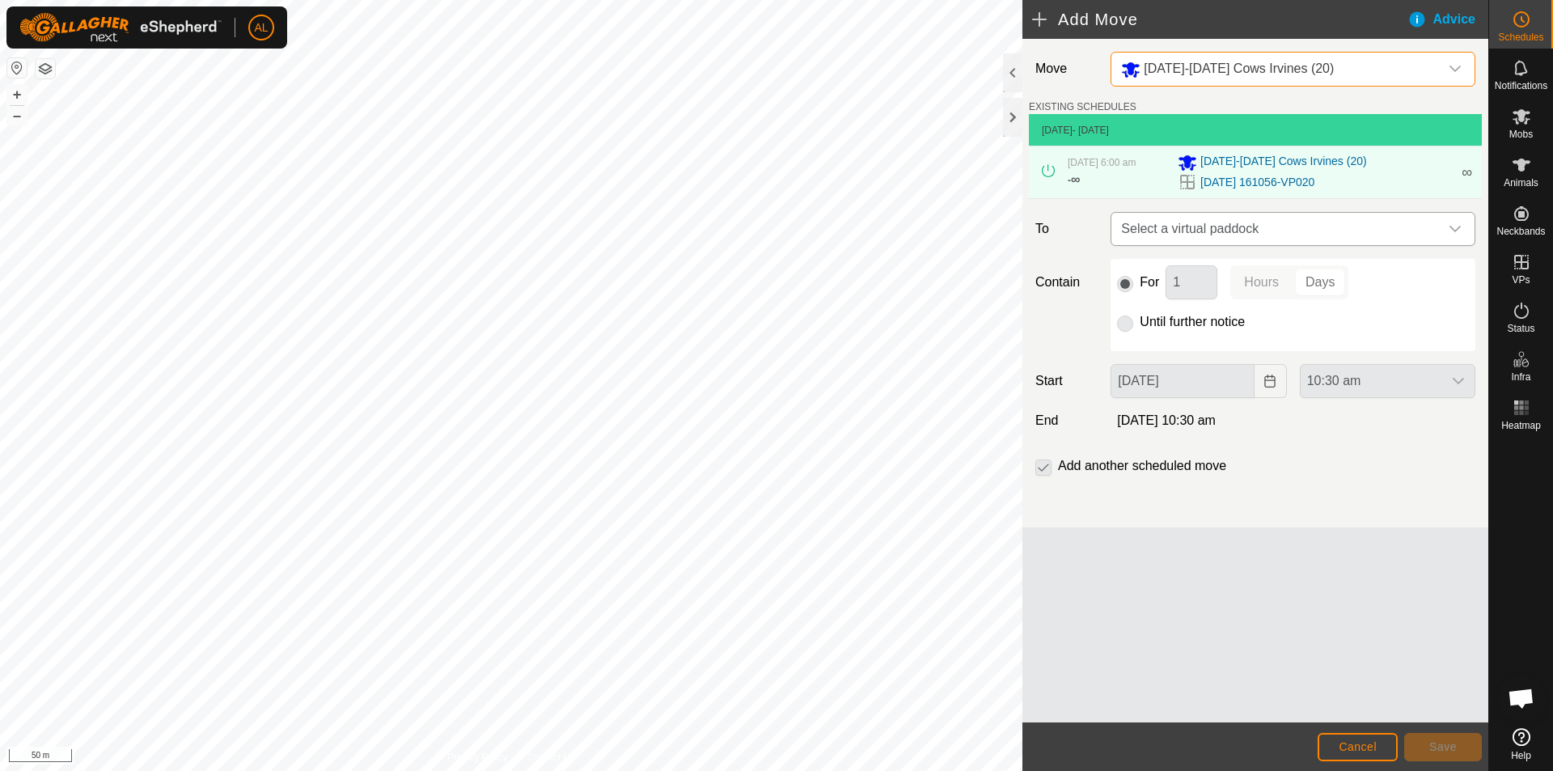
click at [1202, 226] on span "Select a virtual paddock" at bounding box center [1276, 229] width 324 height 32
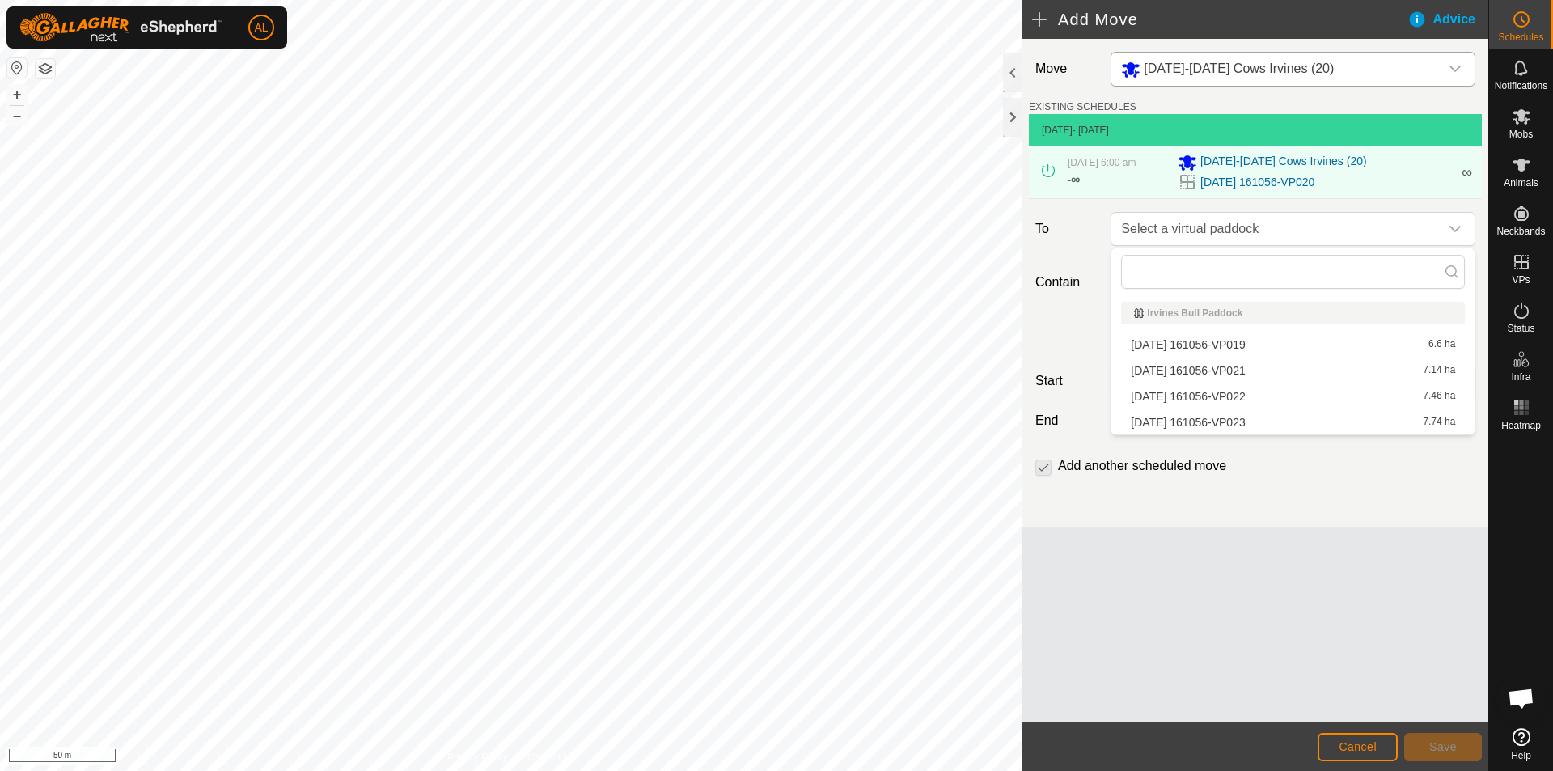
click at [1274, 373] on li "[DATE] 161056-VP021 7.14 ha" at bounding box center [1293, 370] width 344 height 24
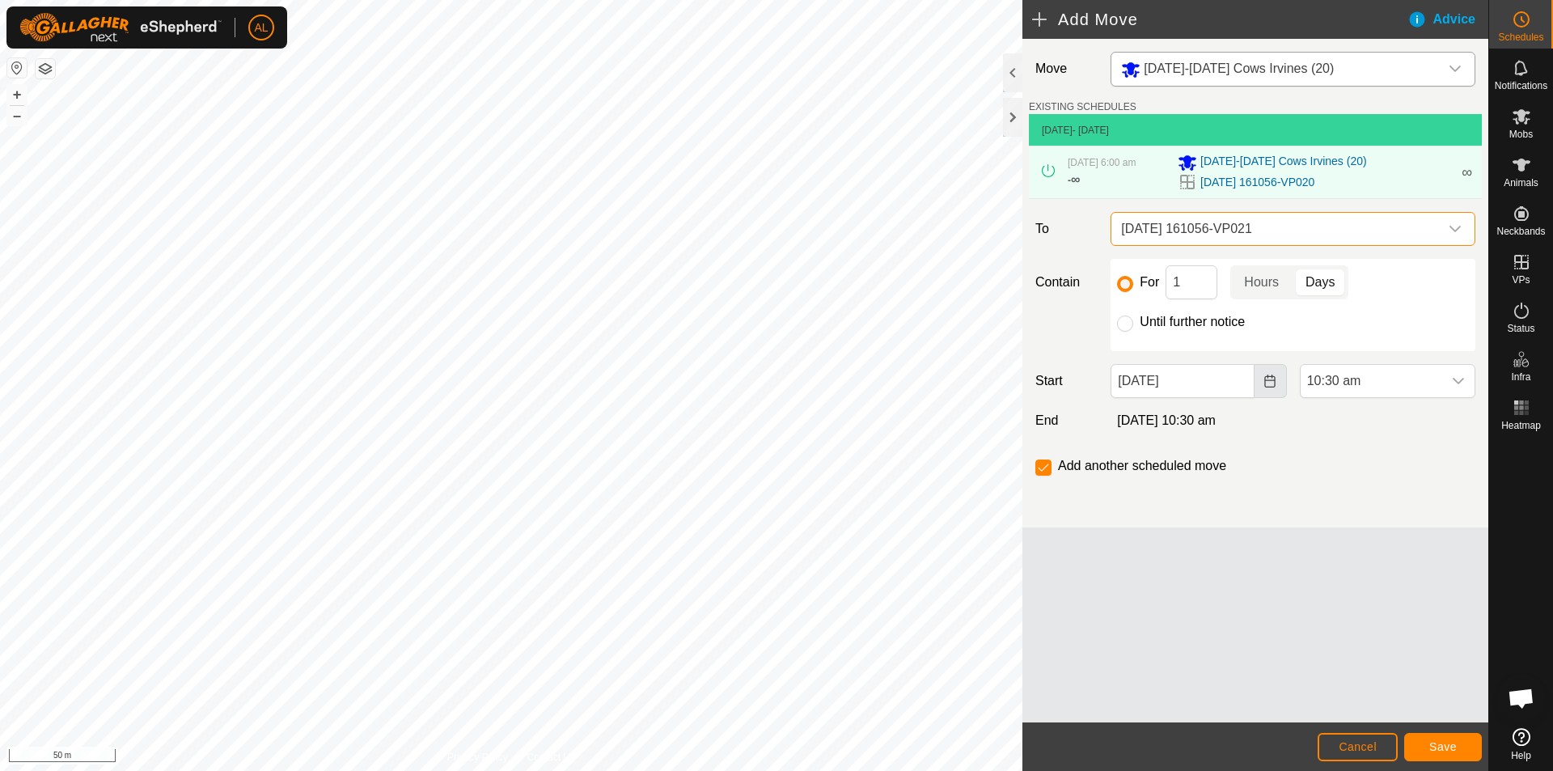
click at [1277, 382] on button "Choose Date" at bounding box center [1270, 381] width 32 height 34
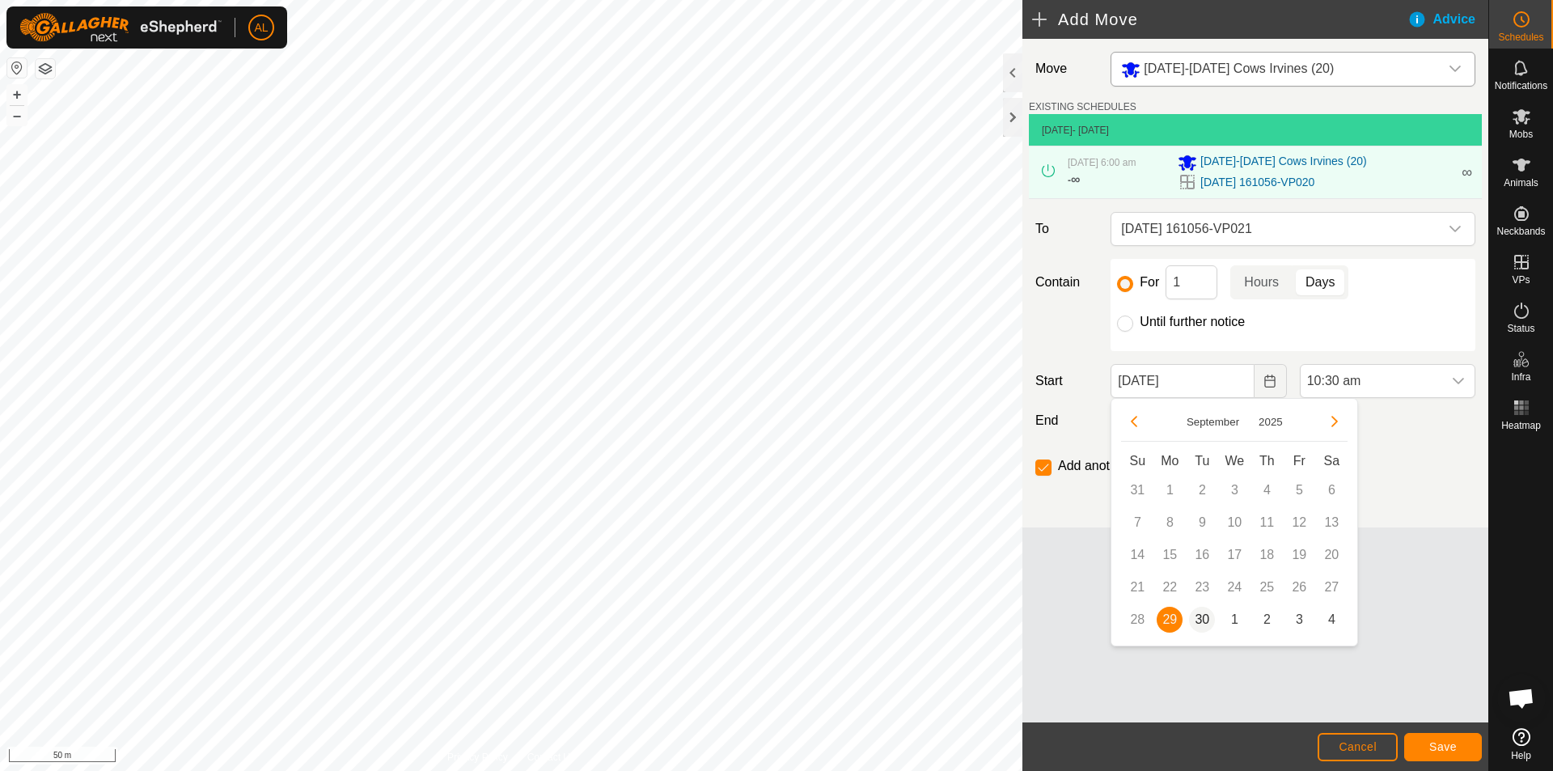
click at [1205, 615] on span "30" at bounding box center [1202, 620] width 26 height 26
type input "[DATE]"
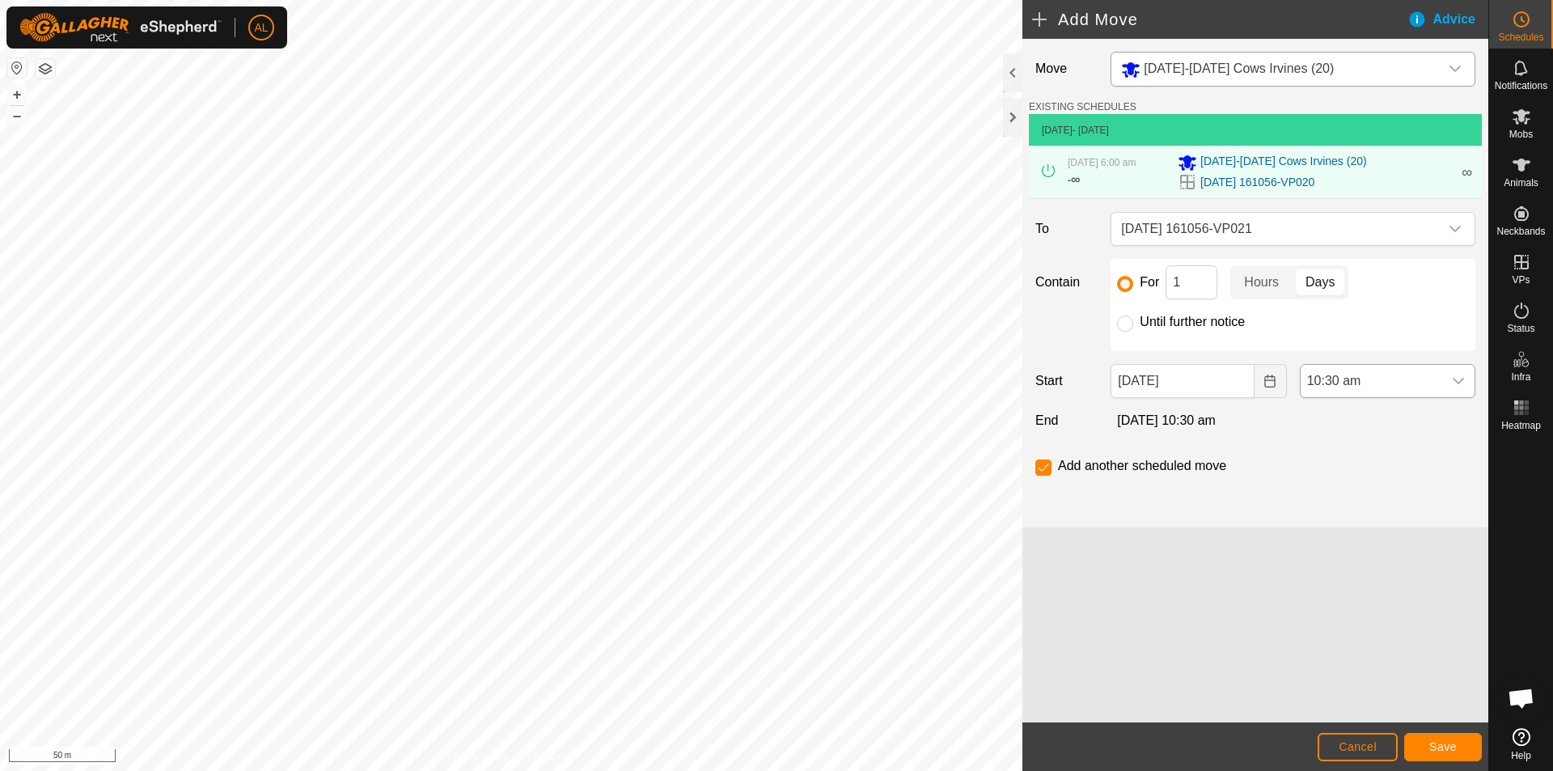
click at [1435, 364] on p-select "10:30 am" at bounding box center [1388, 381] width 176 height 34
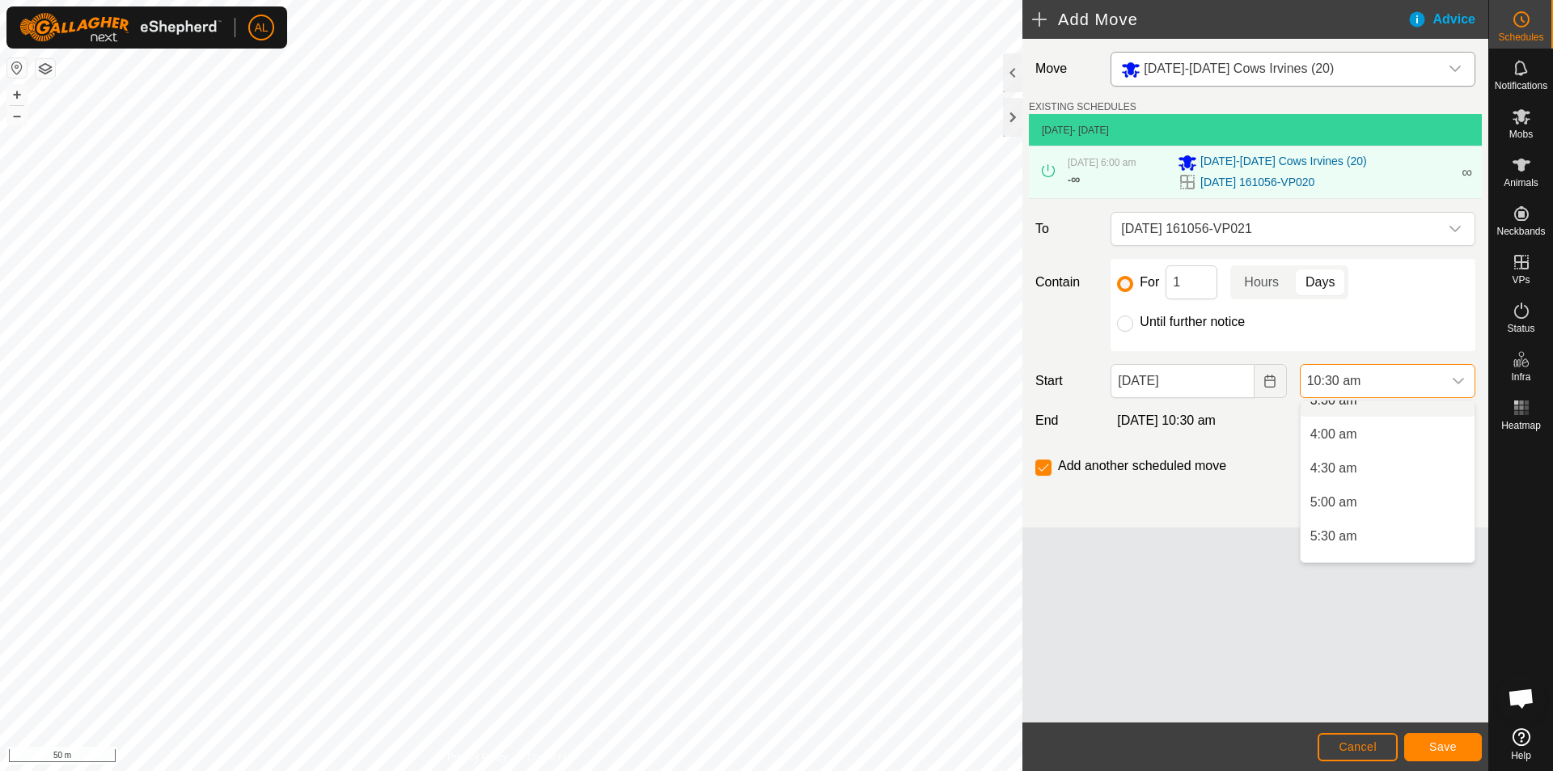
scroll to position [238, 0]
click at [1348, 516] on li "5:00 am" at bounding box center [1387, 518] width 174 height 32
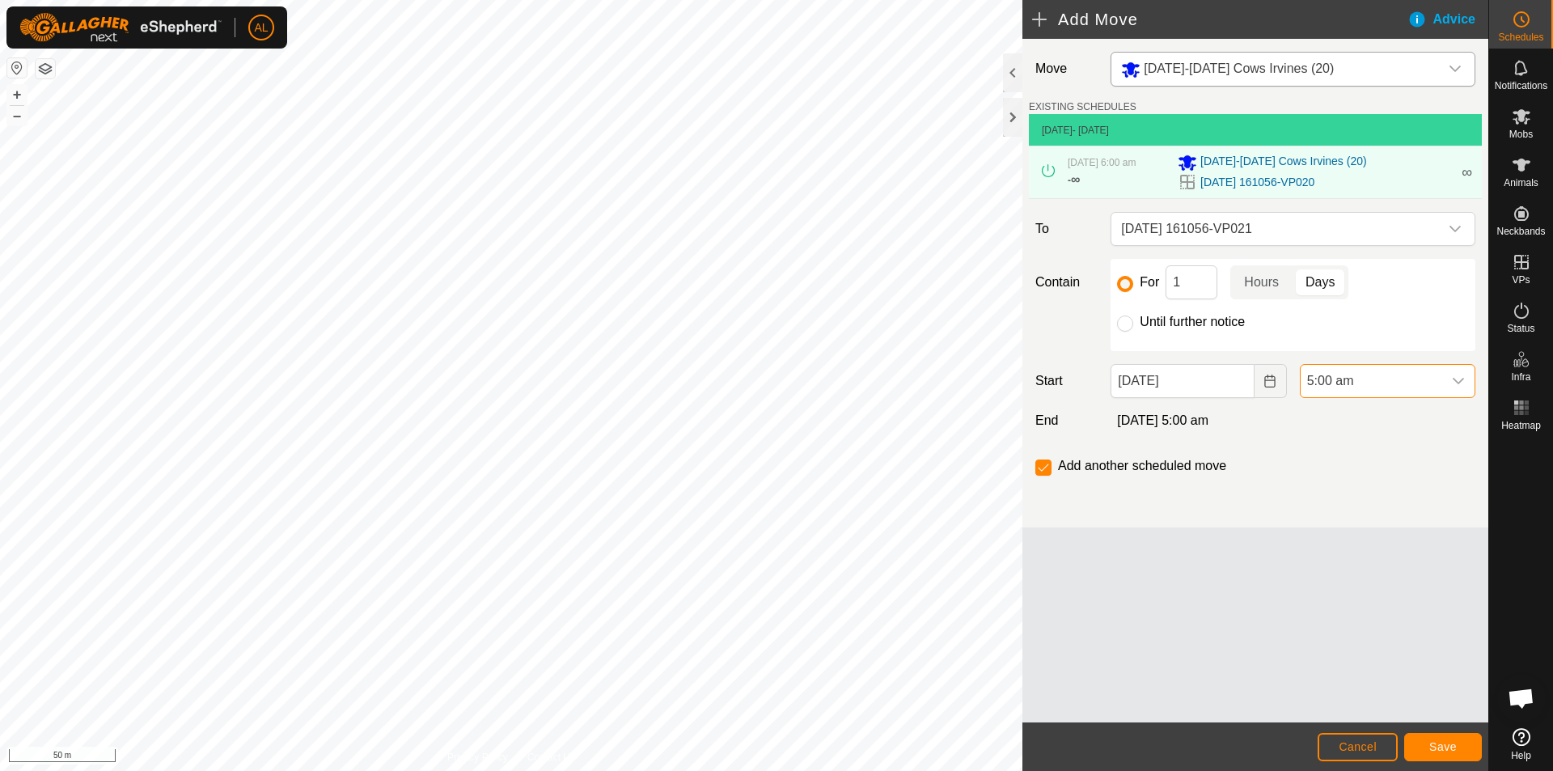
scroll to position [584, 0]
click at [1419, 734] on button "Save" at bounding box center [1443, 747] width 78 height 28
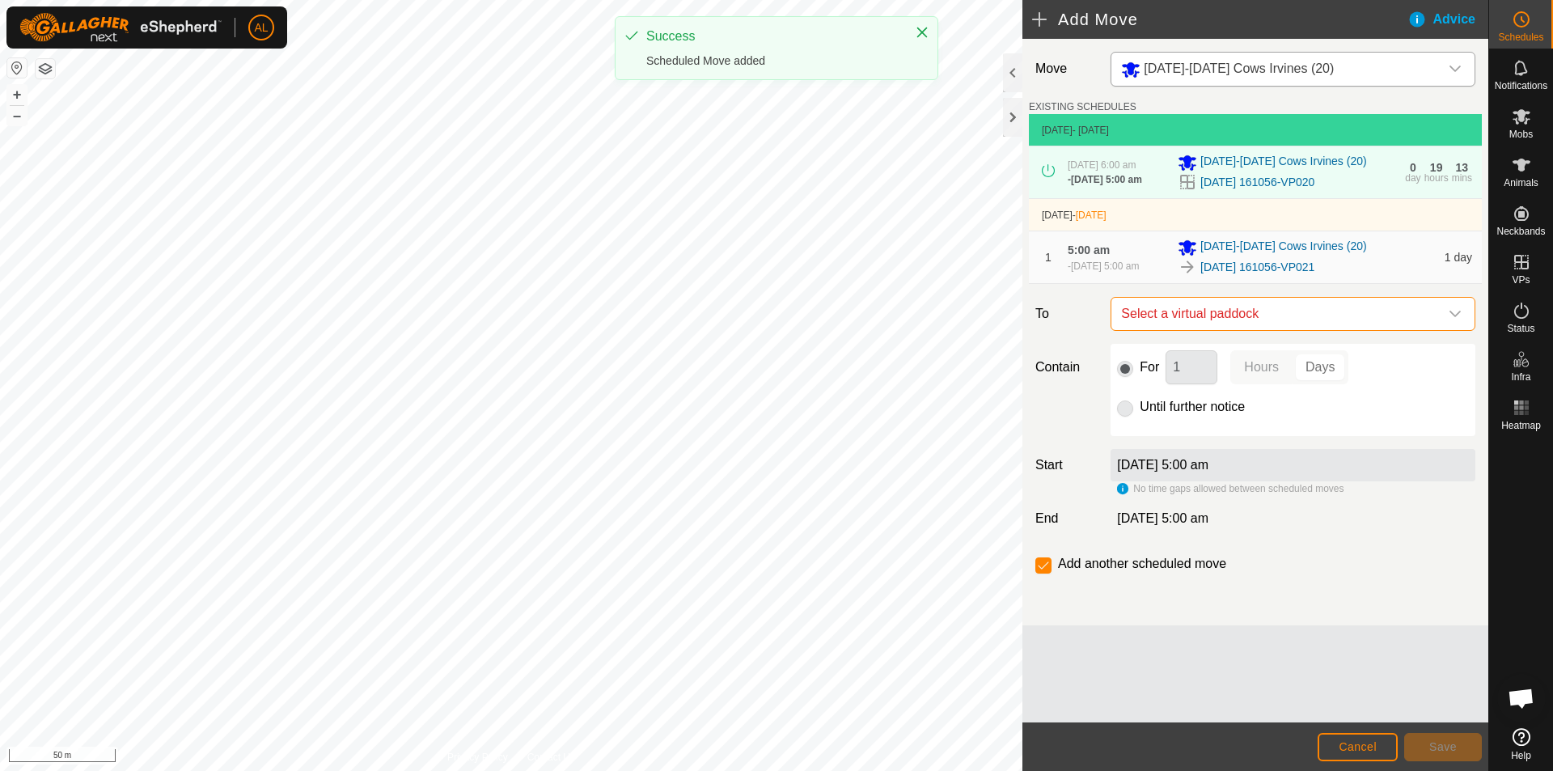
click at [1238, 324] on span "Select a virtual paddock" at bounding box center [1276, 314] width 324 height 32
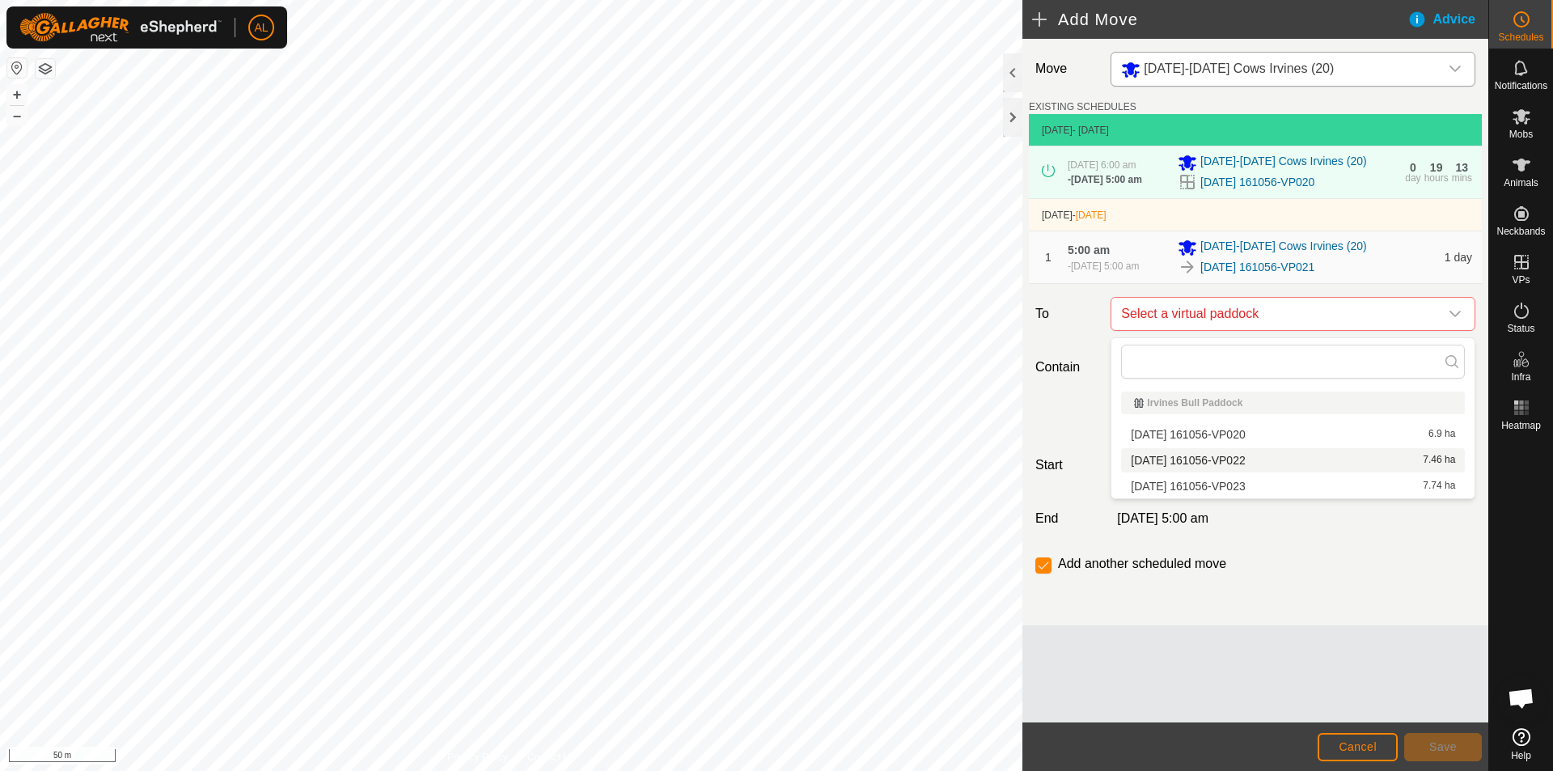
click at [1246, 466] on li "[DATE] 161056-VP022 7.46 ha" at bounding box center [1293, 460] width 344 height 24
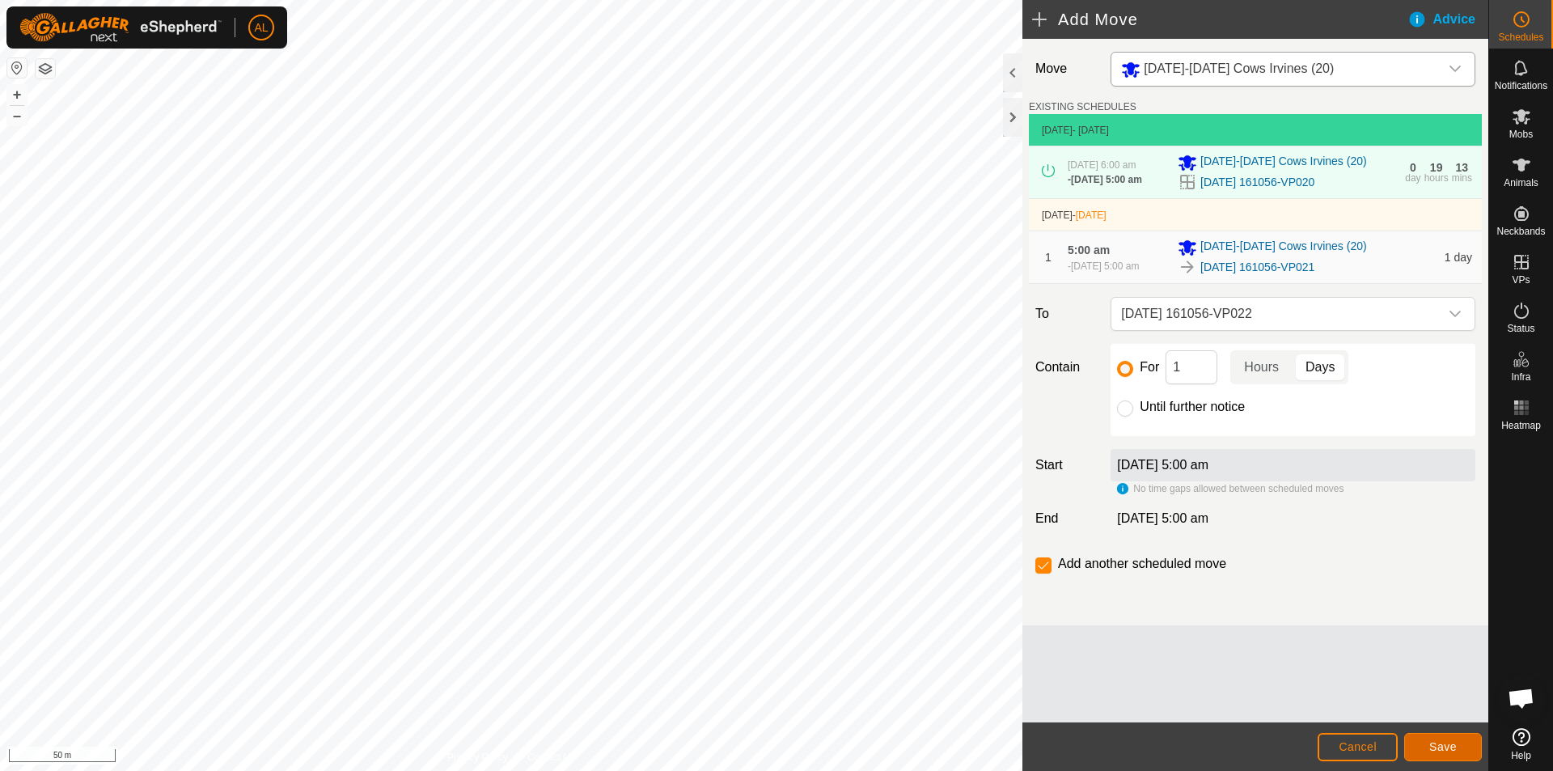
click at [1457, 747] on button "Save" at bounding box center [1443, 747] width 78 height 28
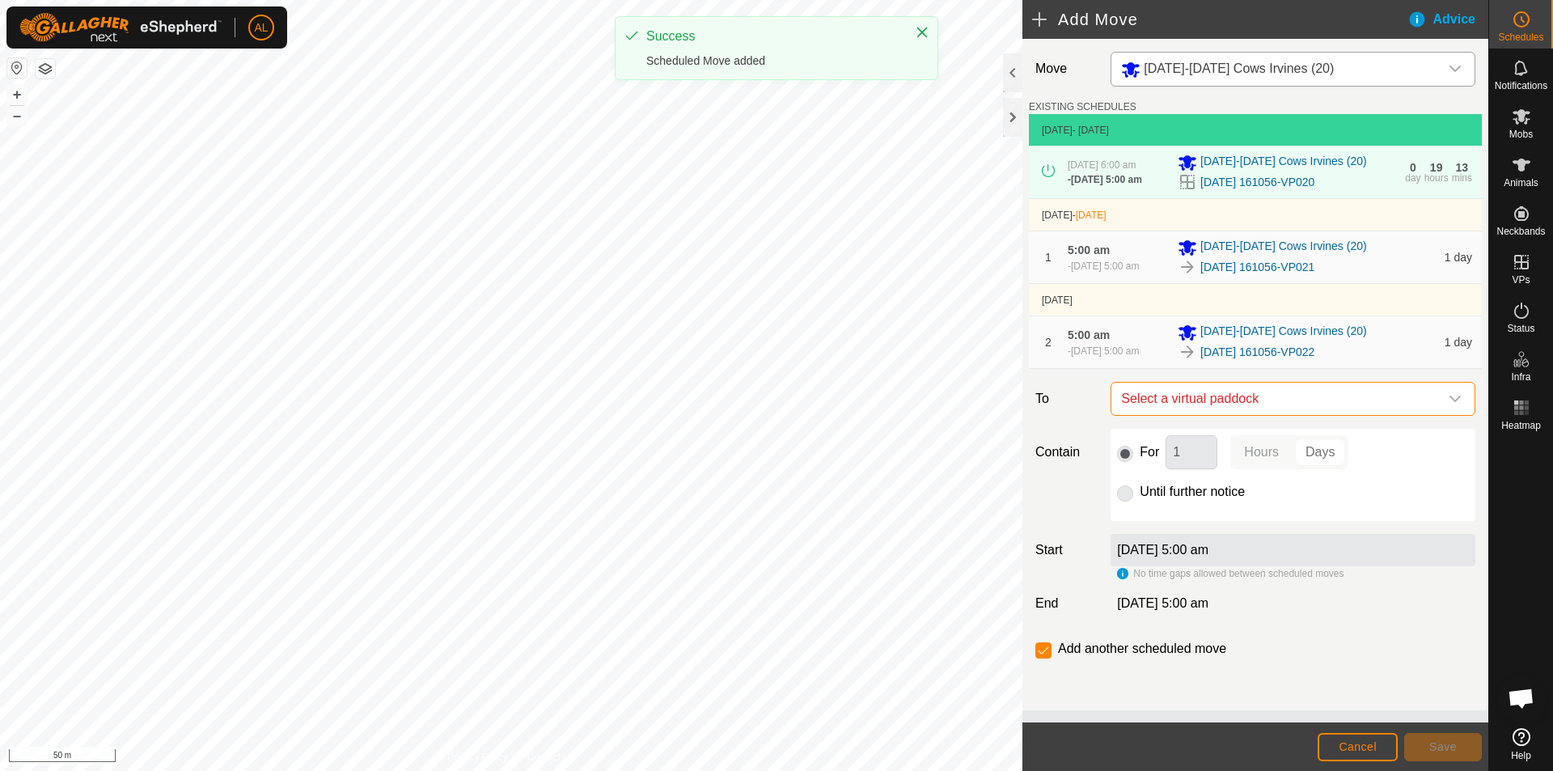
click at [1334, 402] on span "Select a virtual paddock" at bounding box center [1276, 399] width 324 height 32
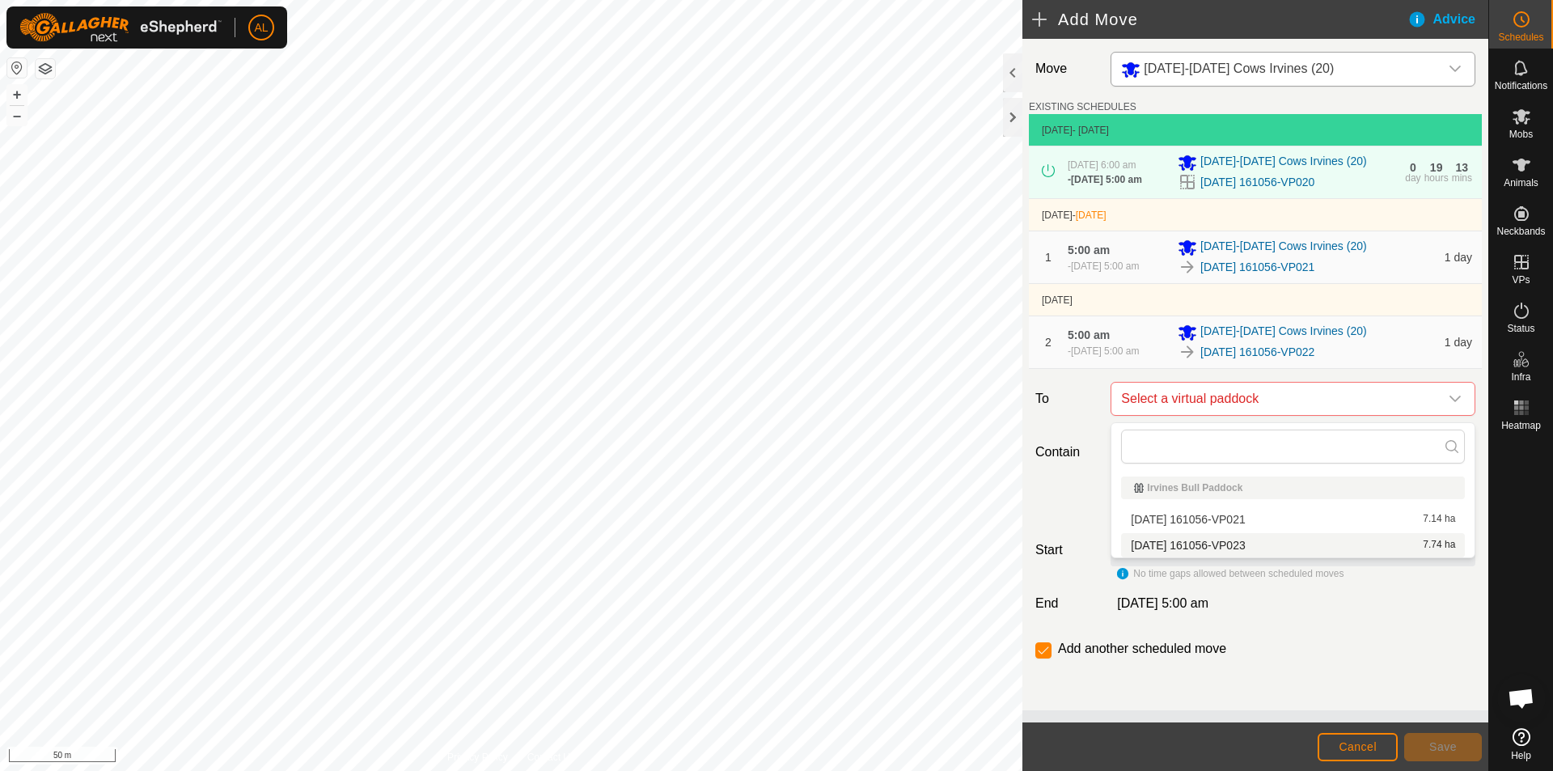
click at [1247, 546] on li "[DATE] 161056-VP023 7.74 ha" at bounding box center [1293, 545] width 344 height 24
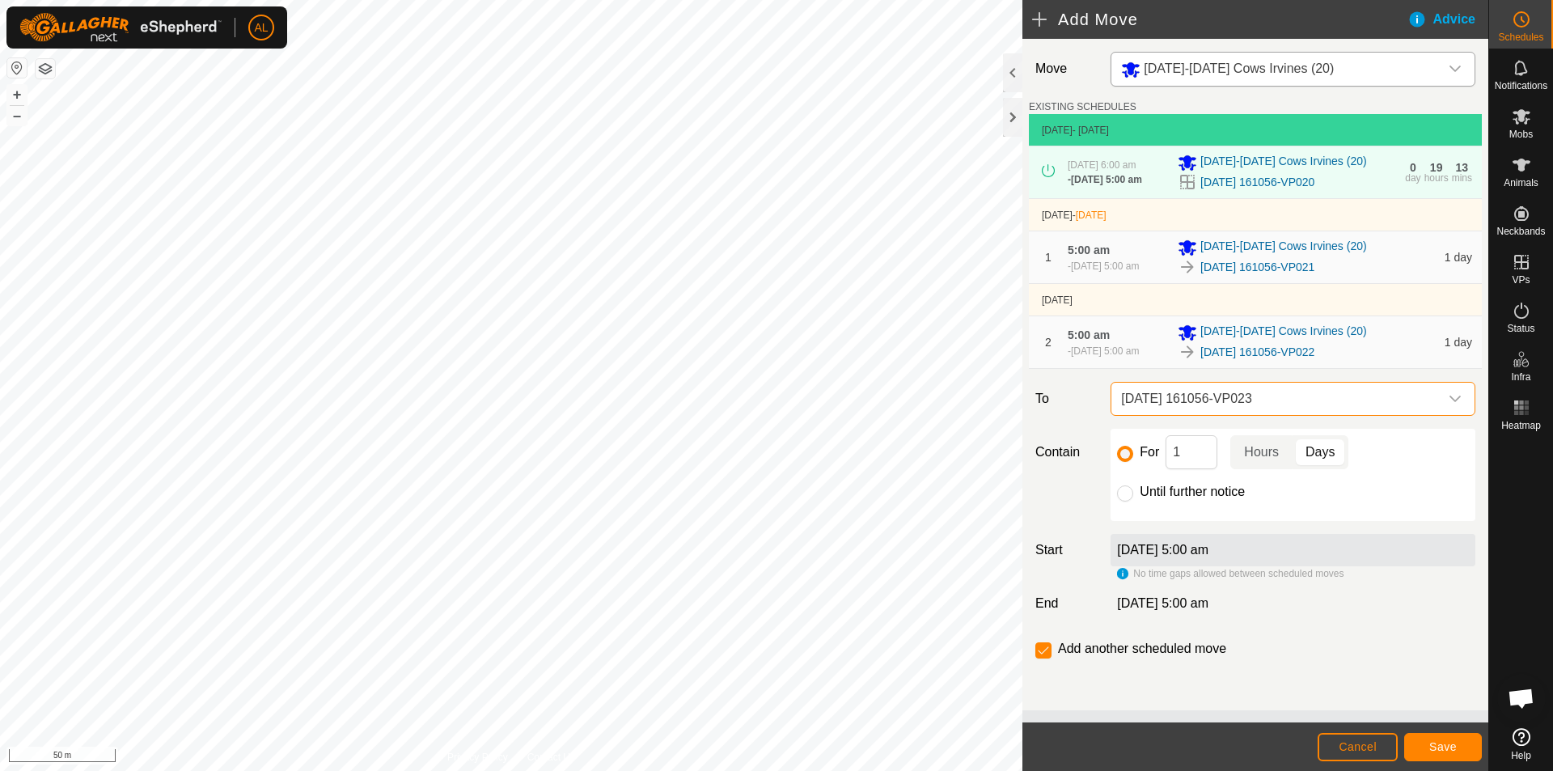
click at [1199, 488] on div "Until further notice" at bounding box center [1293, 491] width 352 height 19
drag, startPoint x: 1129, startPoint y: 497, endPoint x: 1153, endPoint y: 535, distance: 45.1
click at [1129, 497] on input "Until further notice" at bounding box center [1125, 493] width 16 height 16
radio input "true"
checkbox input "false"
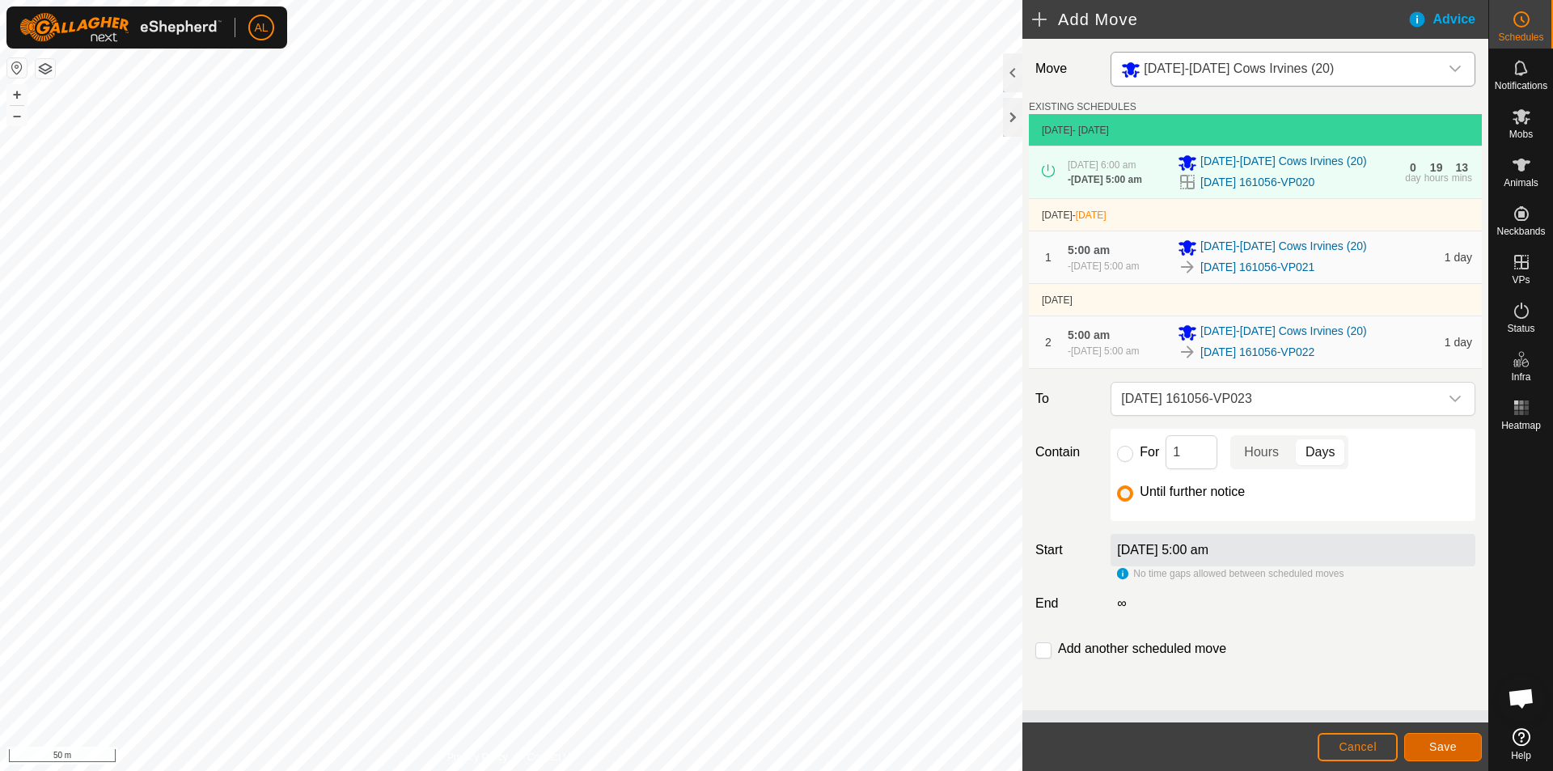
click at [1428, 735] on button "Save" at bounding box center [1443, 747] width 78 height 28
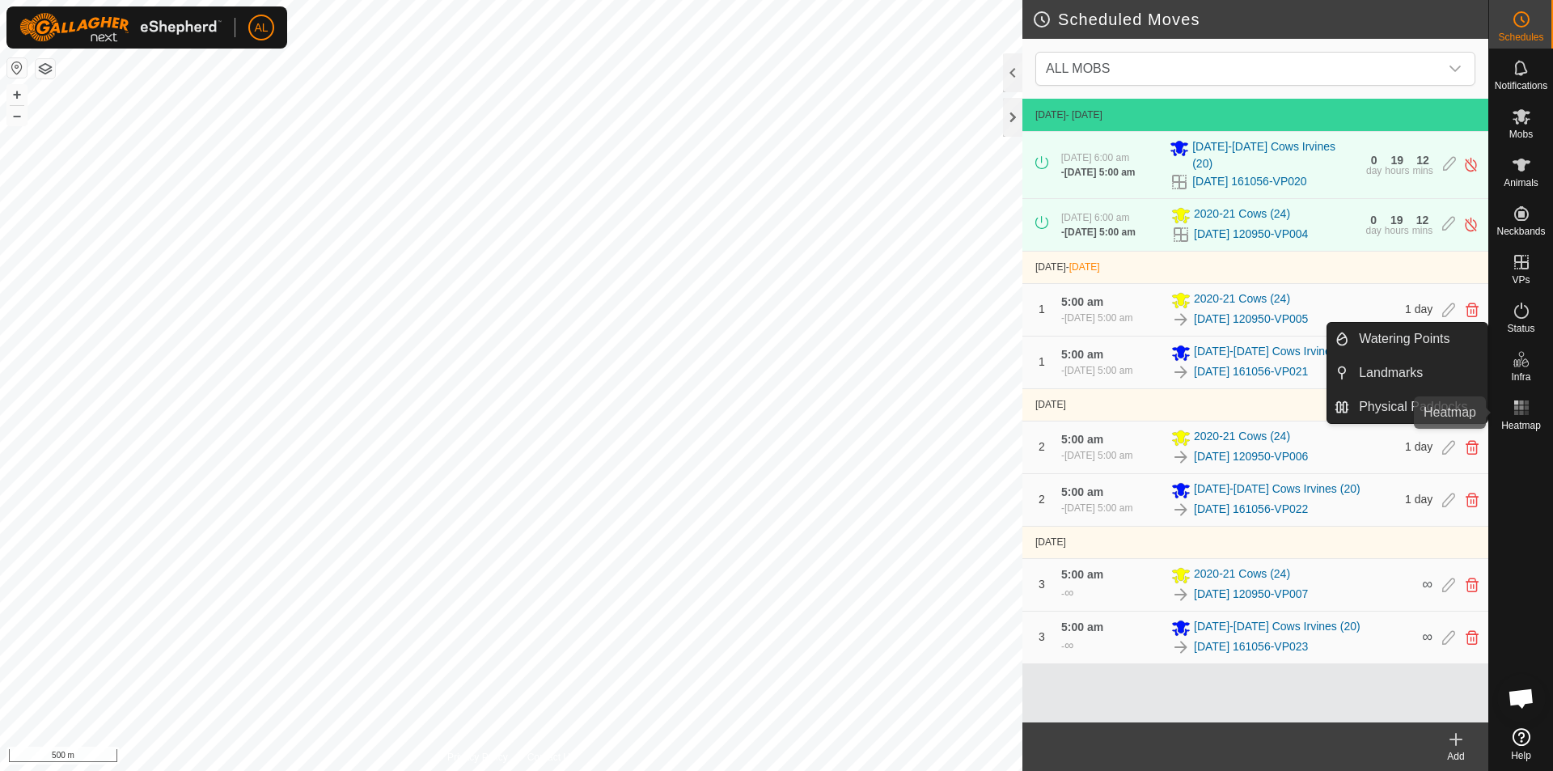
click at [1534, 408] on es-heatmap-svg-icon at bounding box center [1521, 408] width 29 height 26
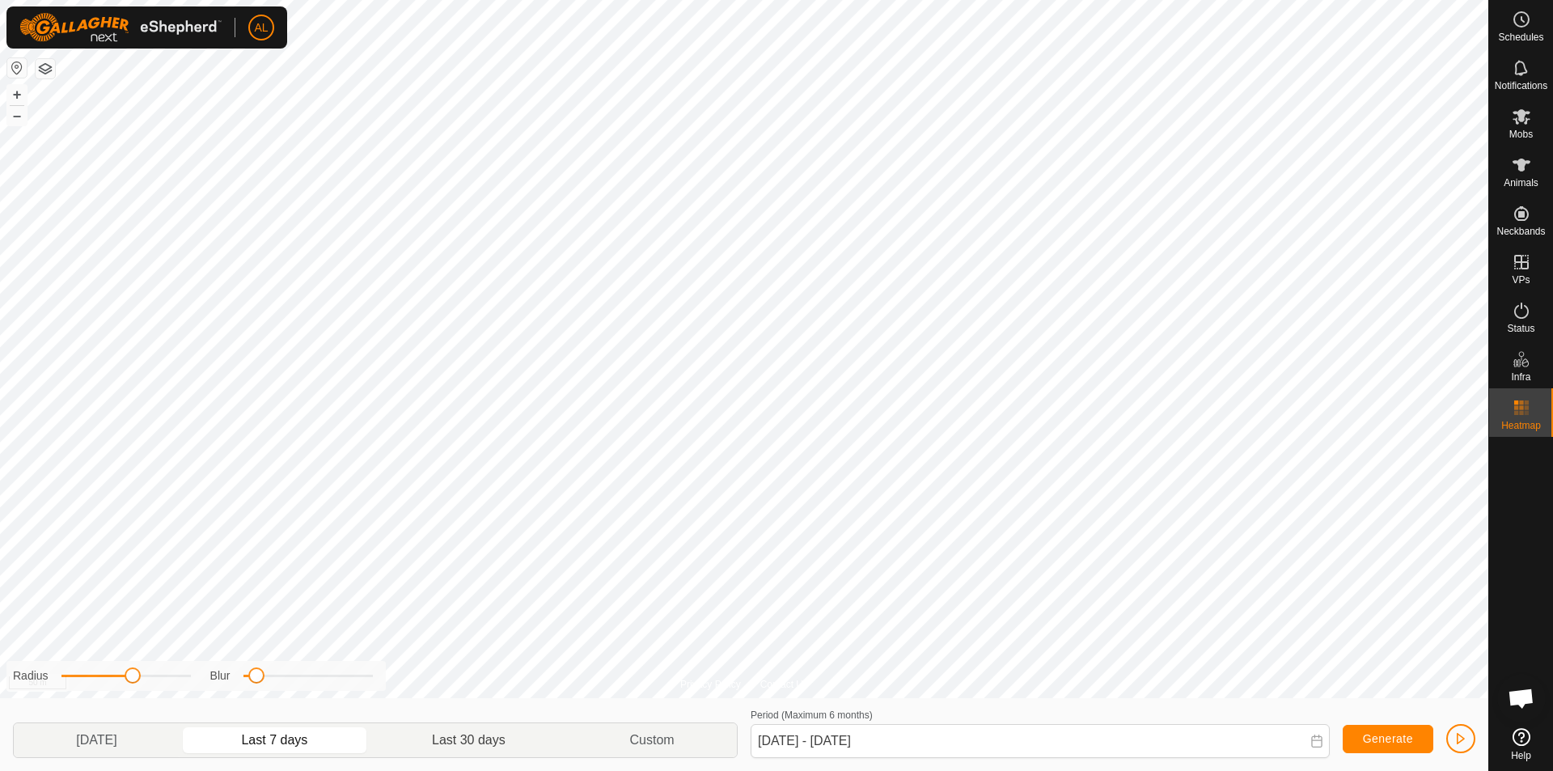
click at [426, 743] on p-togglebutton "Last 30 days" at bounding box center [468, 740] width 197 height 34
click at [338, 751] on p-togglebutton "Last 7 days" at bounding box center [275, 740] width 191 height 34
click at [118, 739] on p-togglebutton "[DATE]" at bounding box center [97, 740] width 166 height 34
type input "[DATE] - [DATE]"
click at [1520, 178] on span "Animals" at bounding box center [1520, 183] width 35 height 10
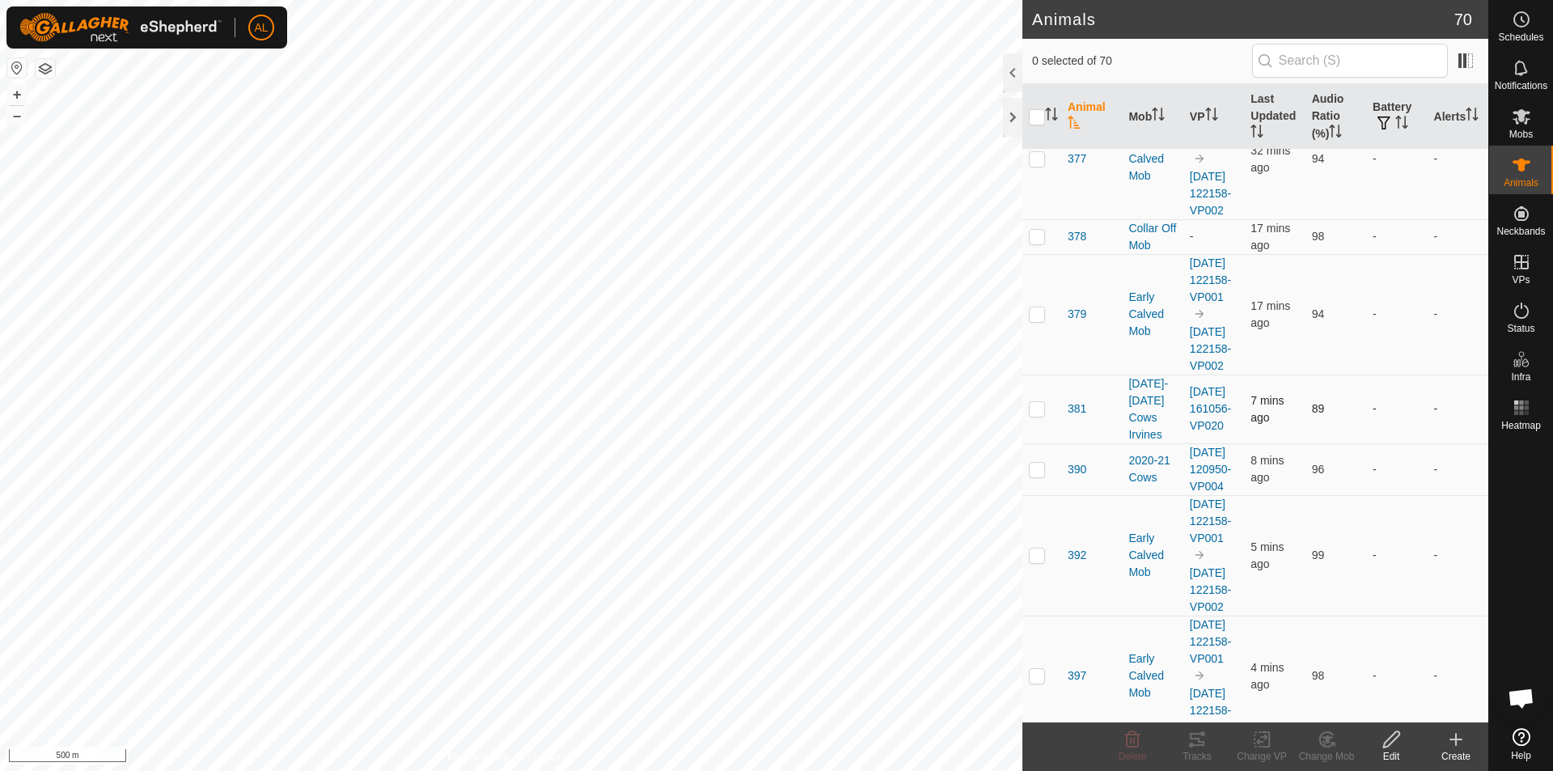
scroll to position [2103, 0]
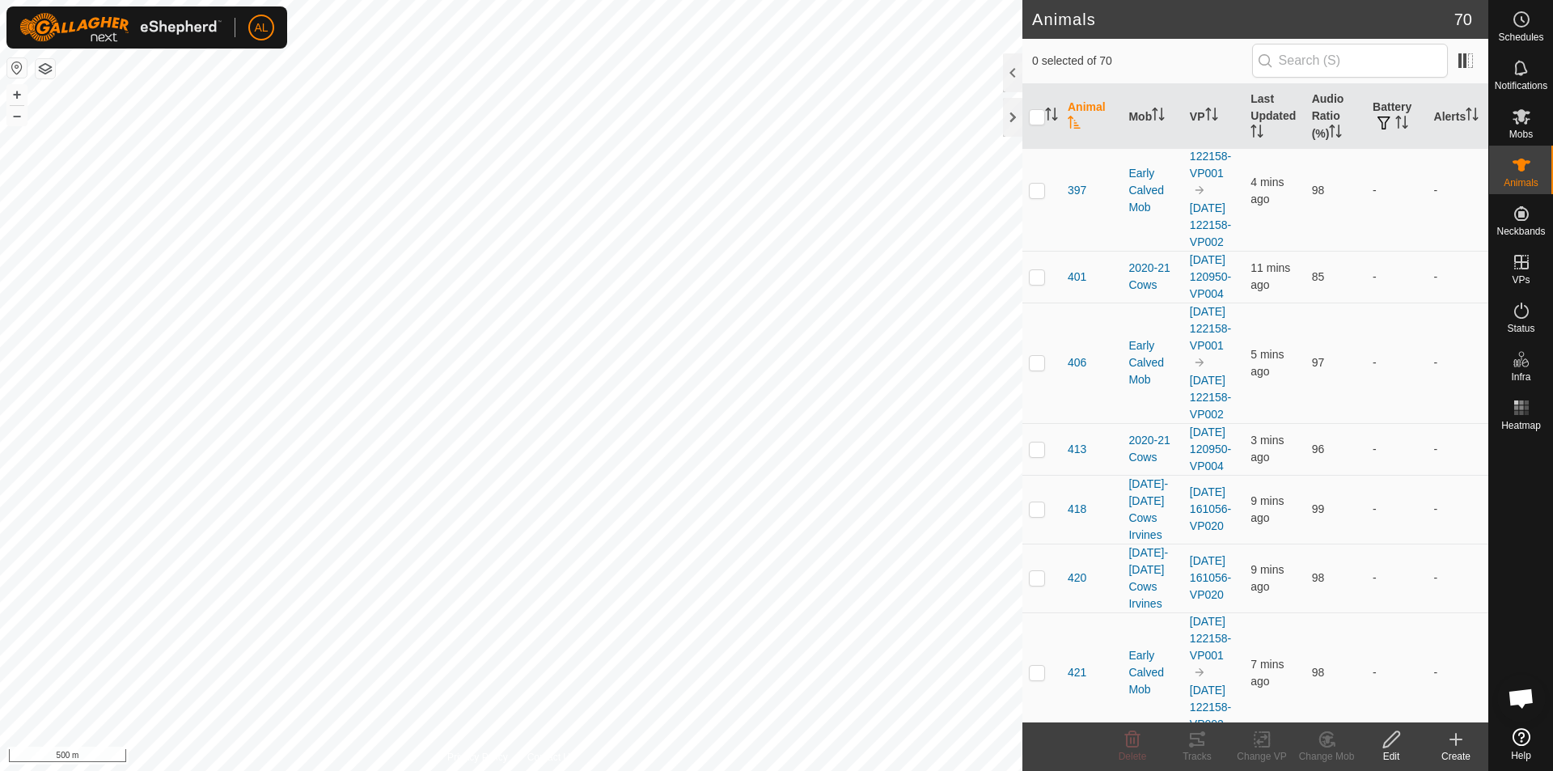
drag, startPoint x: 1488, startPoint y: 328, endPoint x: 1492, endPoint y: 410, distance: 81.8
click at [1473, 507] on div "Schedules Notifications Mobs Animals Neckbands VPs Status Infra Heatmap Help An…" at bounding box center [776, 385] width 1553 height 771
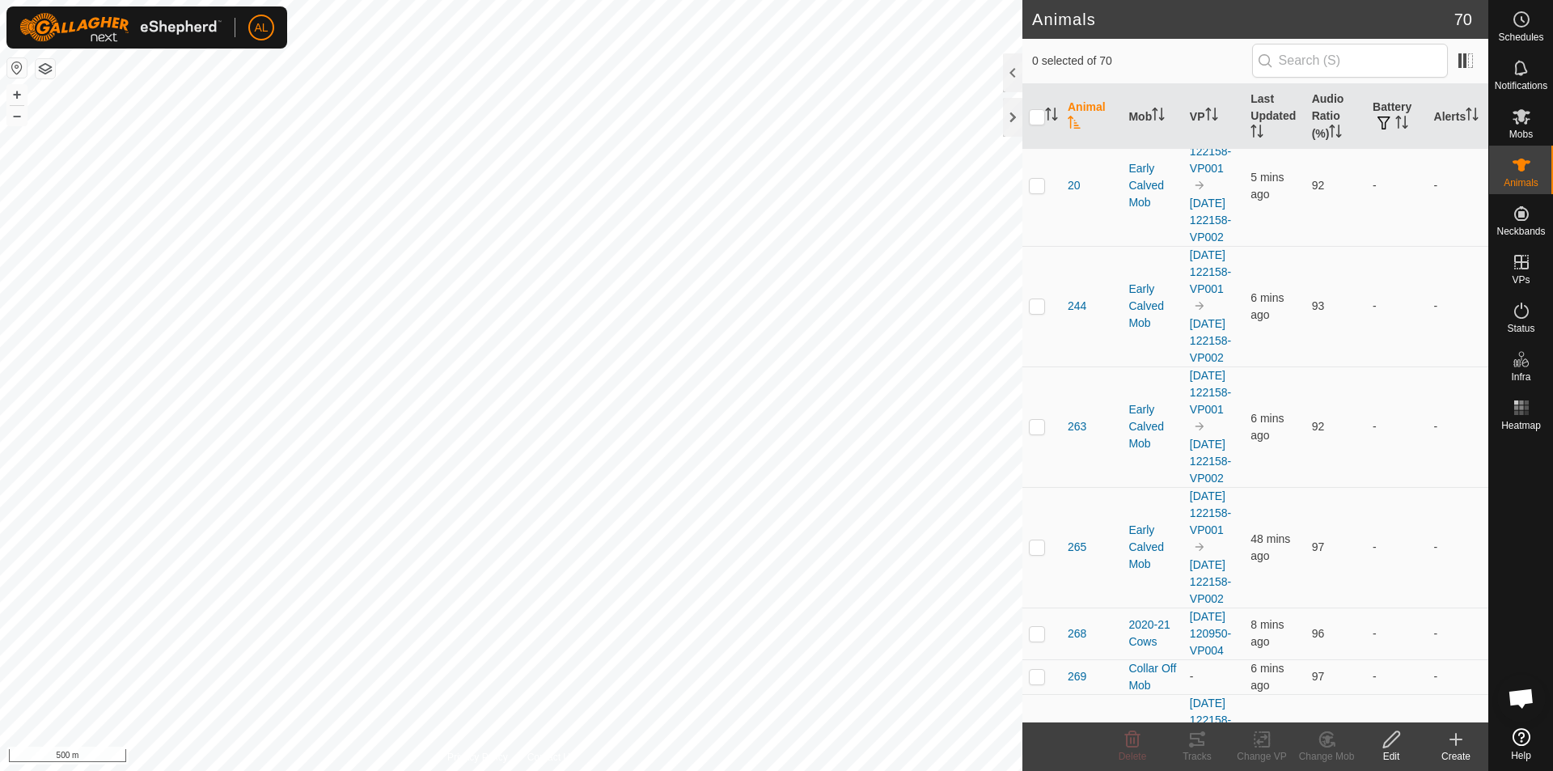
scroll to position [0, 0]
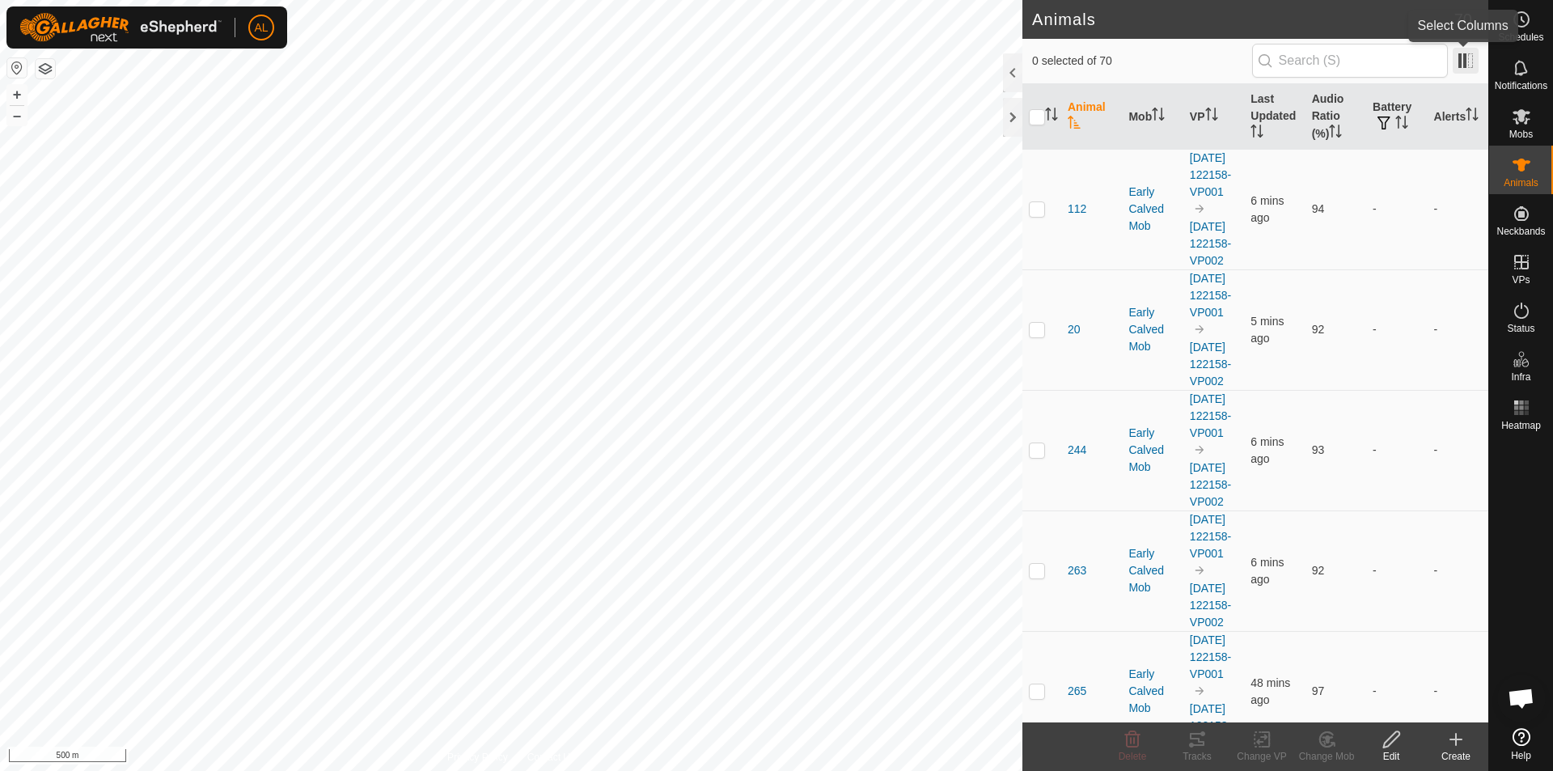
click at [1464, 53] on span at bounding box center [1466, 61] width 26 height 26
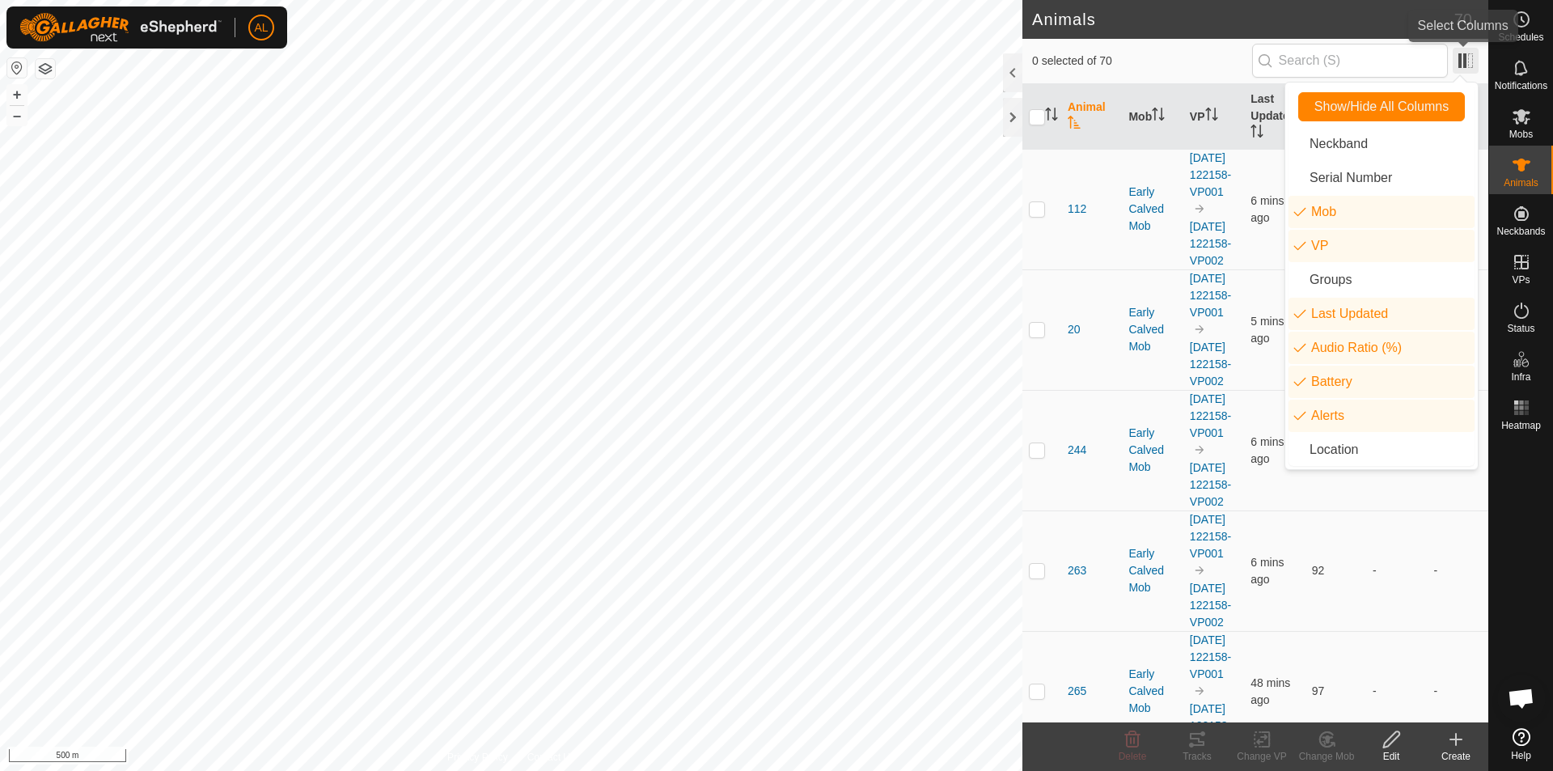
click at [1463, 63] on span at bounding box center [1466, 61] width 26 height 26
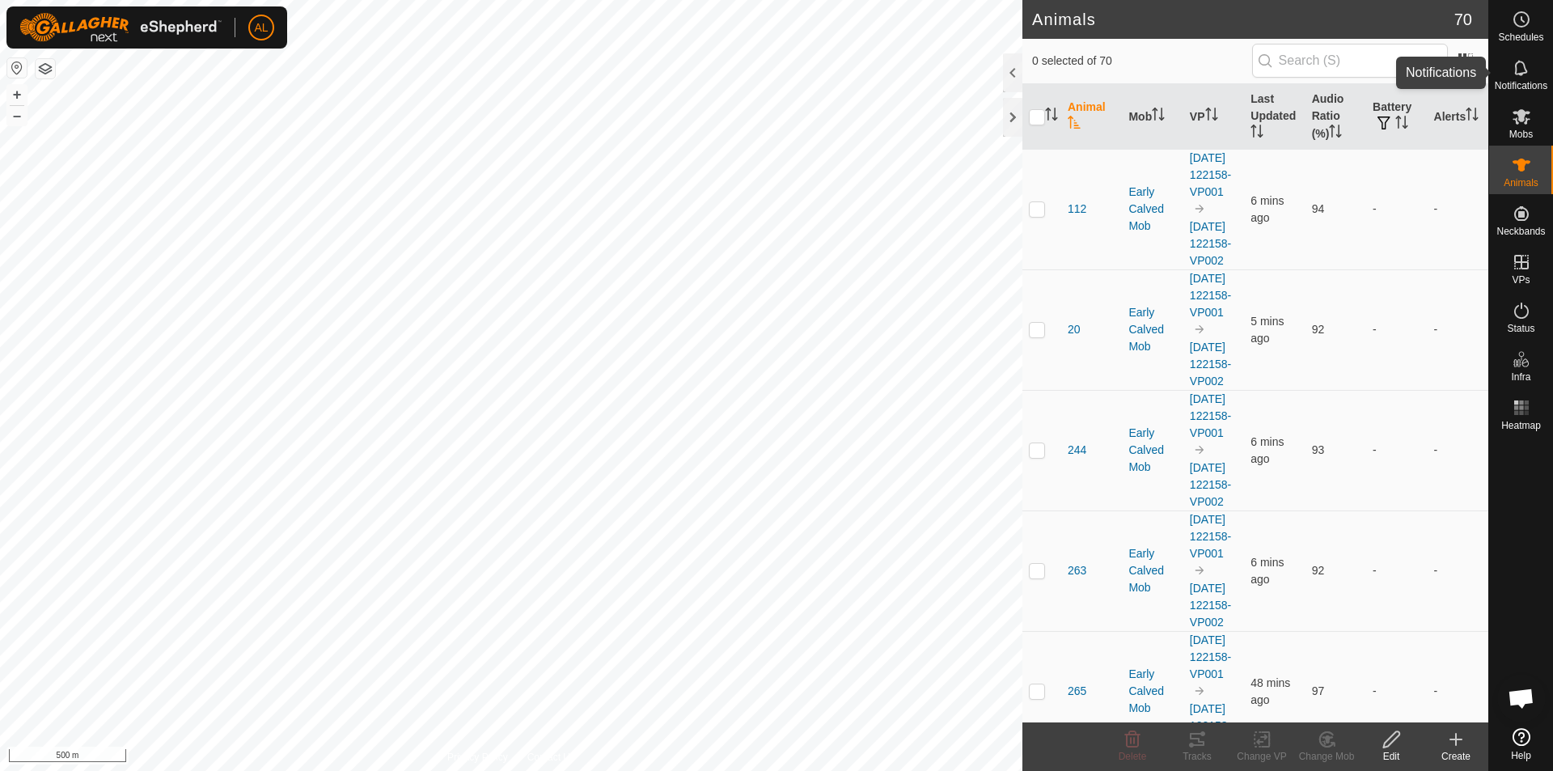
click at [1533, 65] on es-notification-svg-icon at bounding box center [1521, 68] width 29 height 26
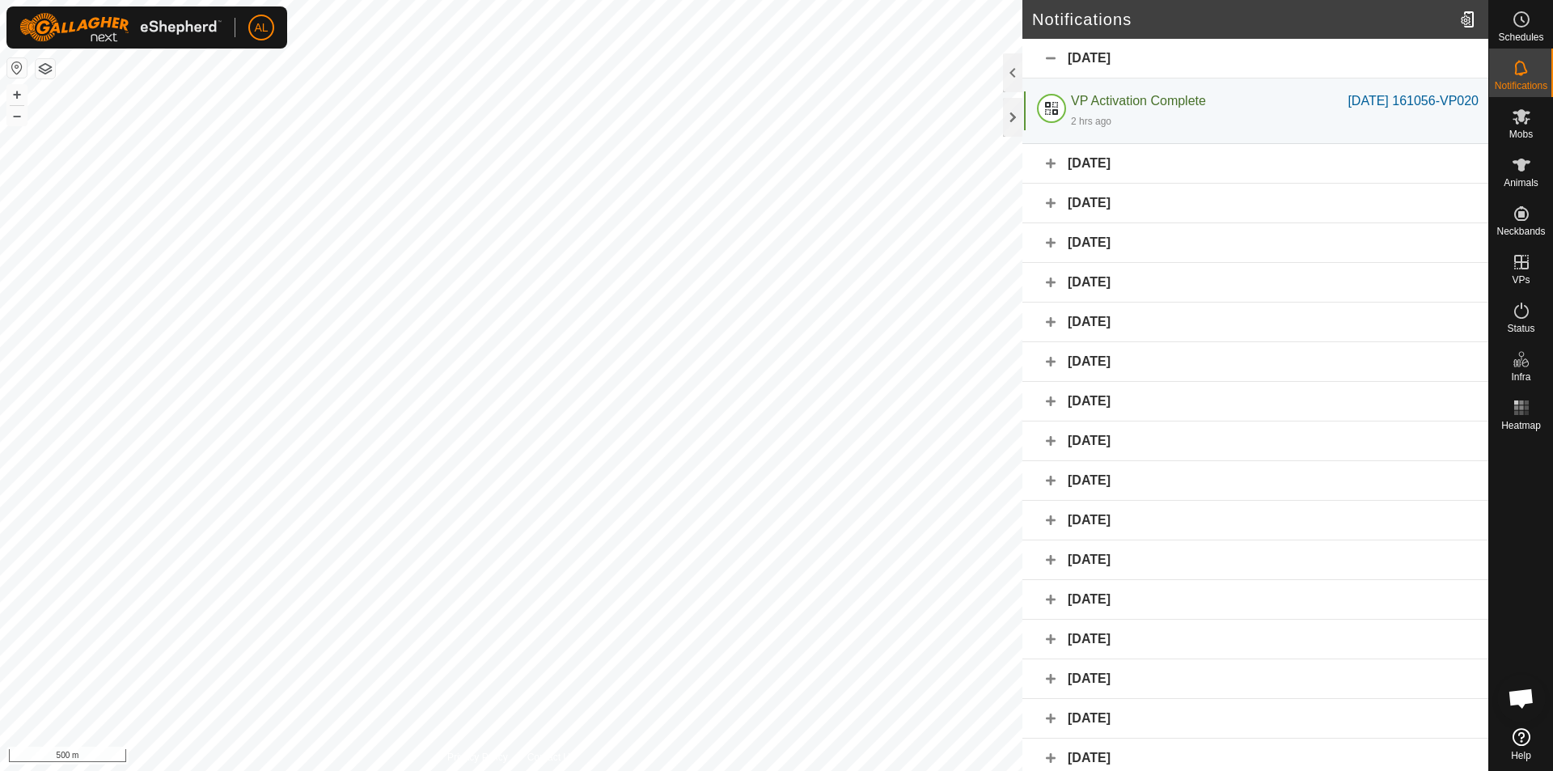
click at [1421, 167] on div "[DATE]" at bounding box center [1255, 164] width 466 height 40
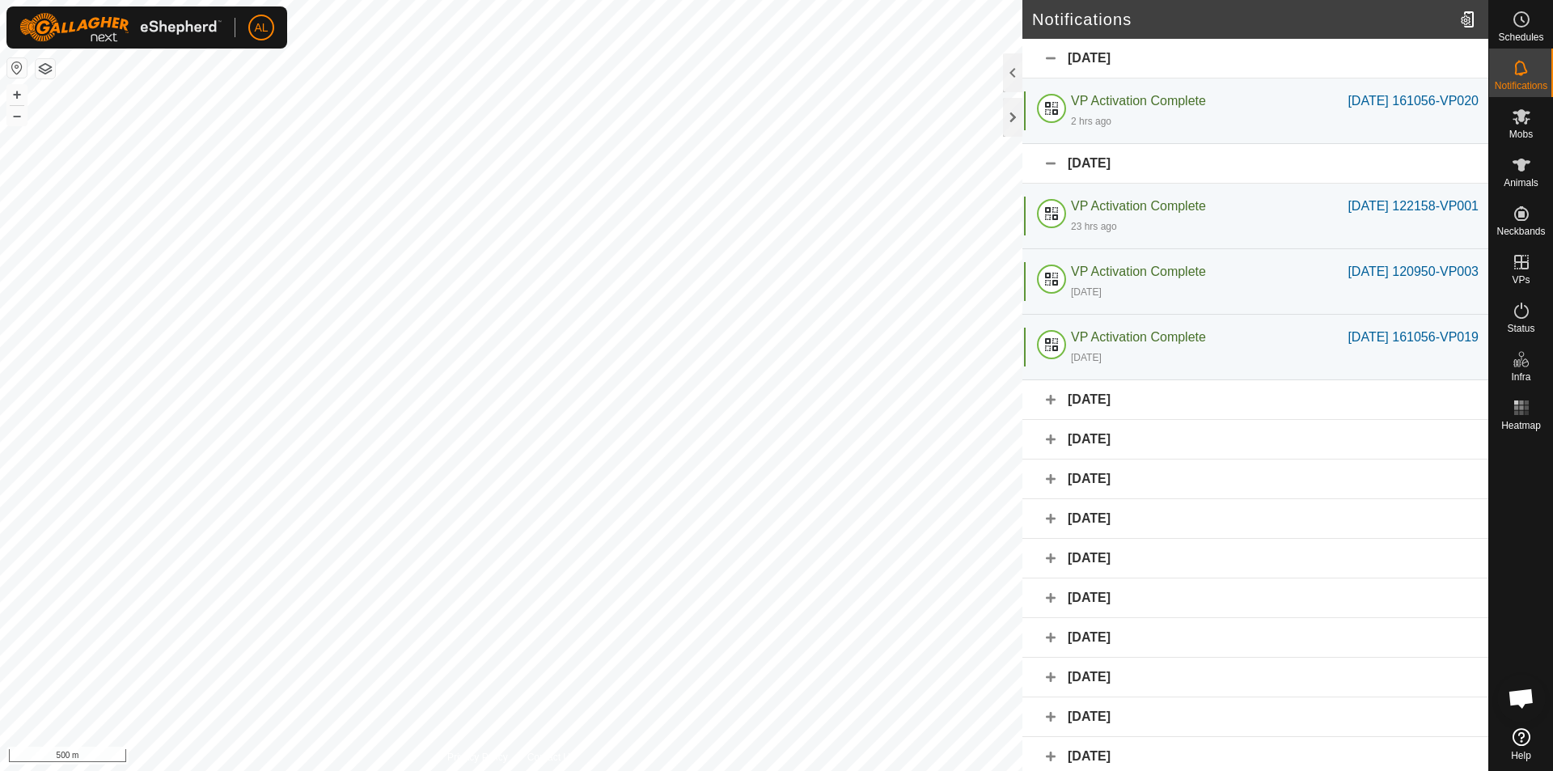
click at [1421, 167] on div "[DATE]" at bounding box center [1255, 164] width 466 height 40
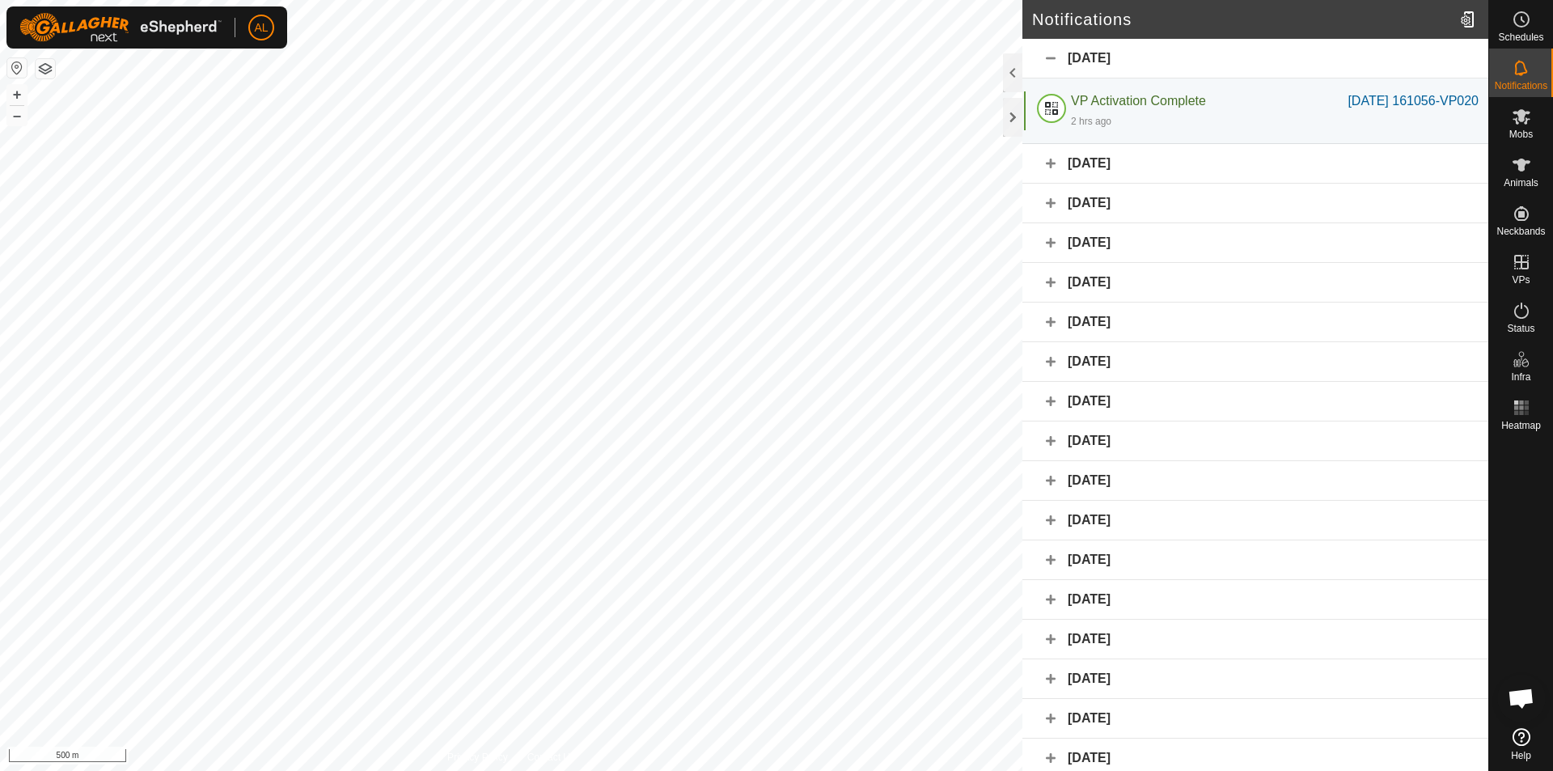
click at [1351, 198] on div "[DATE]" at bounding box center [1255, 204] width 466 height 40
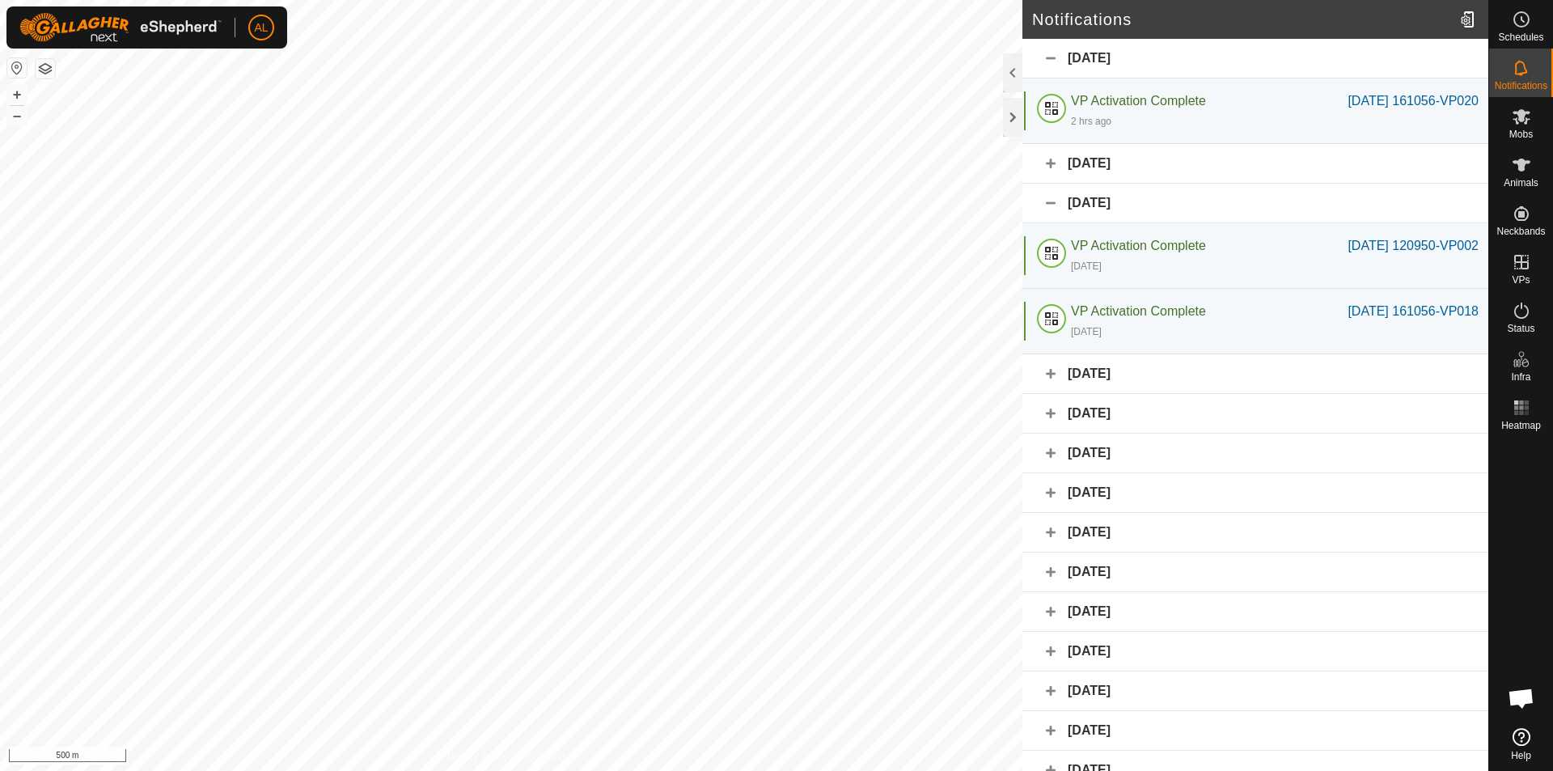
click at [1351, 197] on div "[DATE]" at bounding box center [1255, 204] width 466 height 40
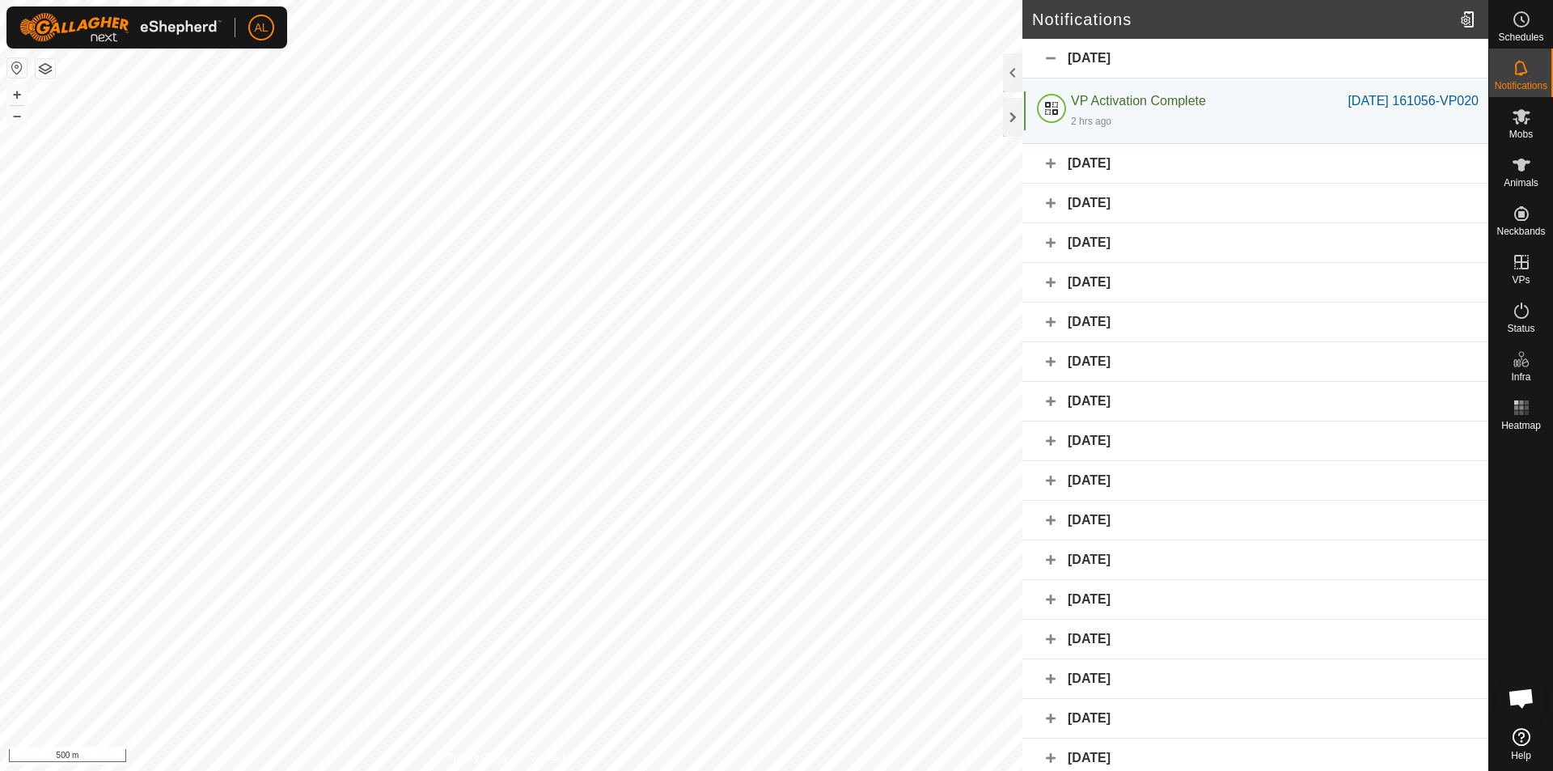
click at [1349, 272] on div "[DATE]" at bounding box center [1255, 283] width 466 height 40
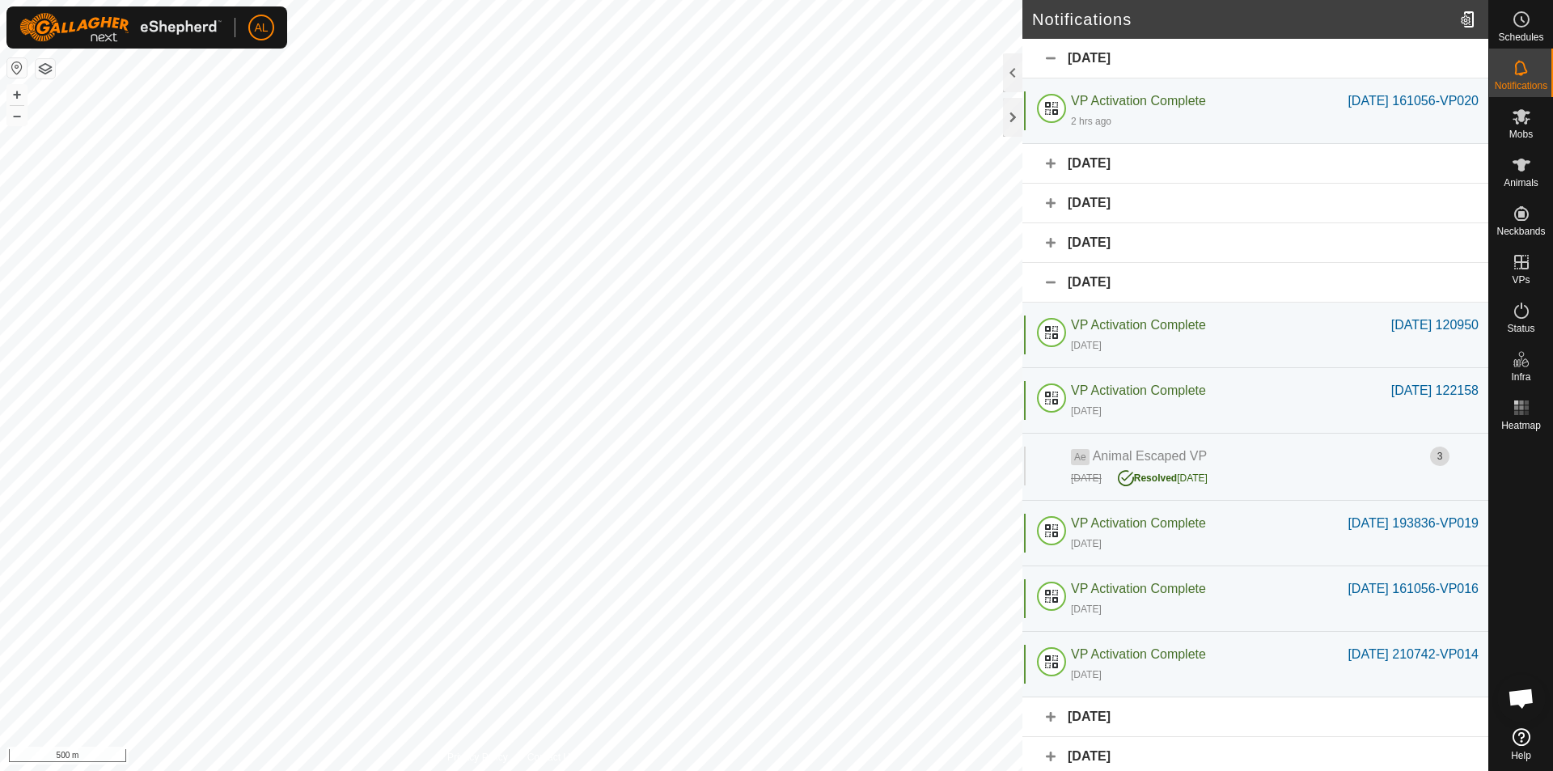
click at [1349, 272] on div "[DATE]" at bounding box center [1255, 283] width 466 height 40
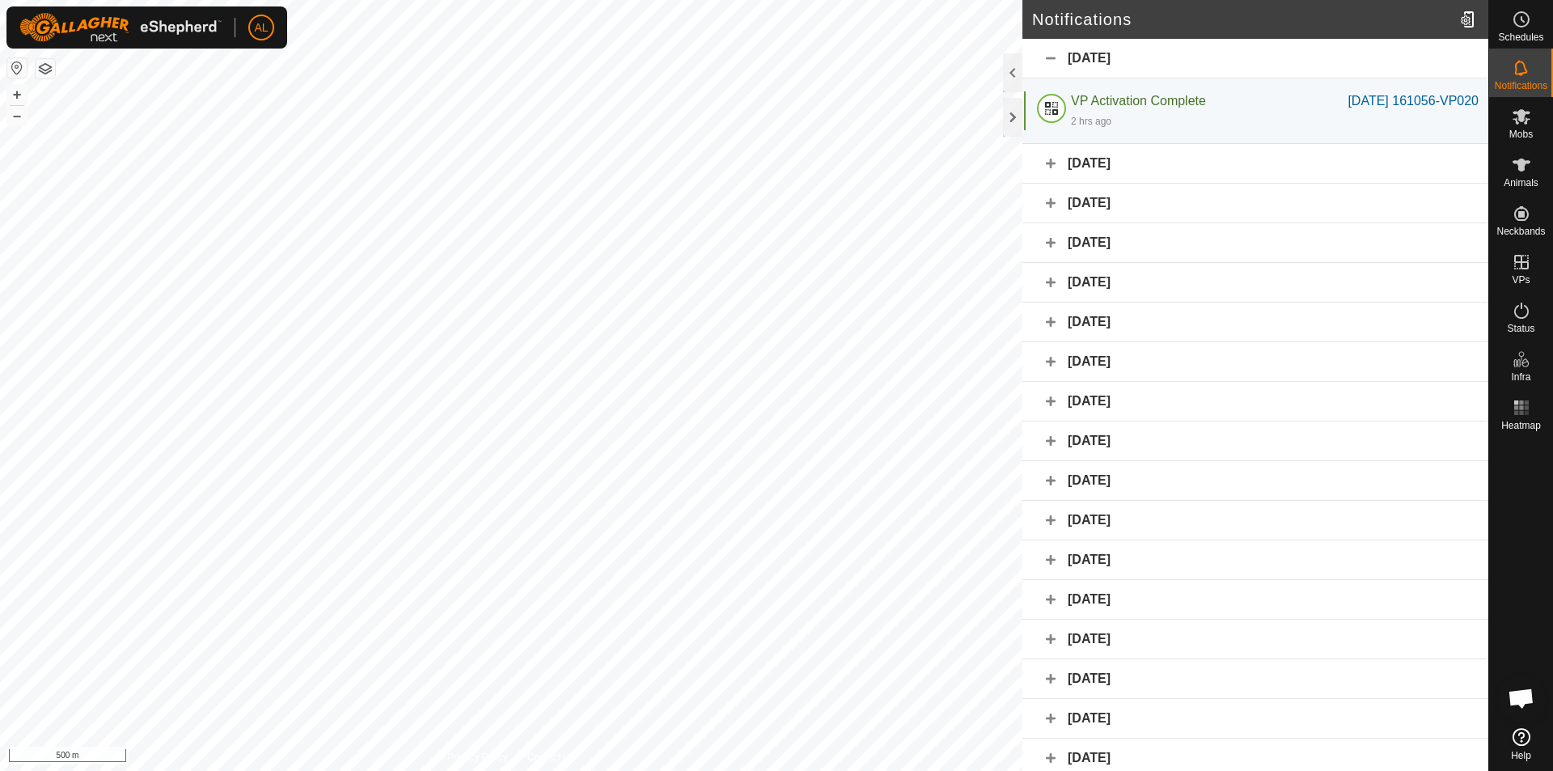
click at [1349, 272] on div "[DATE]" at bounding box center [1255, 283] width 466 height 40
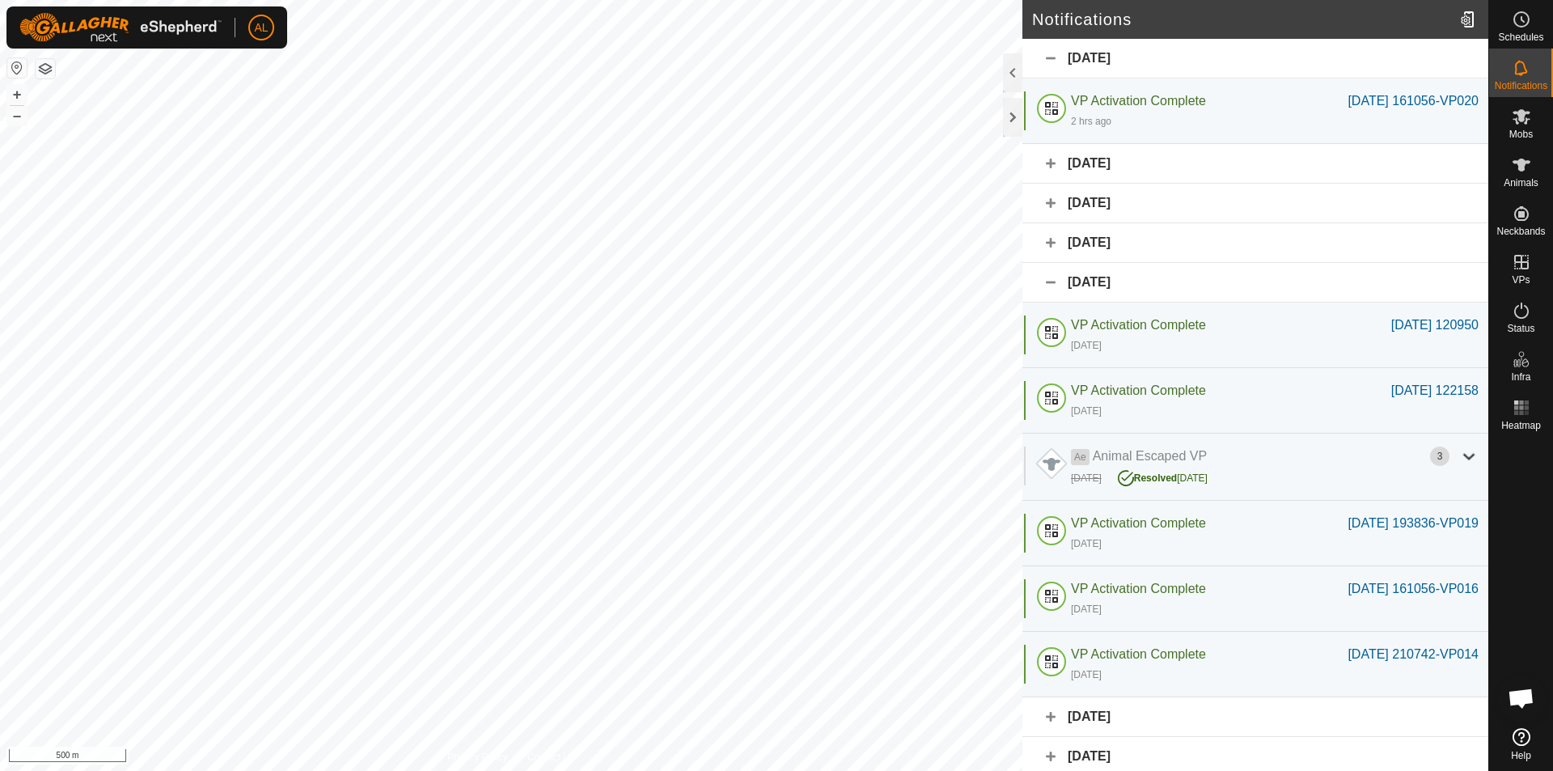
click at [1349, 272] on div "[DATE]" at bounding box center [1255, 283] width 466 height 40
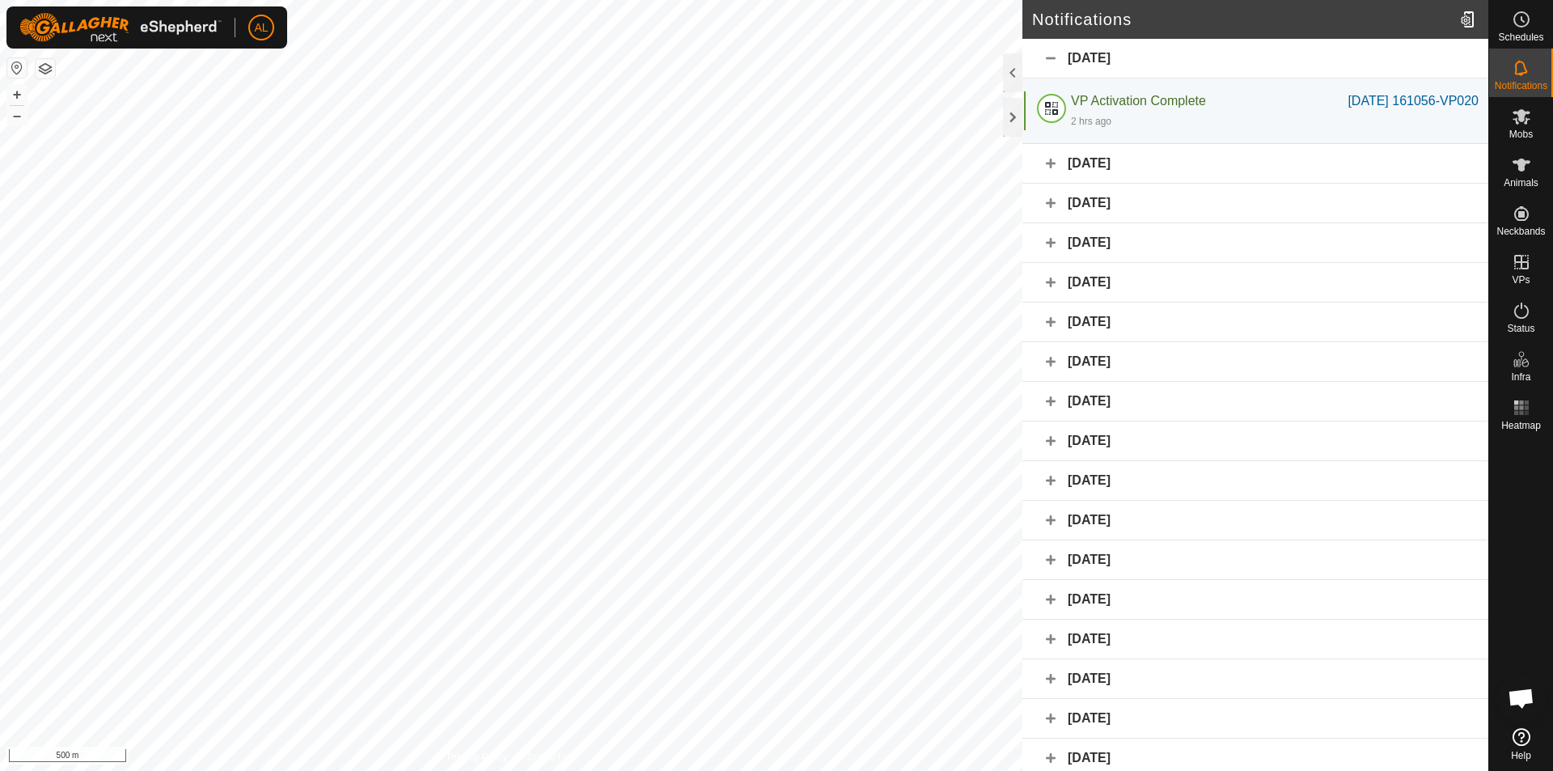
click at [1349, 272] on div "[DATE]" at bounding box center [1255, 283] width 466 height 40
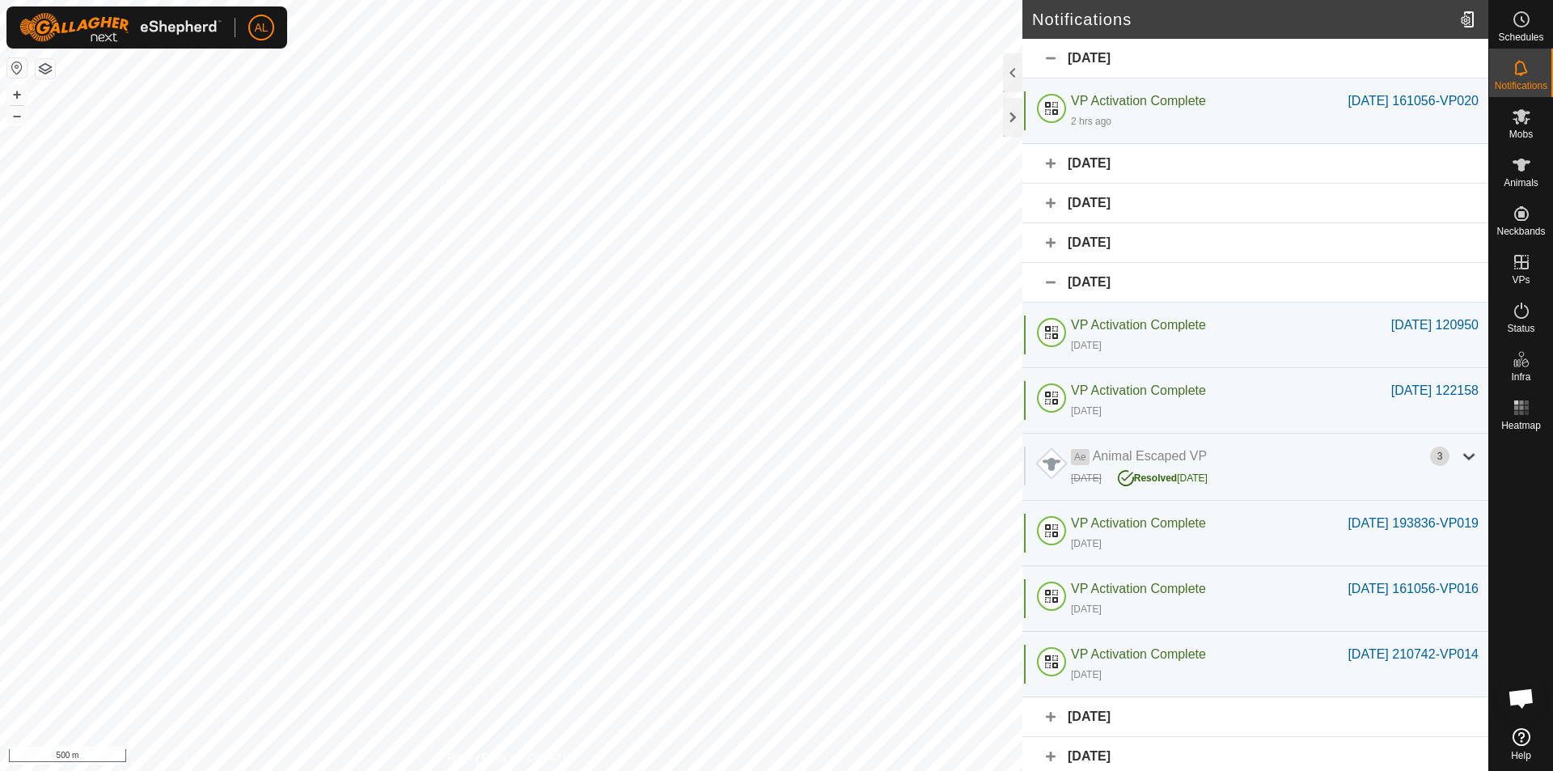
click at [1349, 272] on div "[DATE]" at bounding box center [1255, 283] width 466 height 40
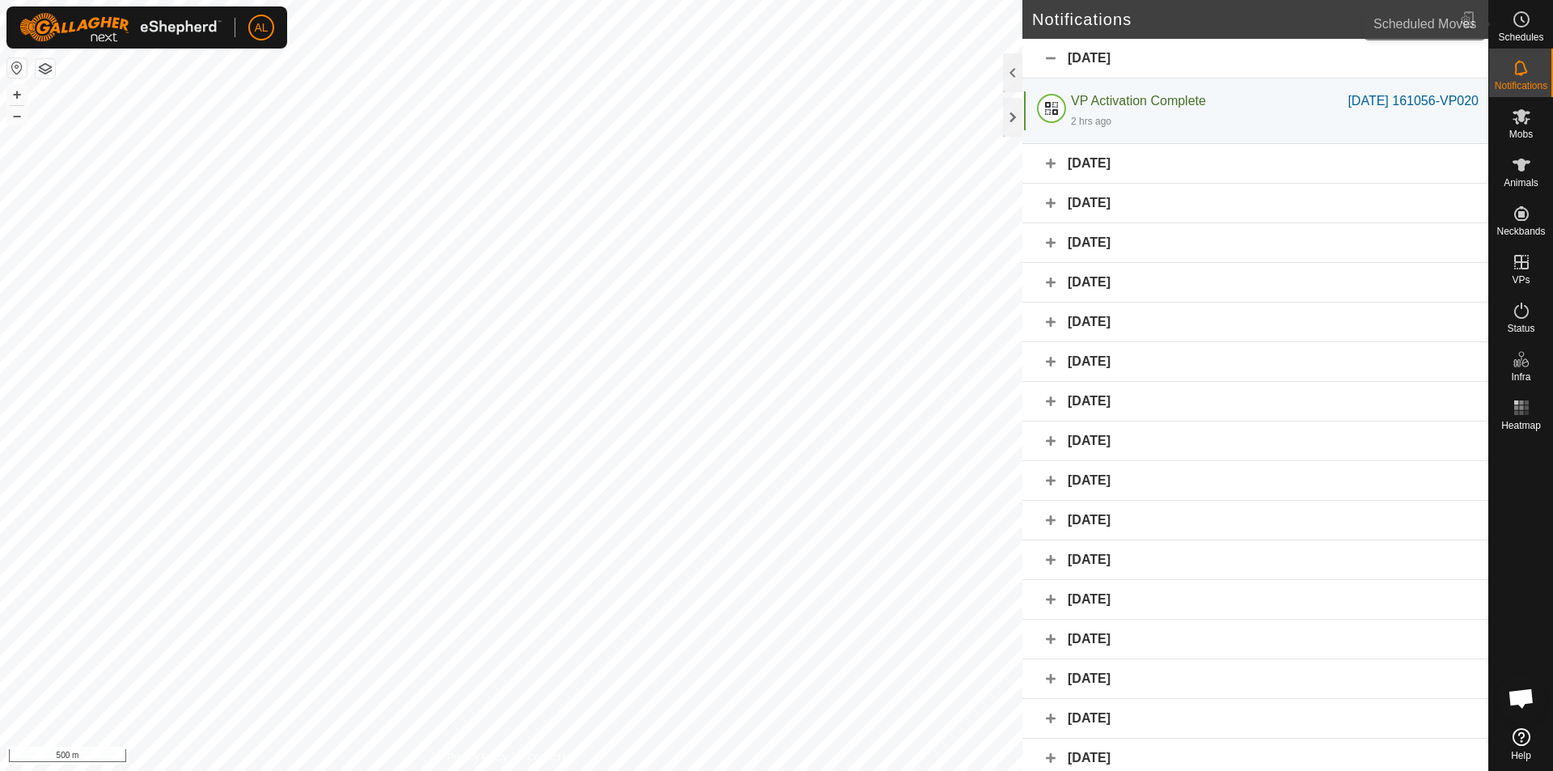
click at [1542, 26] on div "Schedules" at bounding box center [1521, 24] width 64 height 49
